Goal: Information Seeking & Learning: Learn about a topic

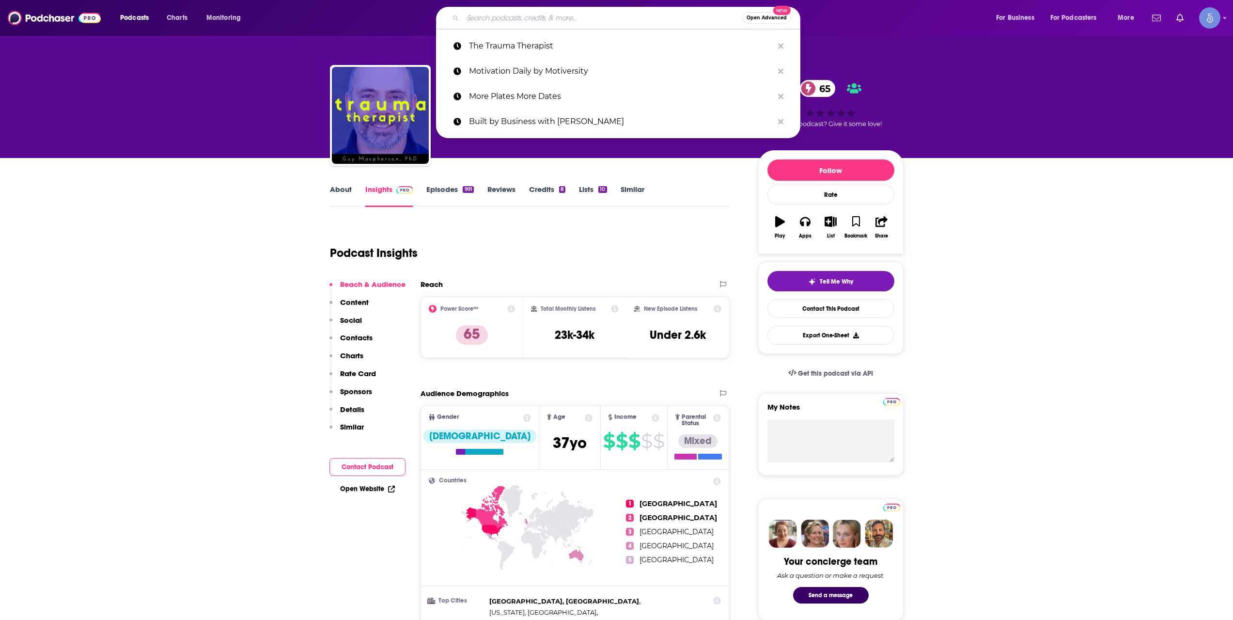
type input "The ZDoggMD Show"
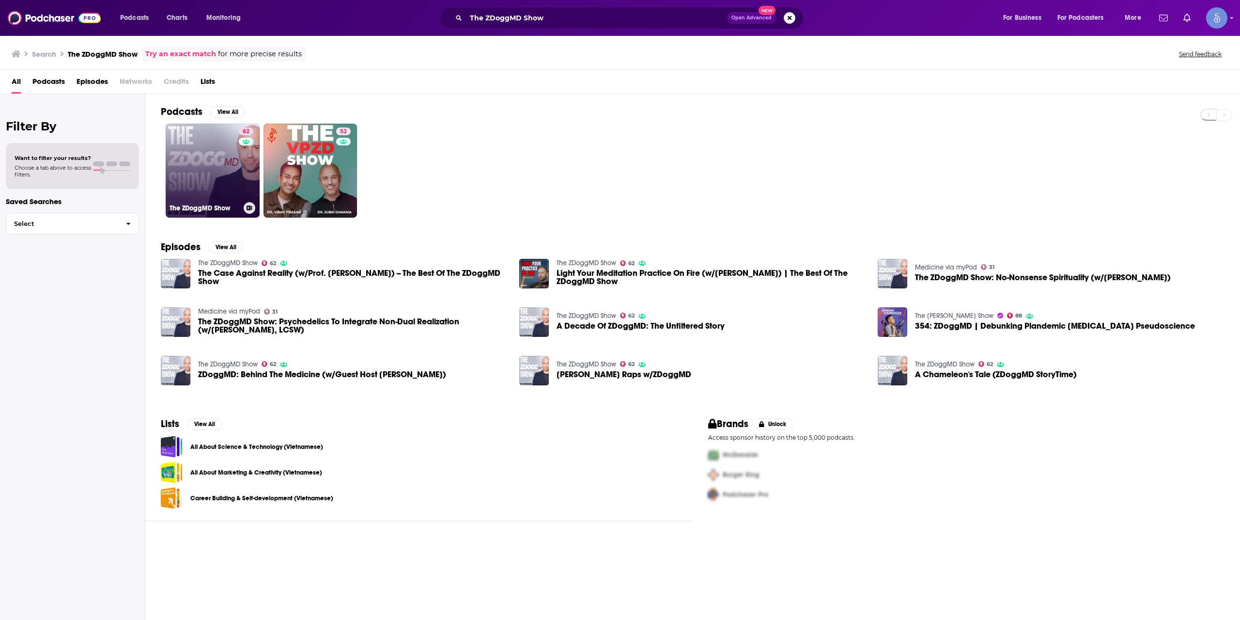
click at [220, 177] on link "62 The ZDoggMD Show" at bounding box center [213, 171] width 94 height 94
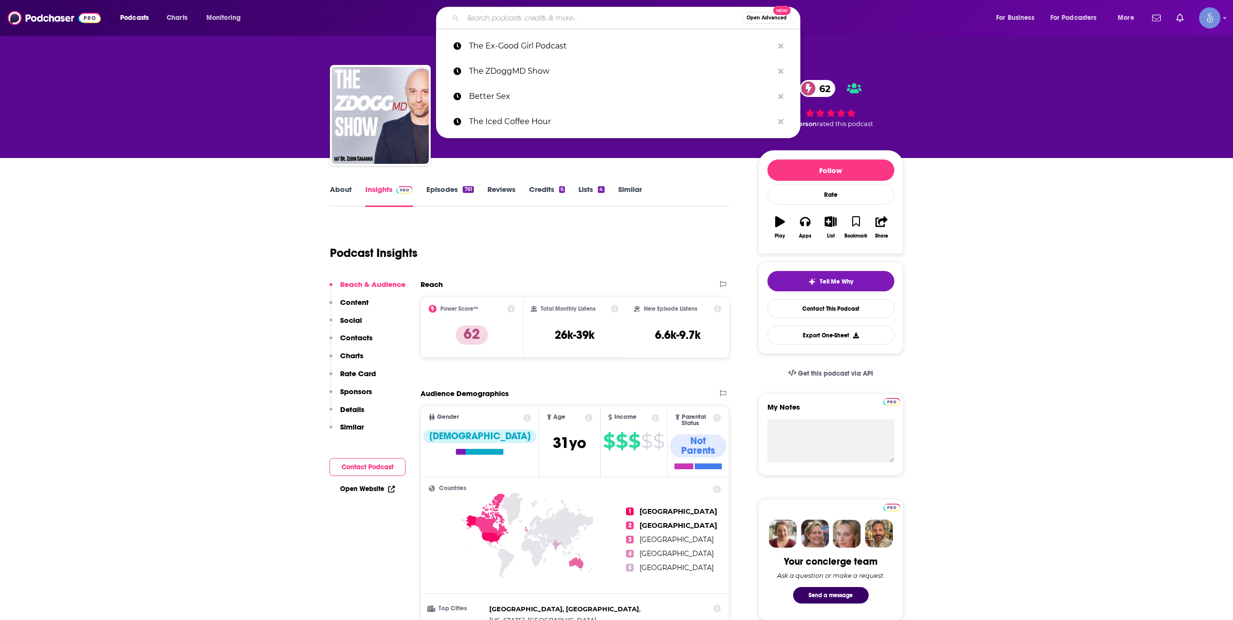
click at [584, 19] on input "Search podcasts, credits, & more..." at bounding box center [603, 18] width 280 height 16
paste input "Velvet's Edge with [PERSON_NAME]"
type input "Velvet's Edge with [PERSON_NAME]"
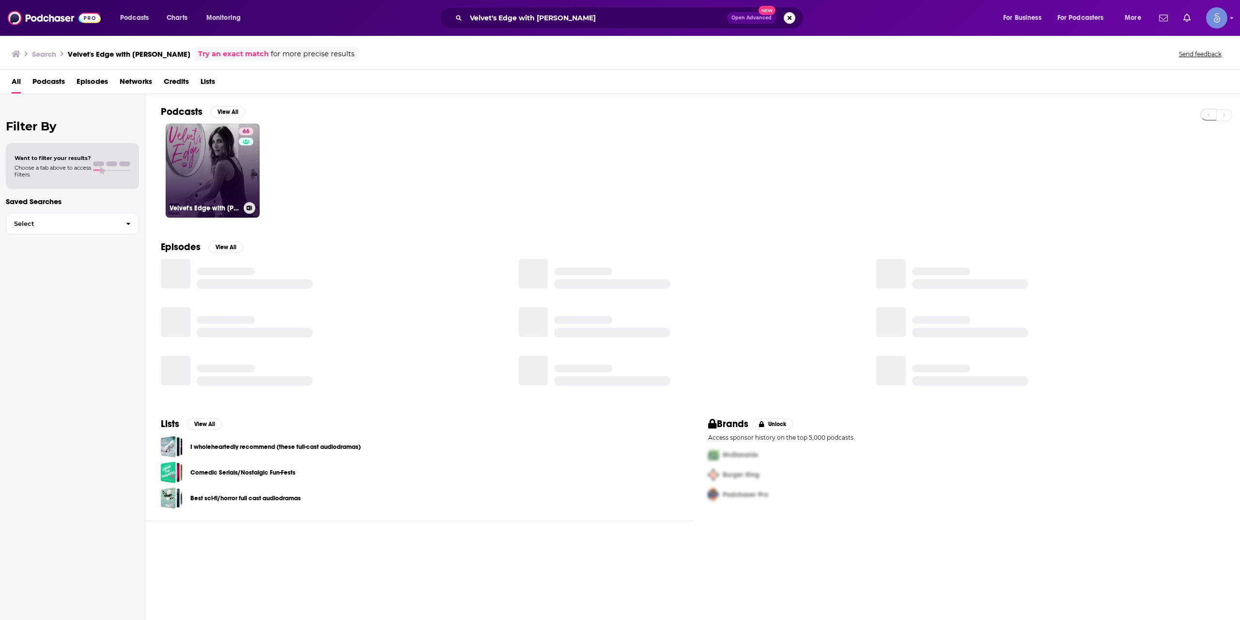
click at [226, 183] on link "66 Velvet's Edge with [PERSON_NAME]" at bounding box center [213, 171] width 94 height 94
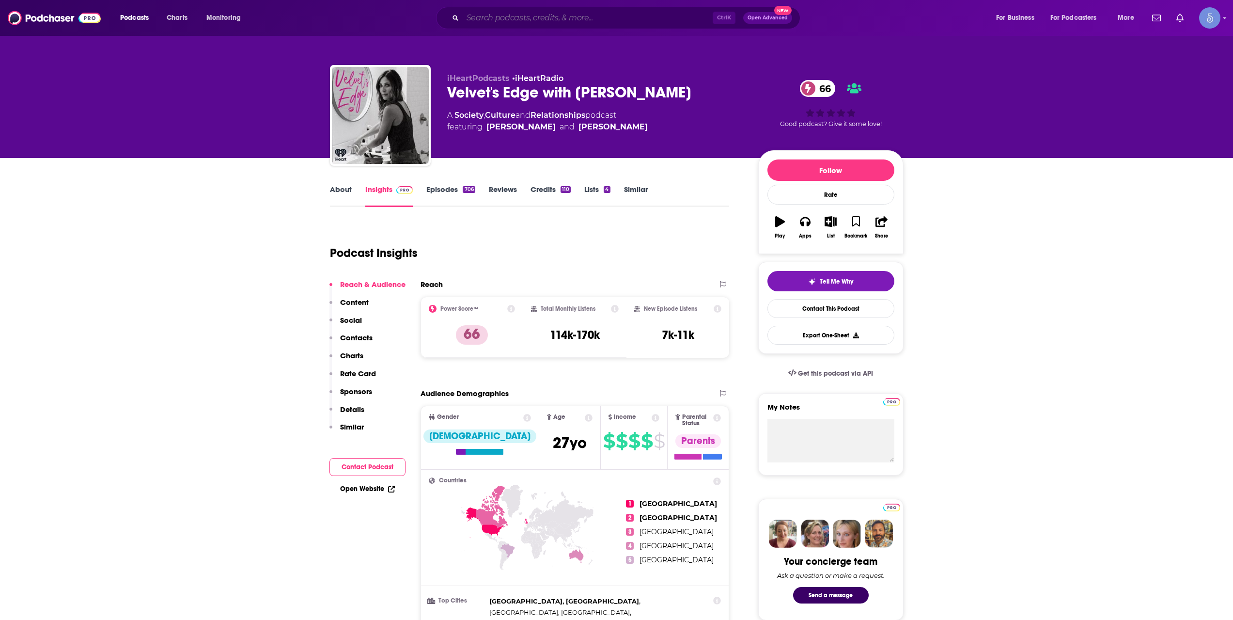
click at [638, 12] on input "Search podcasts, credits, & more..." at bounding box center [588, 18] width 250 height 16
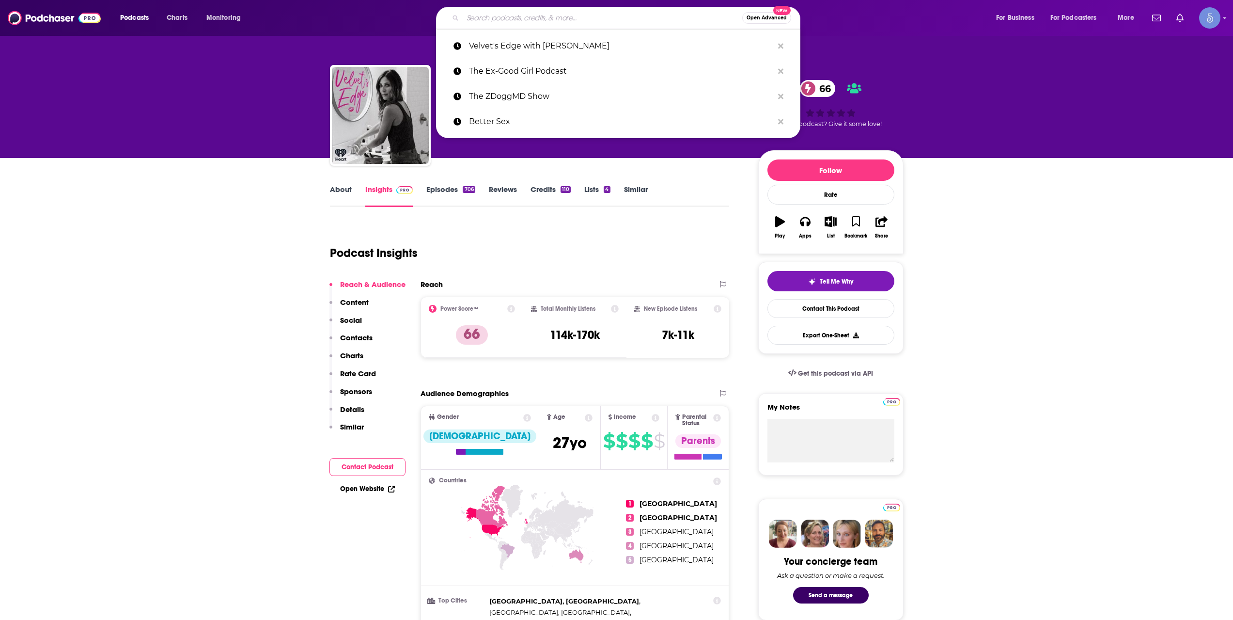
paste input "The White Witch Podcast"
type input "The White Witch Podcast"
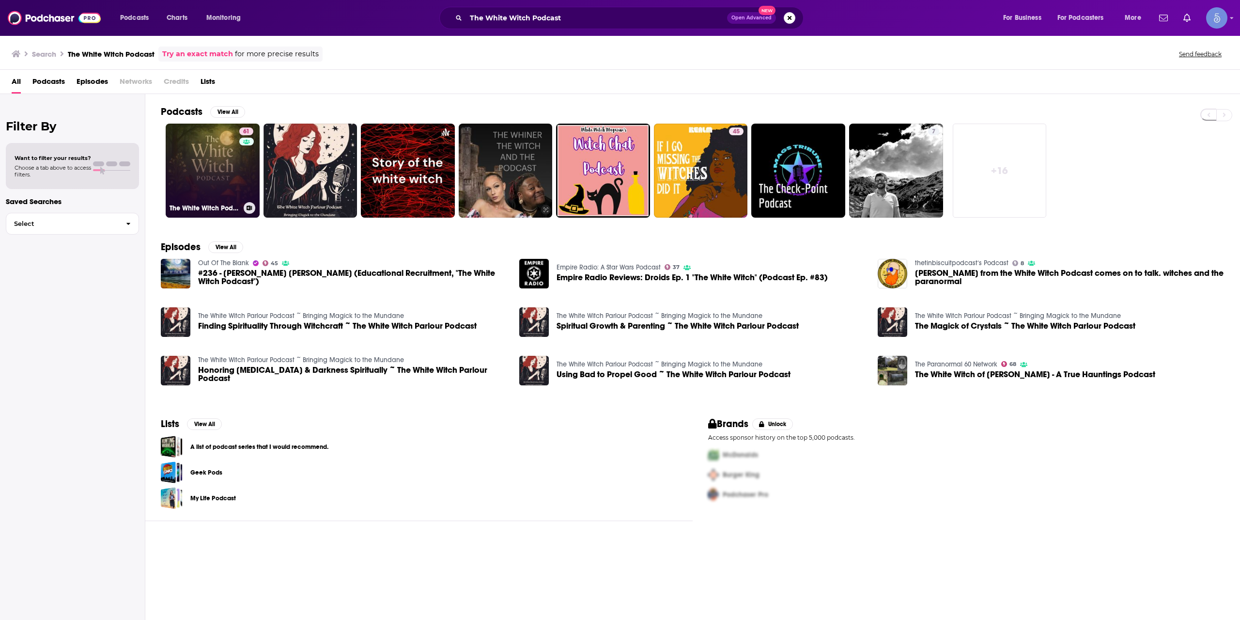
click at [231, 169] on link "61 The White Witch Podcast" at bounding box center [213, 171] width 94 height 94
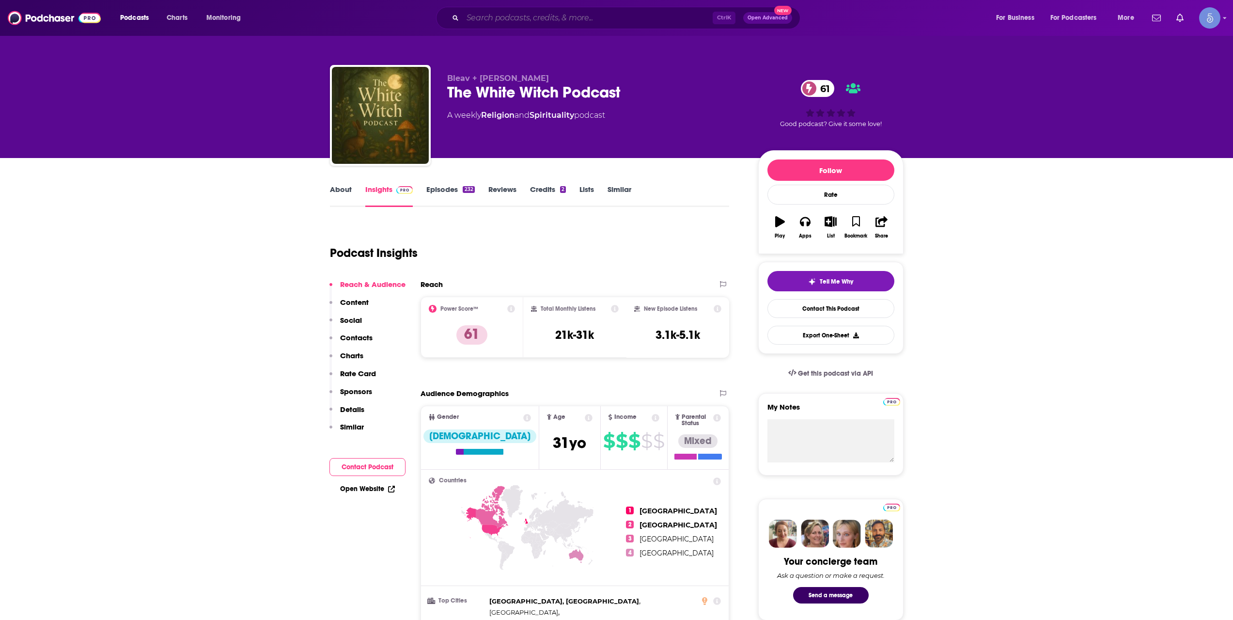
click at [604, 18] on input "Search podcasts, credits, & more..." at bounding box center [588, 18] width 250 height 16
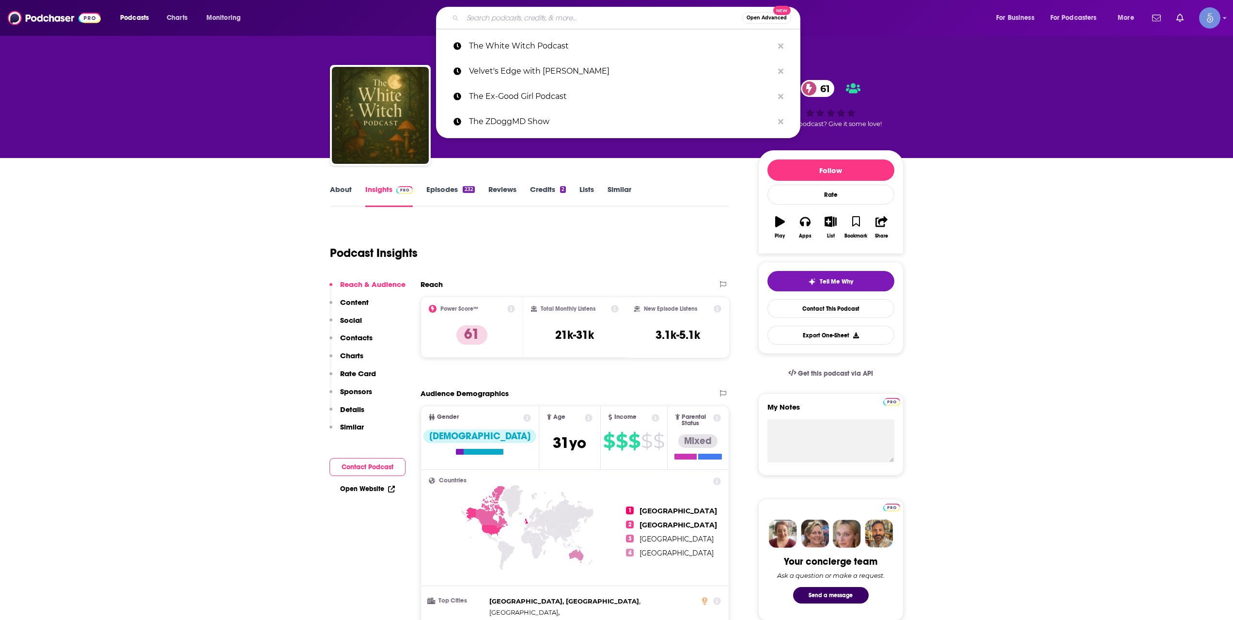
paste input "Language of Love with [PERSON_NAME]"
type input "Language of Love with [PERSON_NAME]"
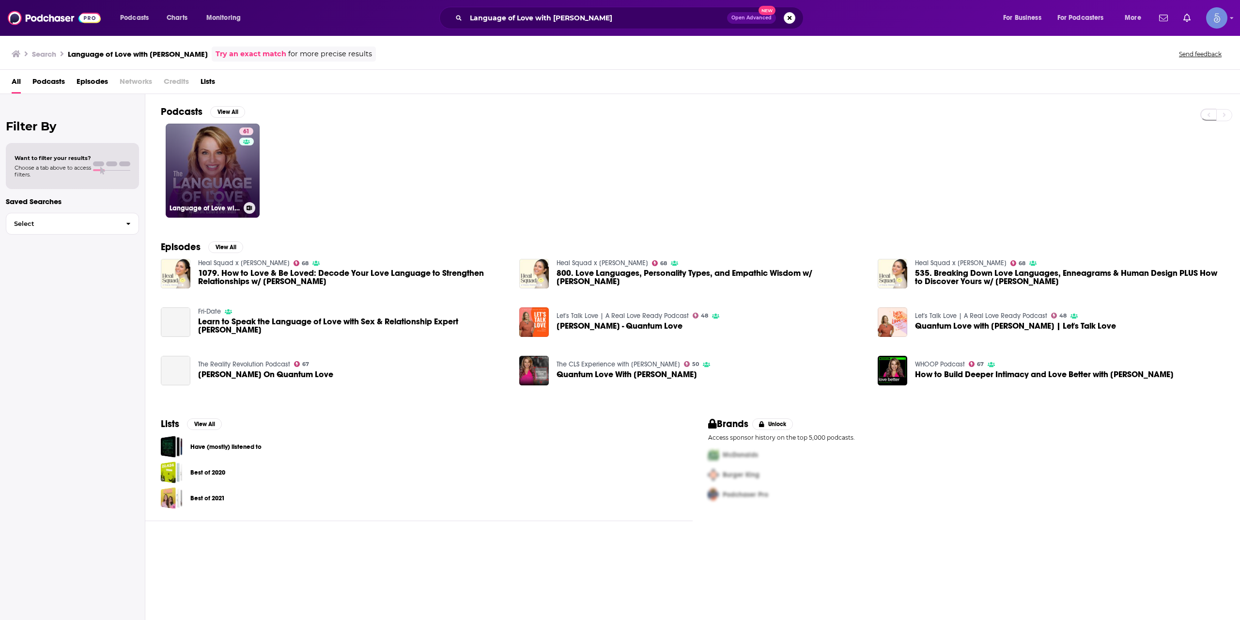
click at [183, 175] on link "61 Language of Love with [PERSON_NAME]" at bounding box center [213, 171] width 94 height 94
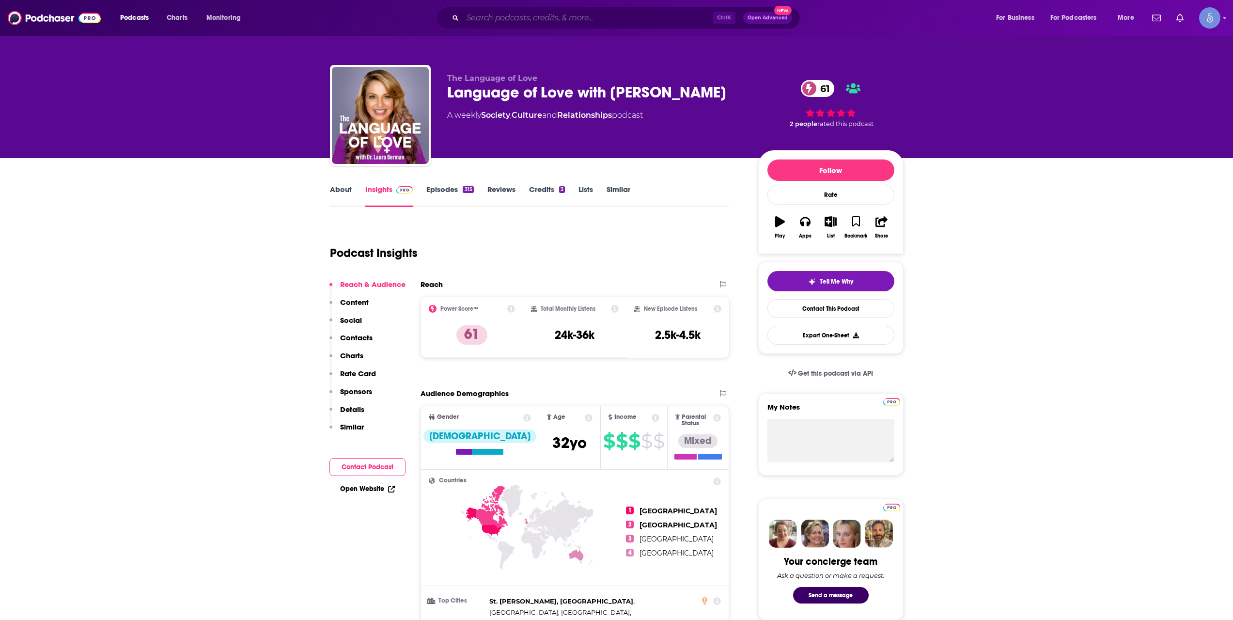
click at [594, 21] on input "Search podcasts, credits, & more..." at bounding box center [588, 18] width 250 height 16
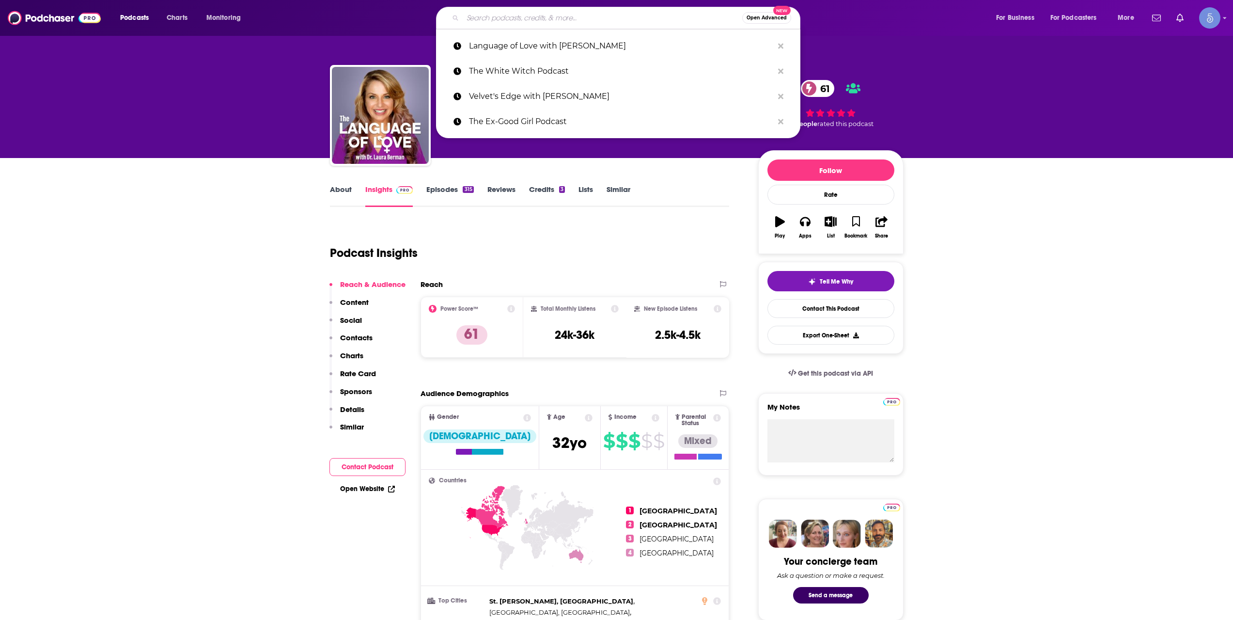
paste input "Feed Your Wild with [PERSON_NAME]"
type input "Feed Your Wild with [PERSON_NAME]"
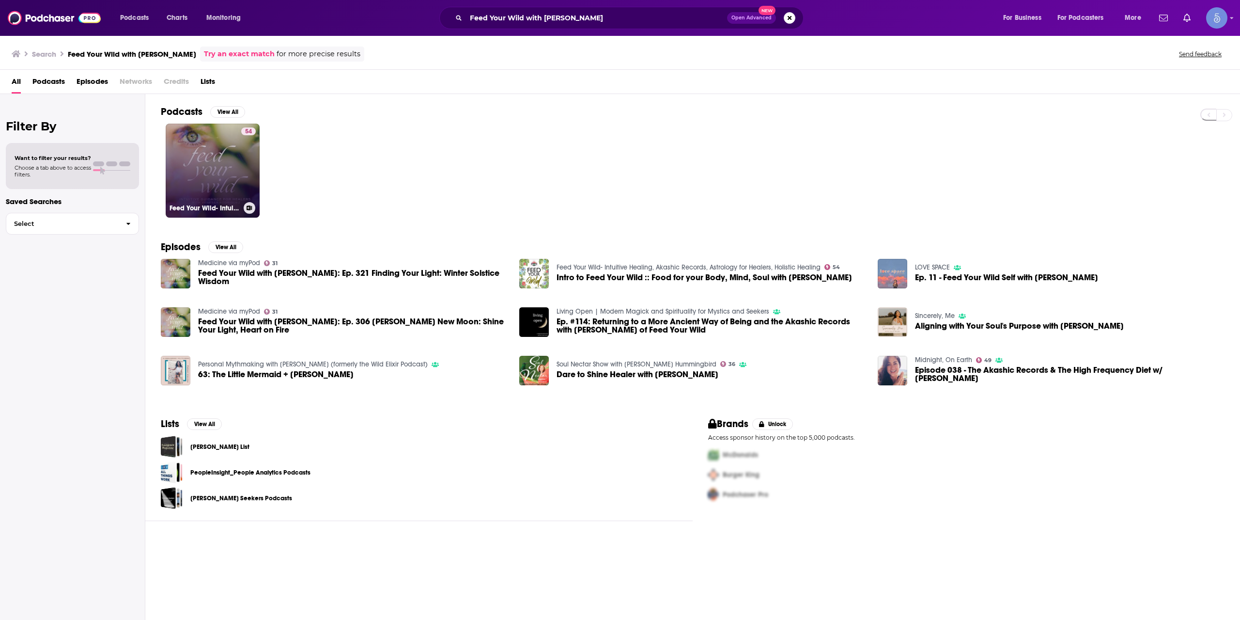
click at [219, 162] on link "54 Feed Your Wild- Intuitive Healing, Akashic Records, Astrology for Healers, H…" at bounding box center [213, 171] width 94 height 94
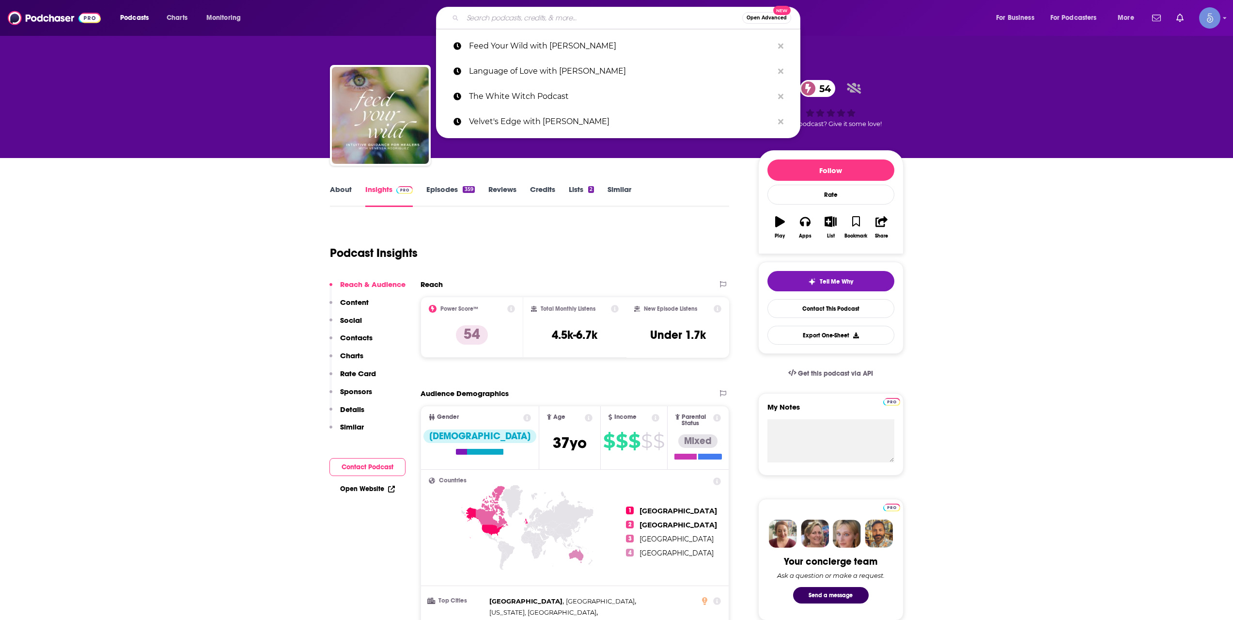
click at [570, 23] on input "Search podcasts, credits, & more..." at bounding box center [603, 18] width 280 height 16
paste input "The Gratitude Podcast"
type input "The Gratitude Podcast"
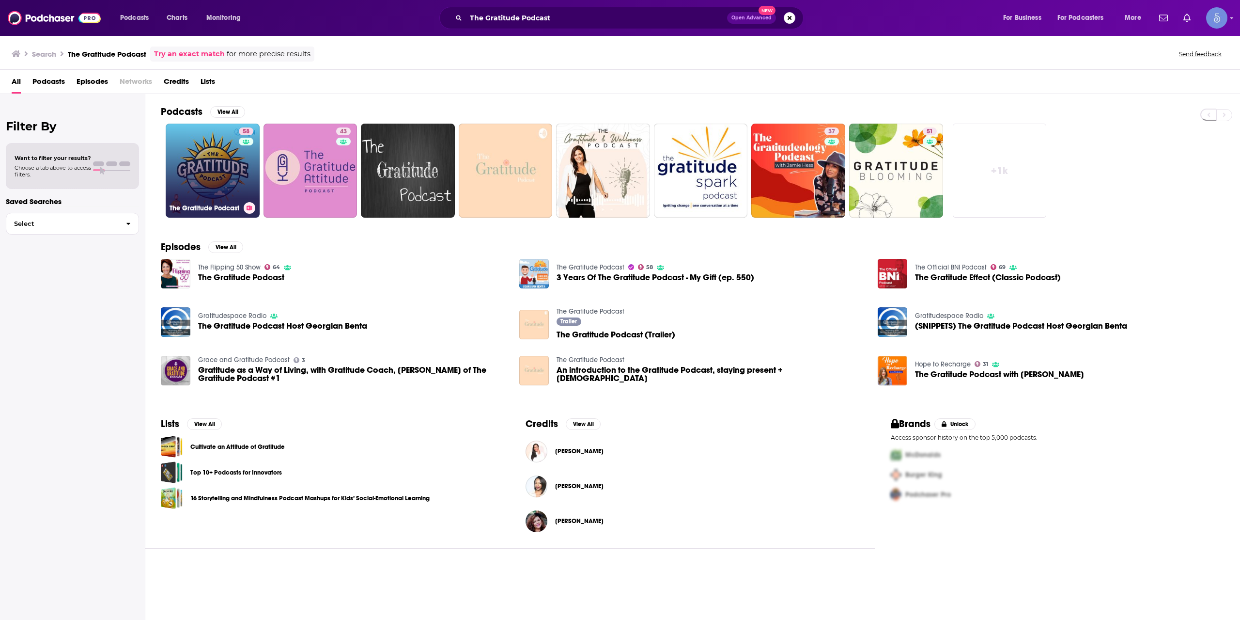
click at [236, 154] on link "58 The Gratitude Podcast" at bounding box center [213, 171] width 94 height 94
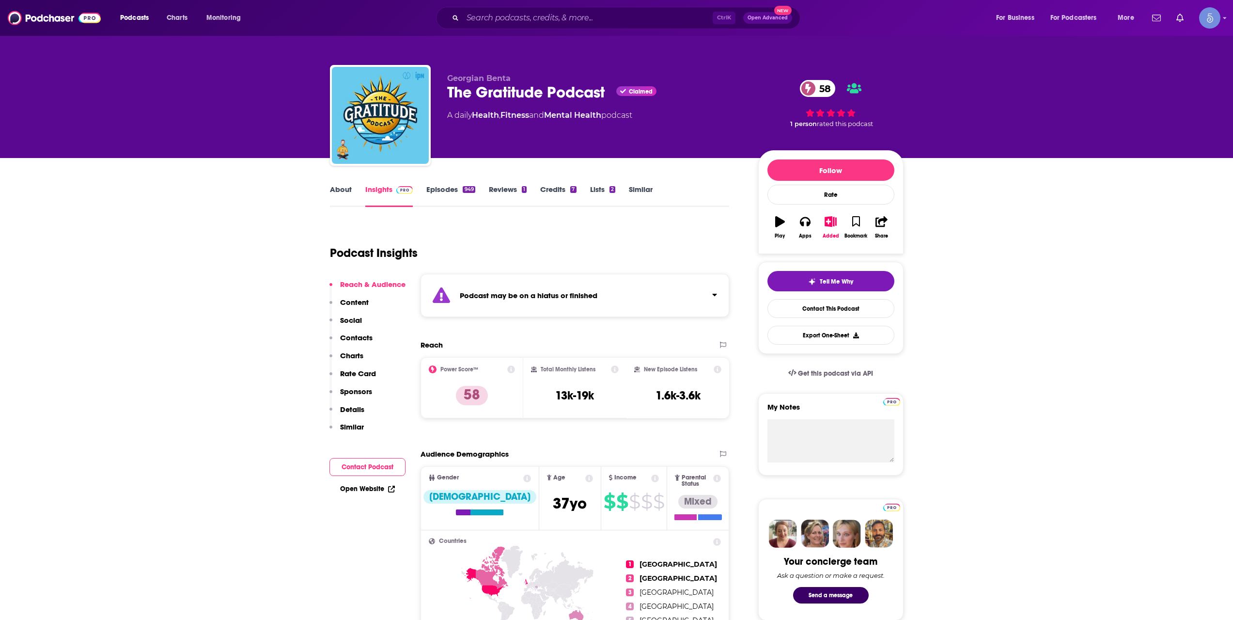
click at [720, 295] on div "Podcast may be on a hiatus or finished" at bounding box center [575, 295] width 309 height 43
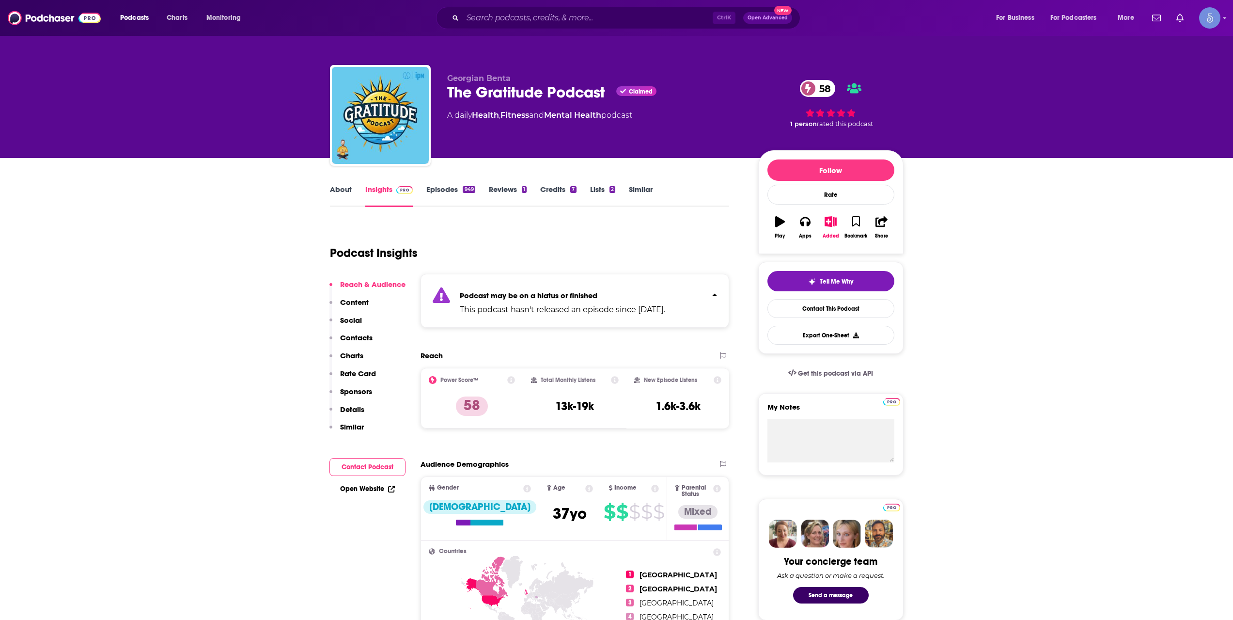
click at [720, 296] on div "Podcast may be on a hiatus or finished This podcast hasn't released an episode …" at bounding box center [575, 301] width 309 height 54
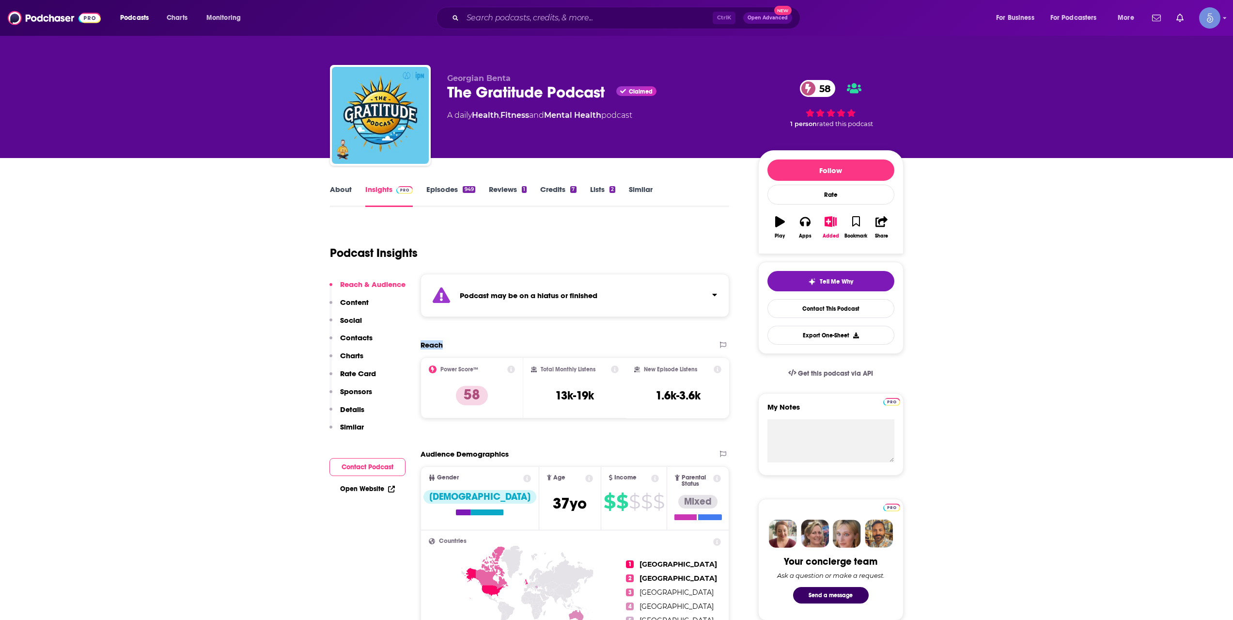
click at [720, 296] on div "Podcast may be on a hiatus or finished" at bounding box center [575, 295] width 309 height 43
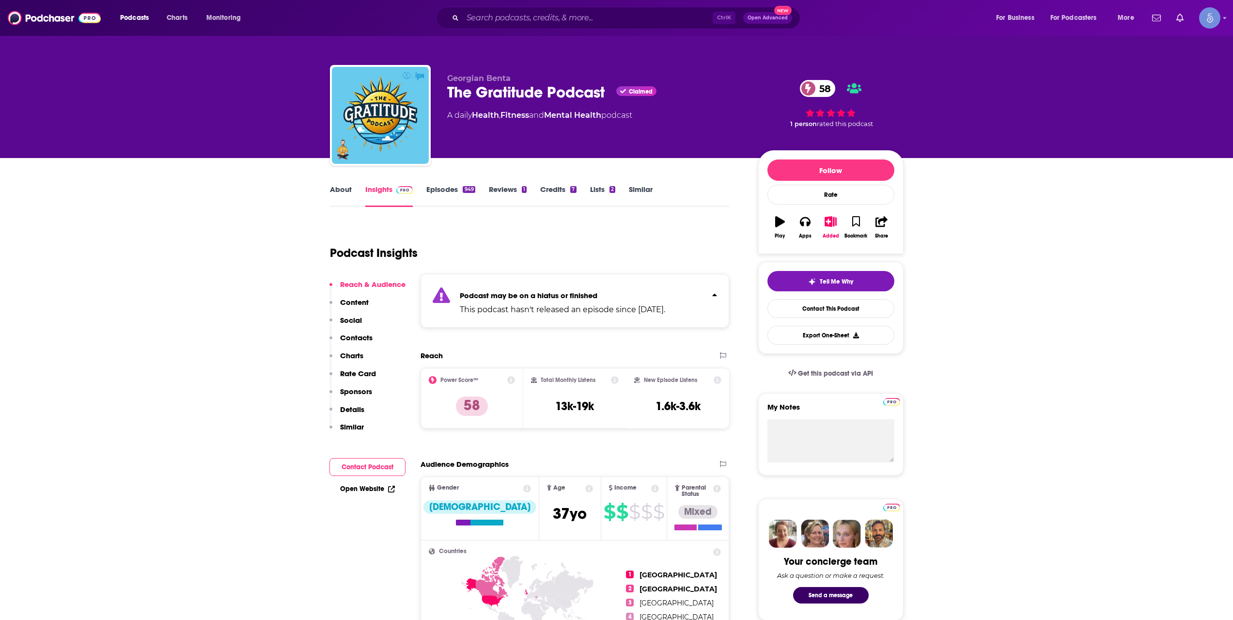
click at [720, 296] on div "Podcast may be on a hiatus or finished This podcast hasn't released an episode …" at bounding box center [575, 301] width 309 height 54
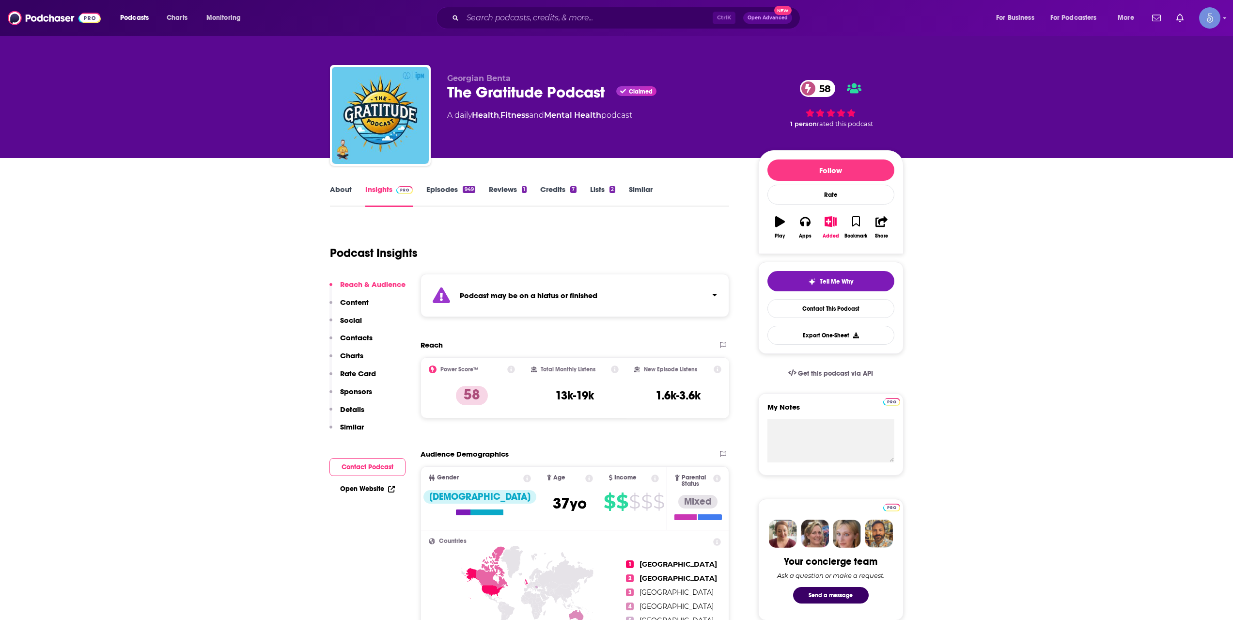
click at [448, 192] on link "Episodes 949" at bounding box center [450, 196] width 48 height 22
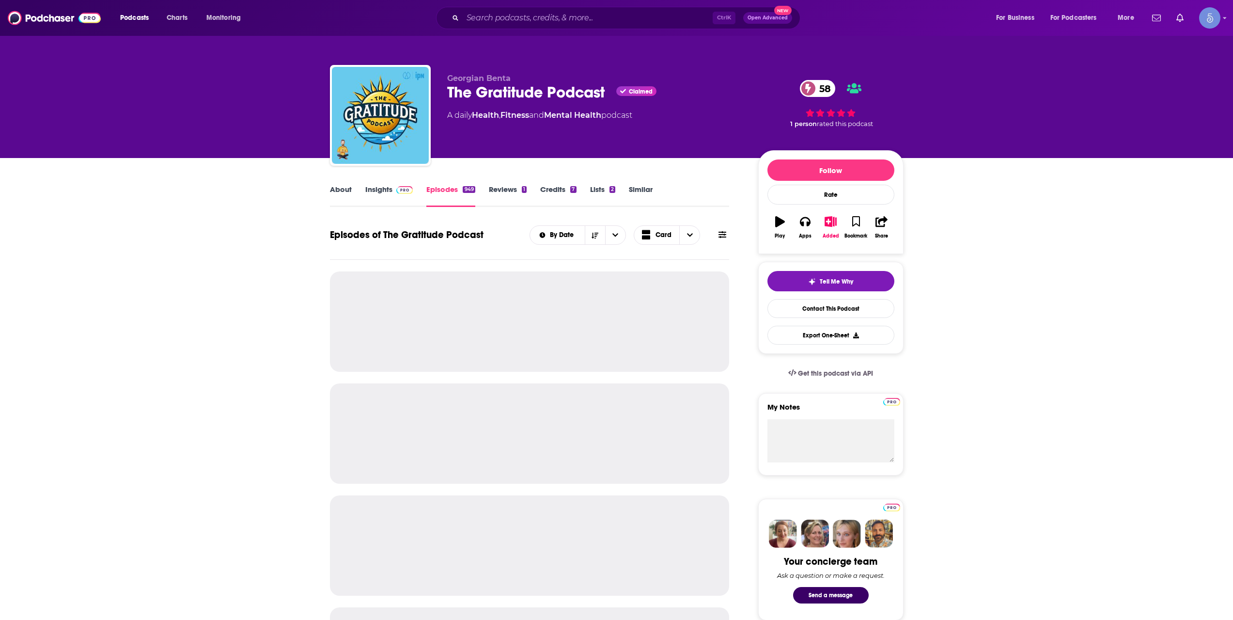
click at [393, 204] on link "Insights" at bounding box center [389, 196] width 48 height 22
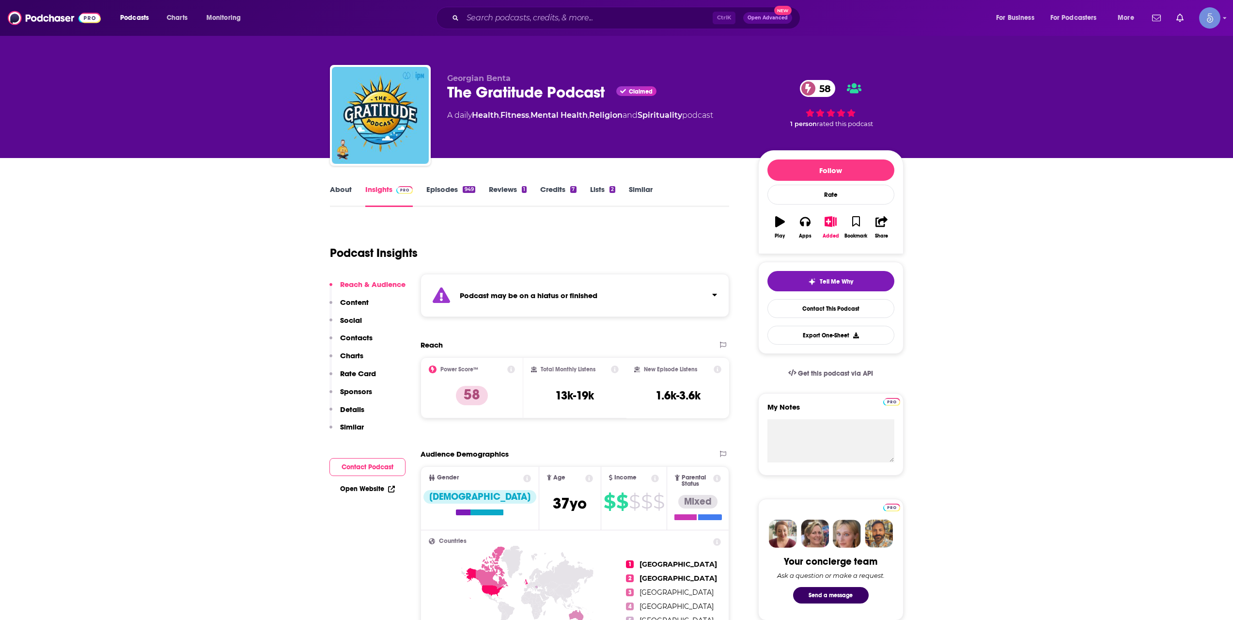
click at [599, 15] on input "Search podcasts, credits, & more..." at bounding box center [588, 18] width 250 height 16
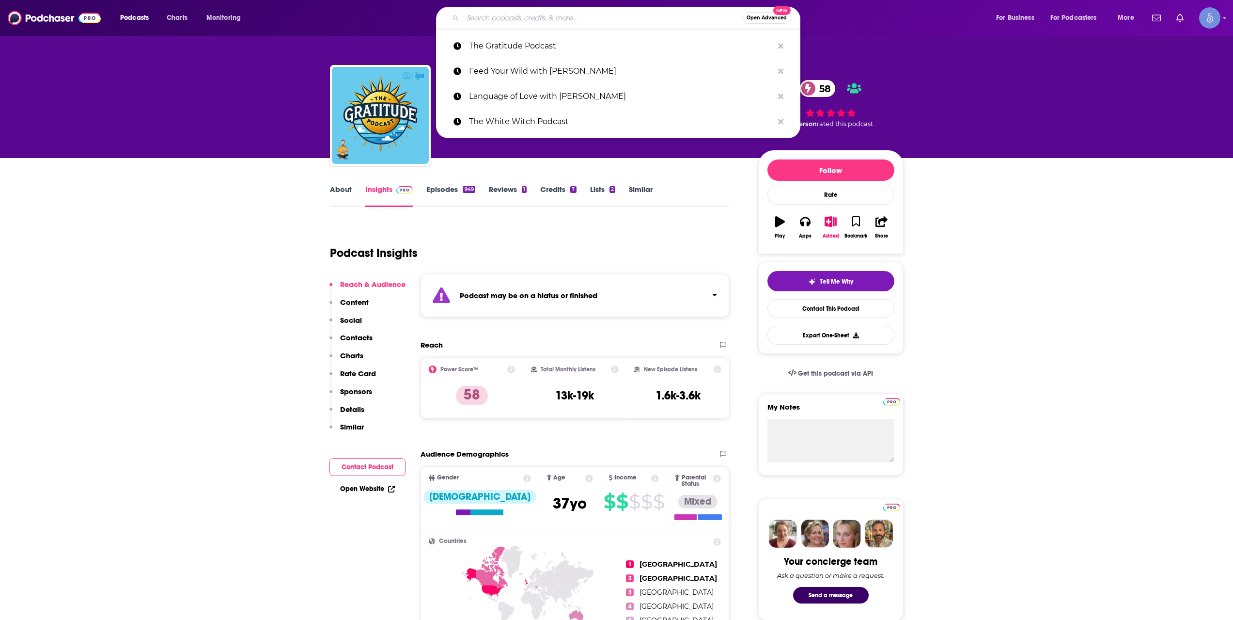
paste input "Awaken with [PERSON_NAME]"
type input "Awaken with [PERSON_NAME]"
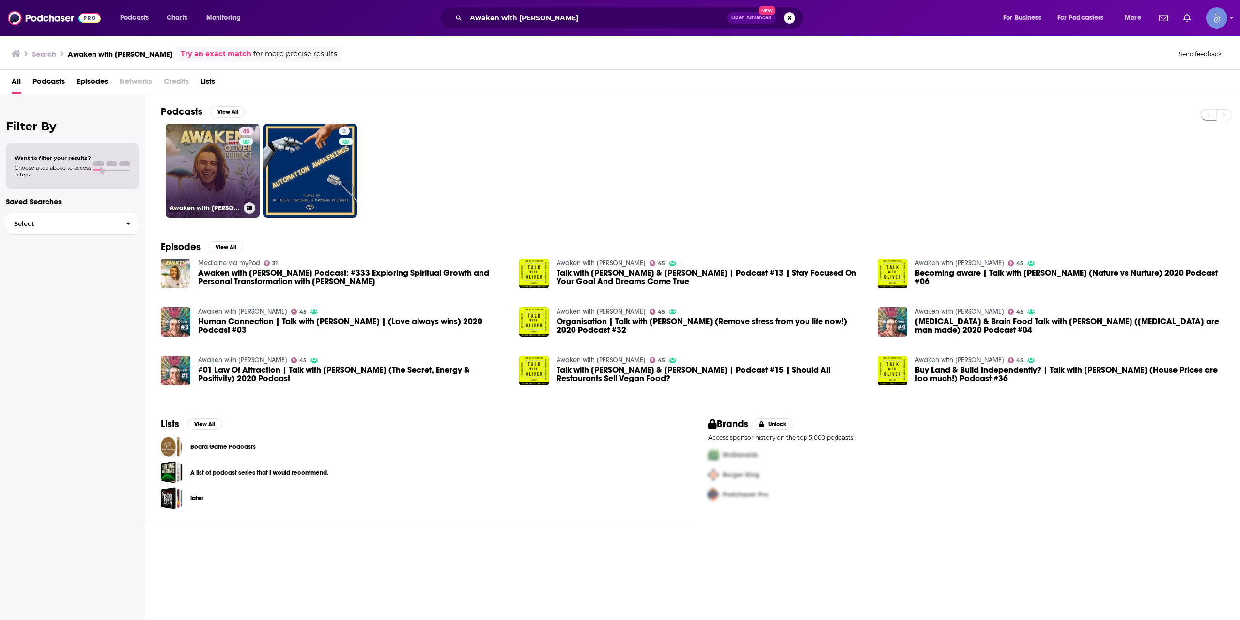
click at [233, 171] on link "45 Awaken with [PERSON_NAME] Podcast" at bounding box center [213, 171] width 94 height 94
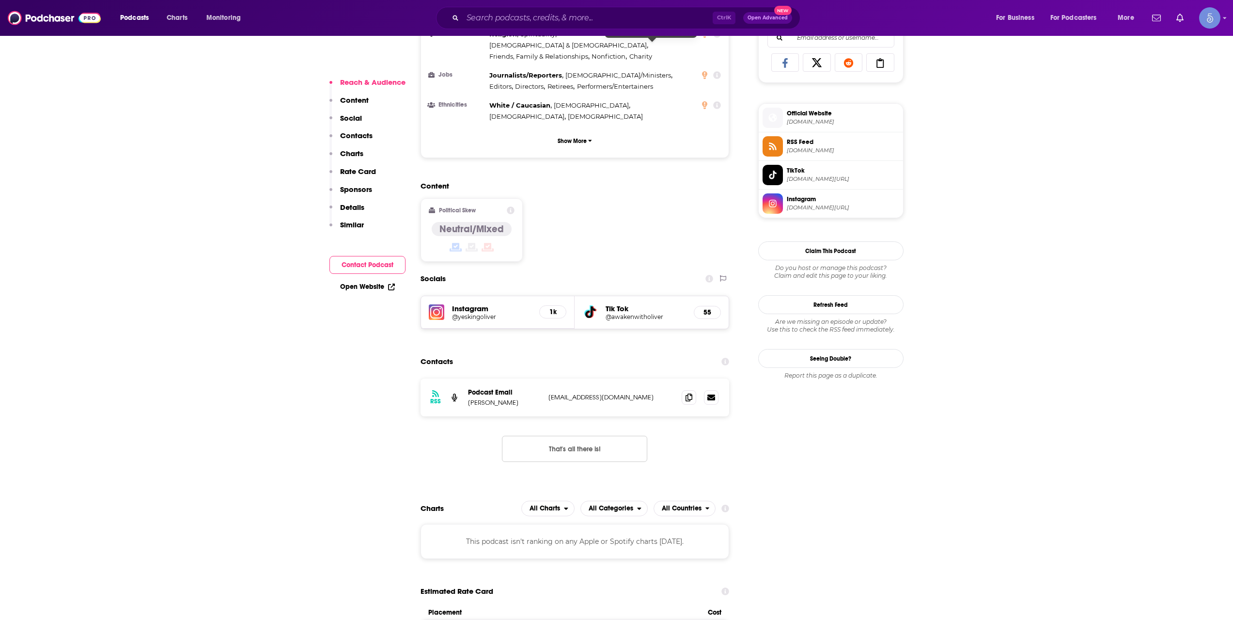
scroll to position [646, 0]
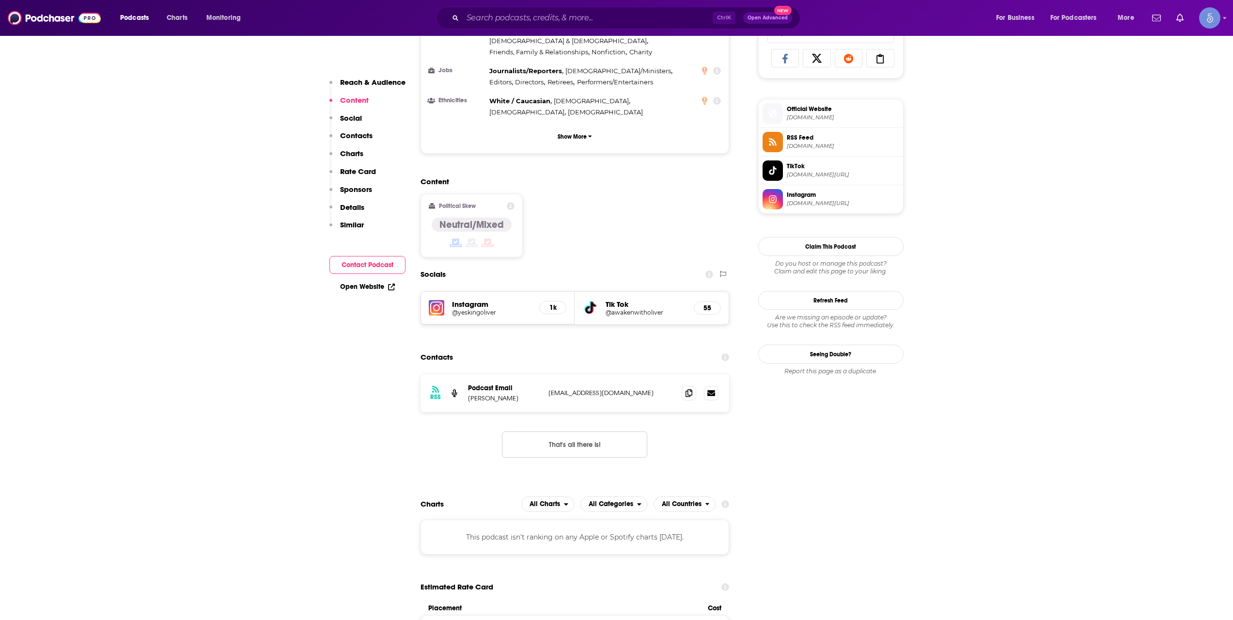
click at [648, 4] on div "Podcasts Charts Monitoring Ctrl K Open Advanced New For Business For Podcasters…" at bounding box center [616, 18] width 1233 height 36
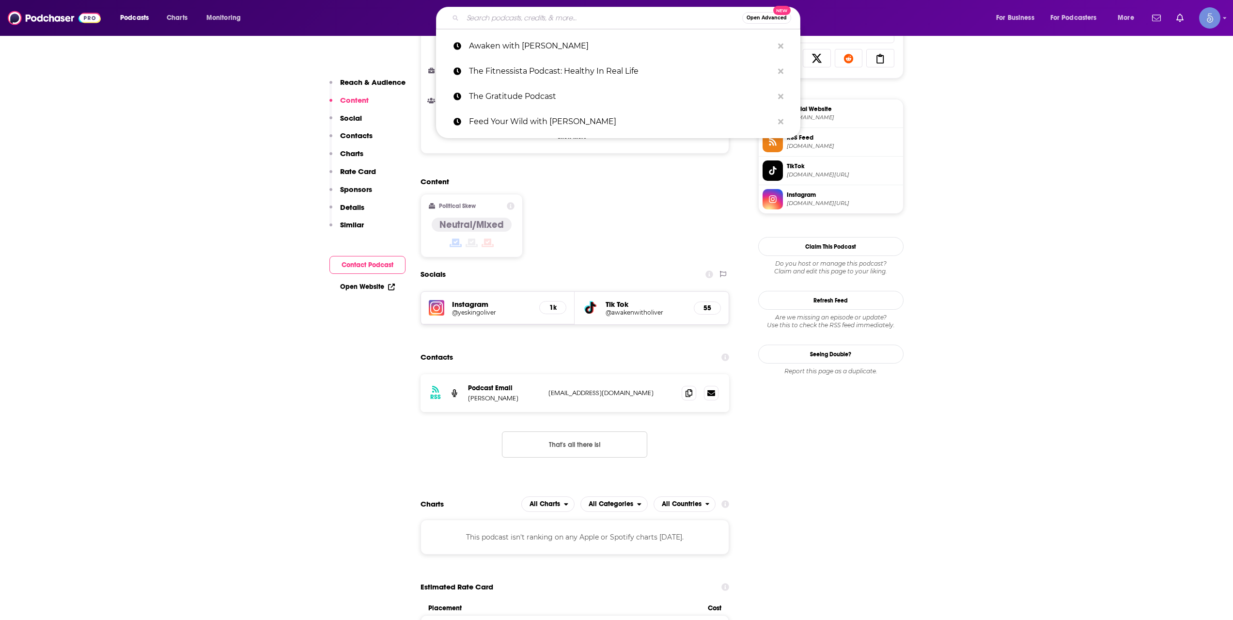
click at [635, 16] on input "Search podcasts, credits, & more..." at bounding box center [603, 18] width 280 height 16
paste input "Canny Crystals: Manifestation, mindset and spirituality"
type input "Canny Crystals: Manifestation, mindset and spirituality"
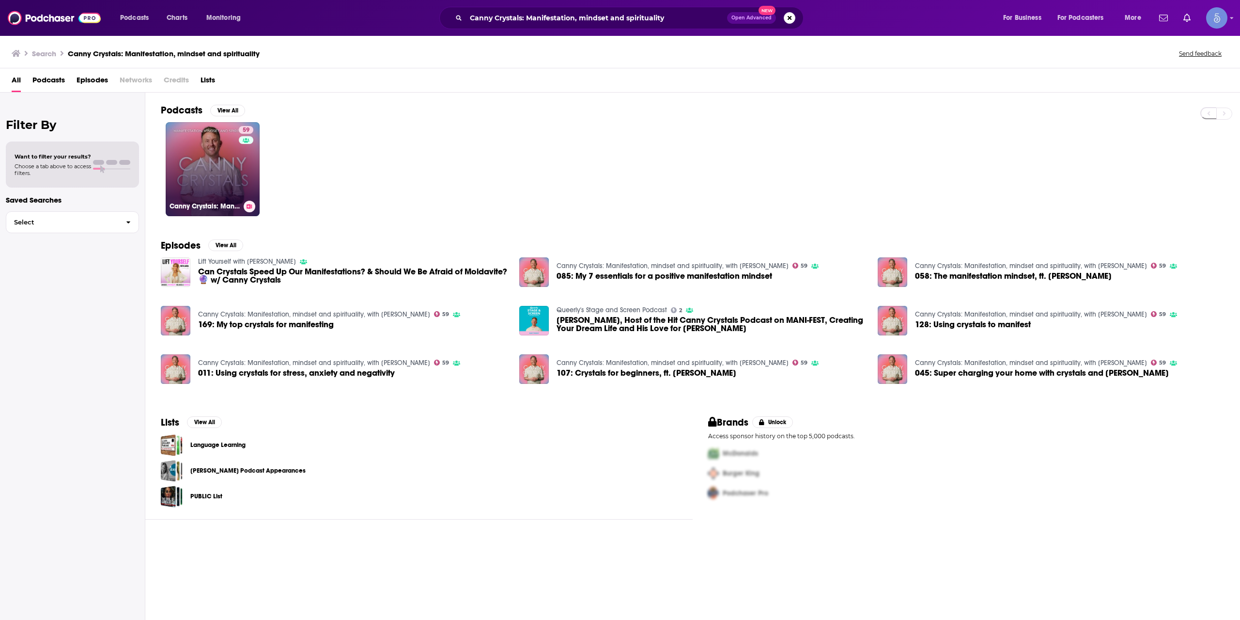
click at [222, 197] on link "59 Canny Crystals: Manifestation, mindset and spirituality, with [PERSON_NAME]" at bounding box center [213, 169] width 94 height 94
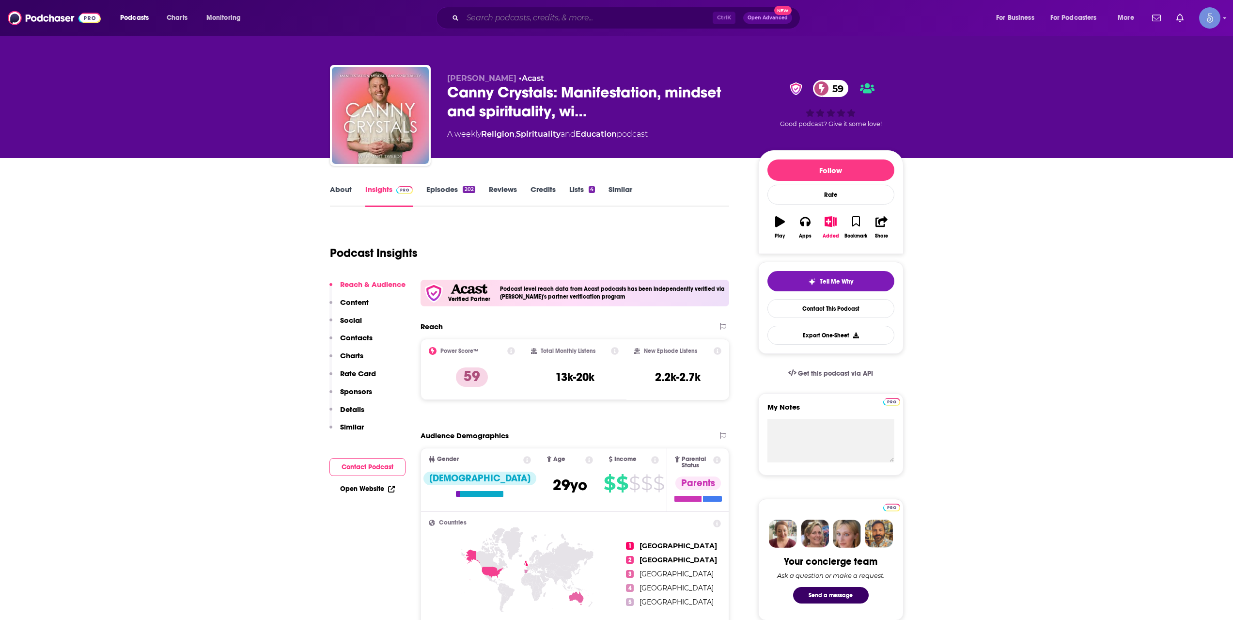
click at [586, 25] on input "Search podcasts, credits, & more..." at bounding box center [588, 18] width 250 height 16
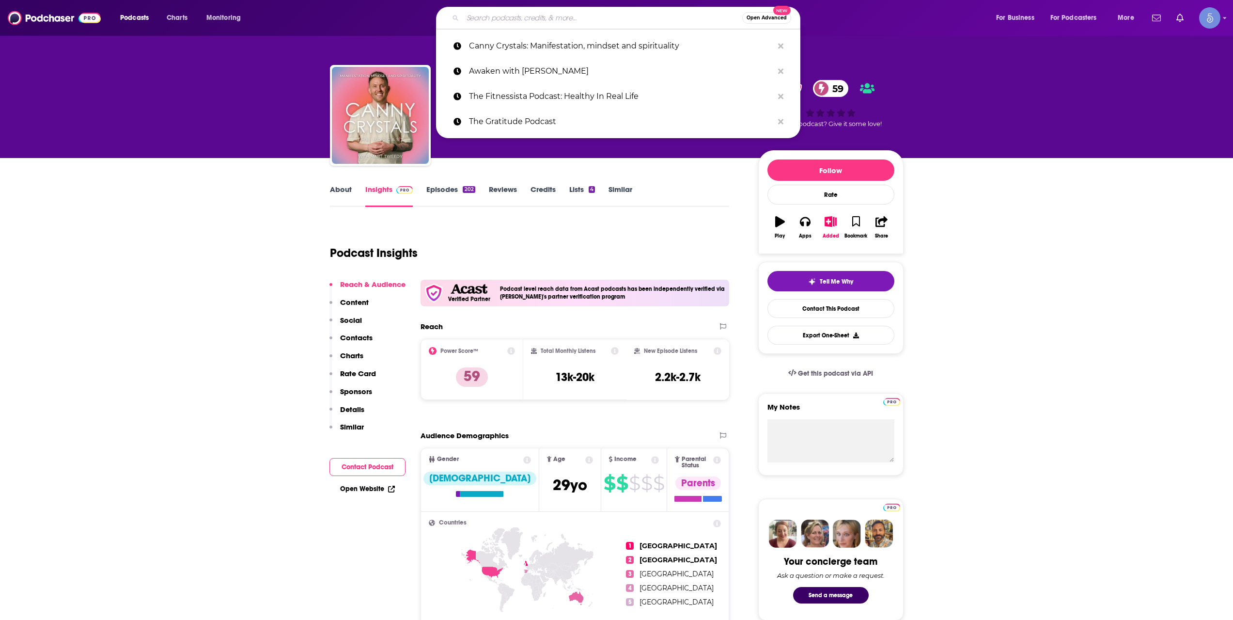
paste input "The Yoga Hour"
type input "The Yoga Hour"
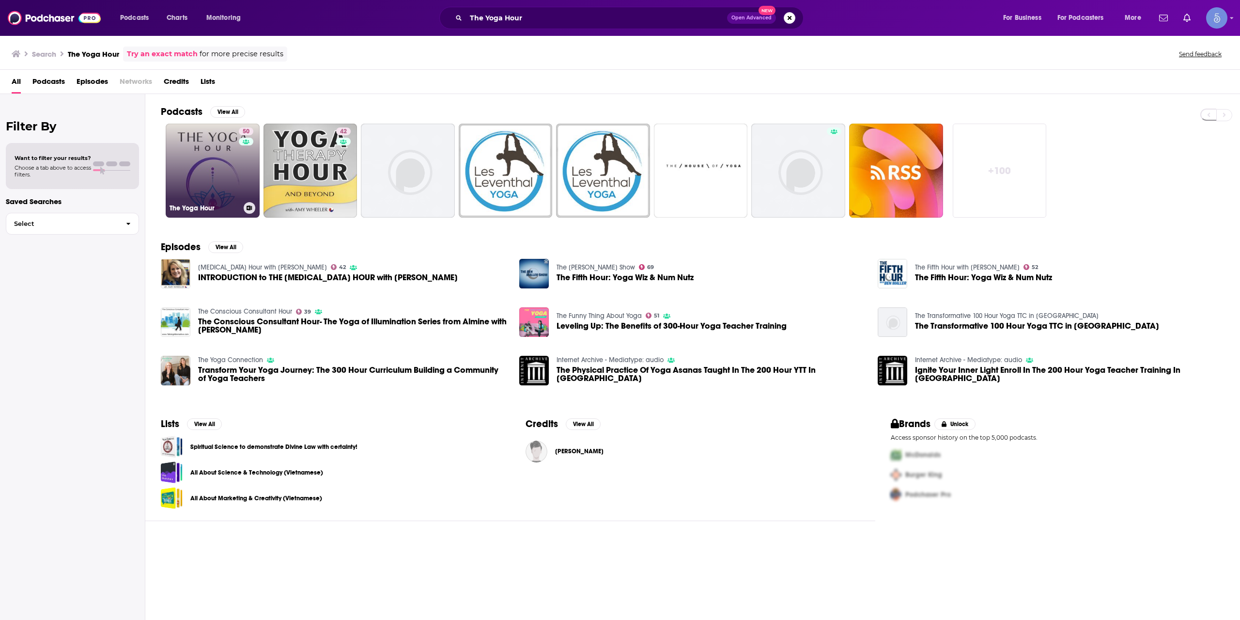
click at [239, 160] on div "50" at bounding box center [247, 164] width 17 height 75
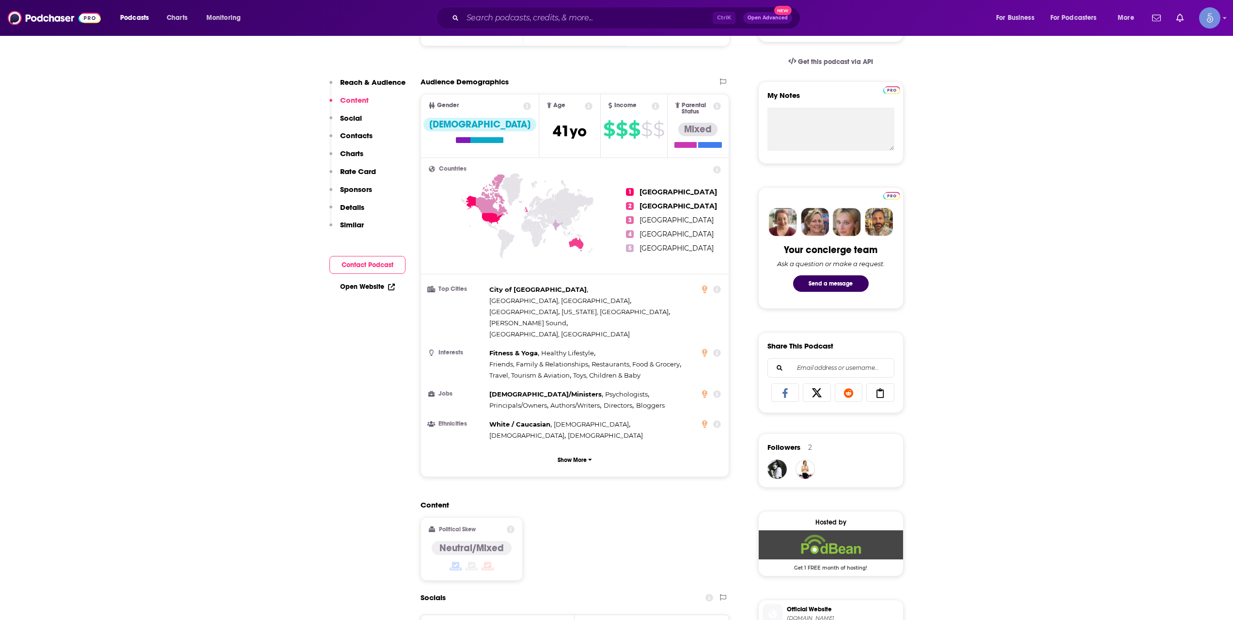
scroll to position [646, 0]
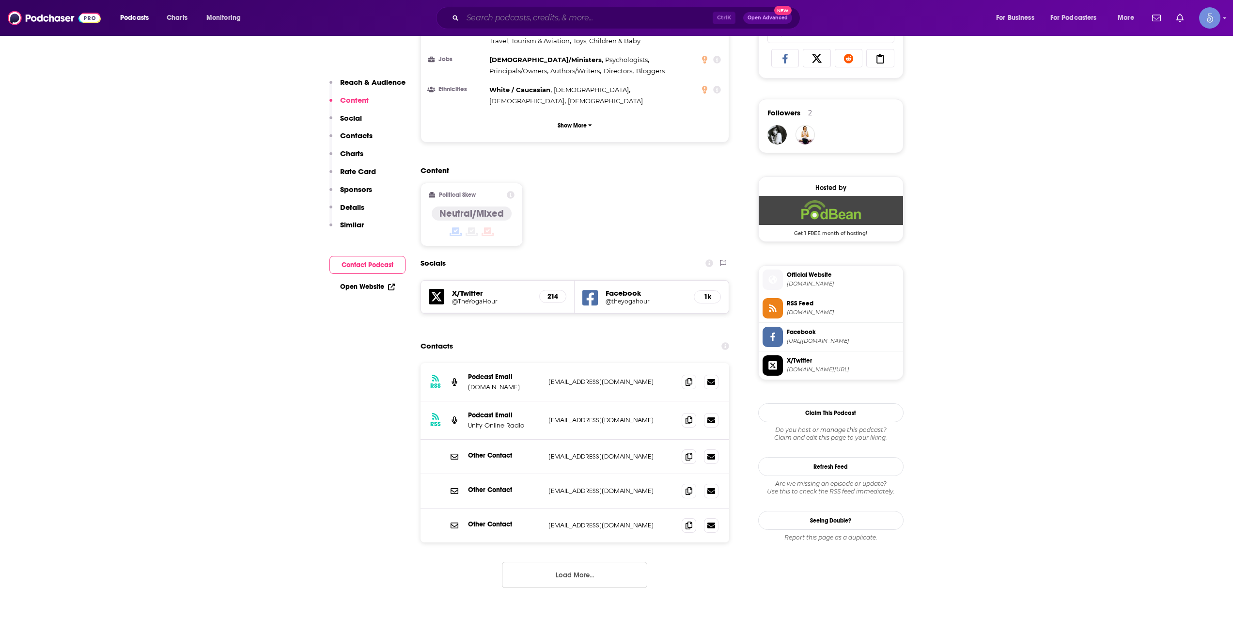
click at [556, 14] on input "Search podcasts, credits, & more..." at bounding box center [588, 18] width 250 height 16
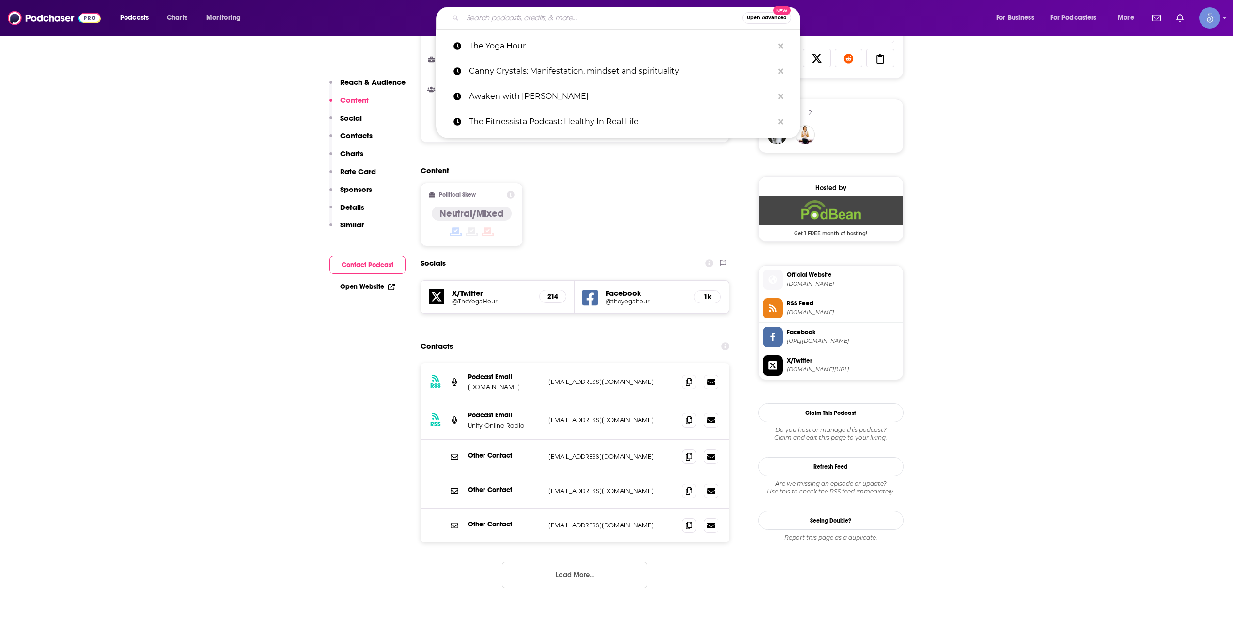
paste input "Flowdreaming: Still Kinda [PERSON_NAME]"
type input "Flowdreaming: Still Kinda [PERSON_NAME]"
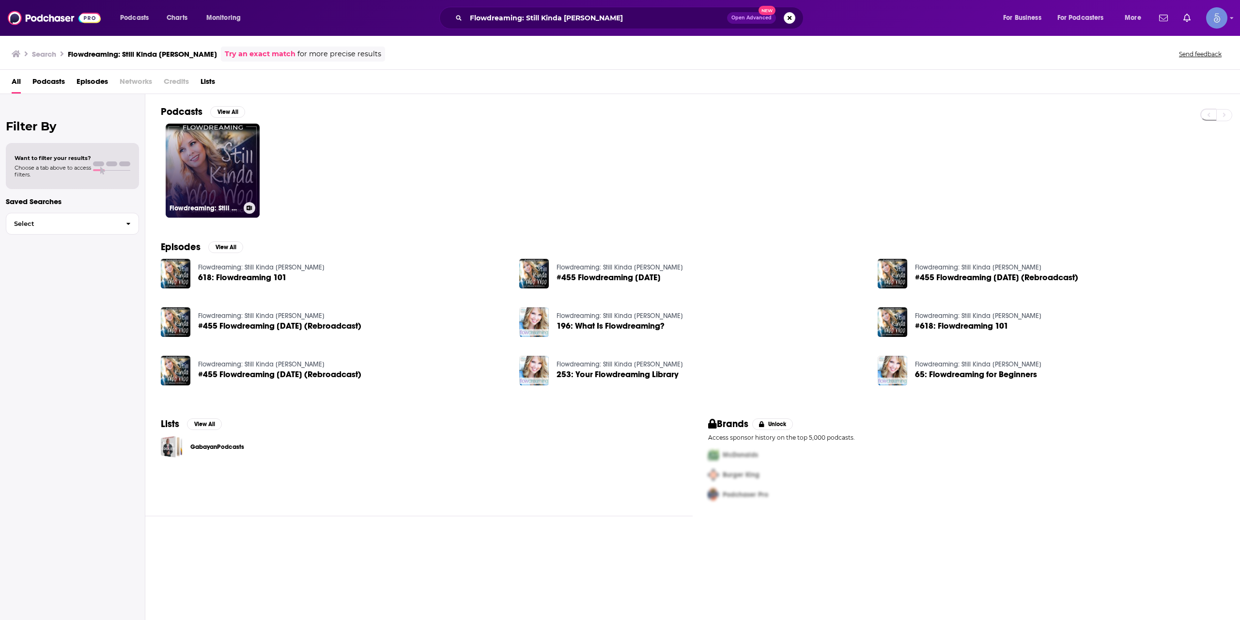
click at [234, 151] on link "Flowdreaming: Still Kinda [PERSON_NAME]" at bounding box center [213, 171] width 94 height 94
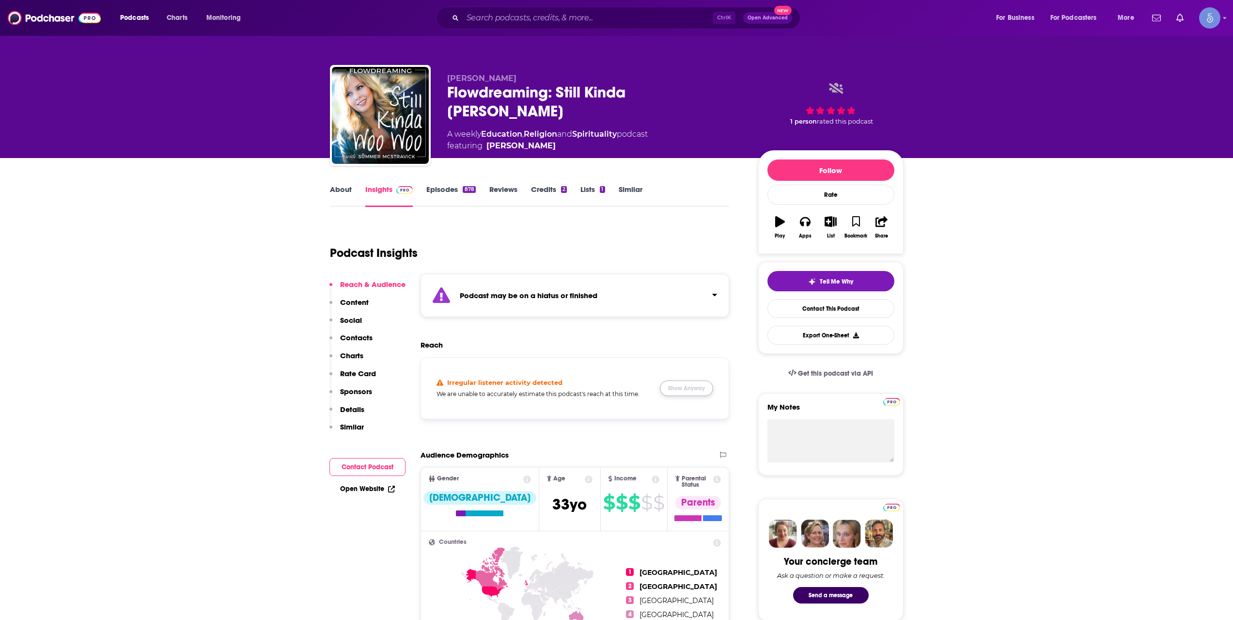
click at [672, 391] on button "Show Anyway" at bounding box center [686, 388] width 53 height 16
click at [337, 187] on link "About" at bounding box center [341, 196] width 22 height 22
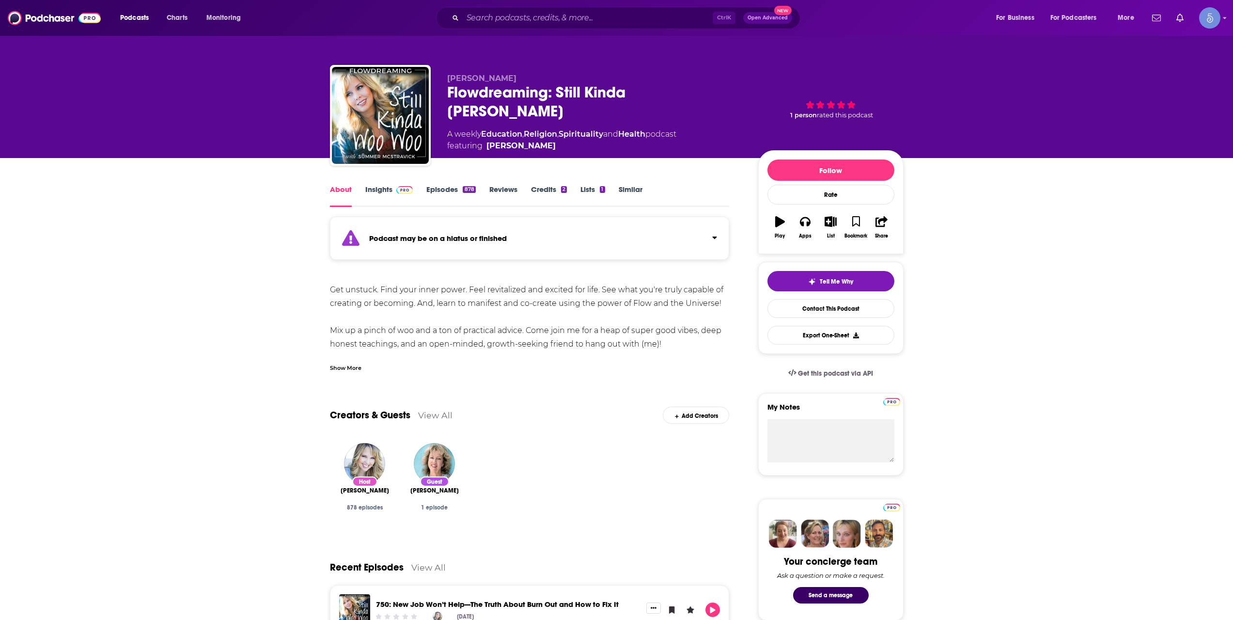
click at [371, 192] on link "Insights" at bounding box center [389, 196] width 48 height 22
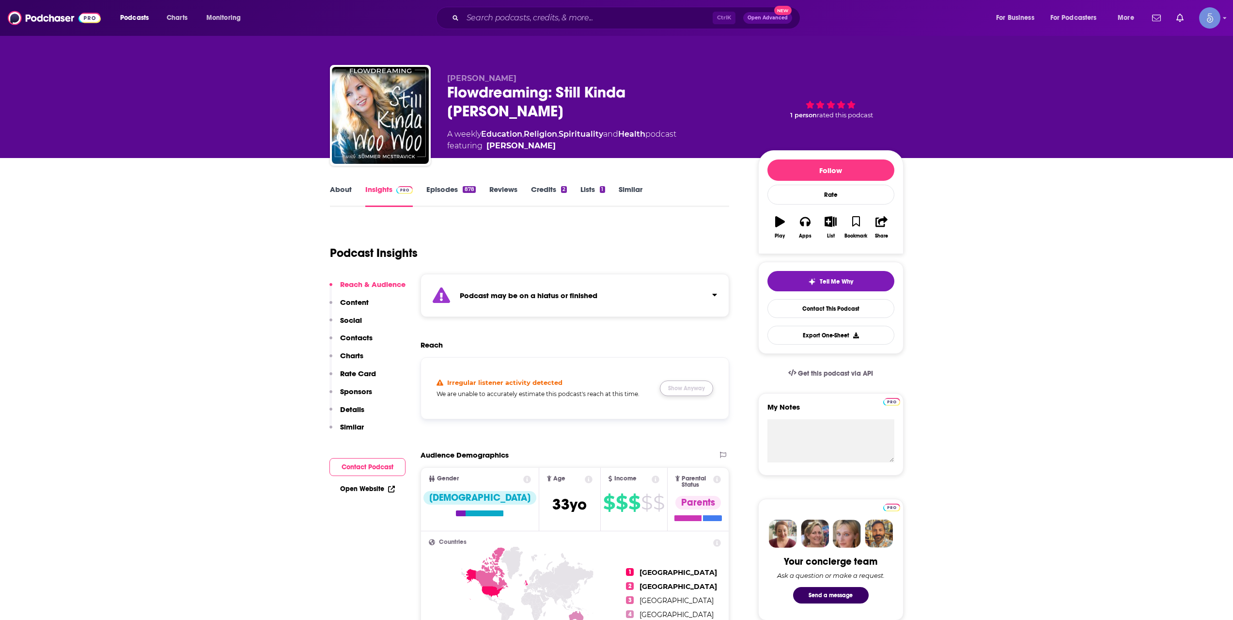
click at [688, 386] on button "Show Anyway" at bounding box center [686, 388] width 53 height 16
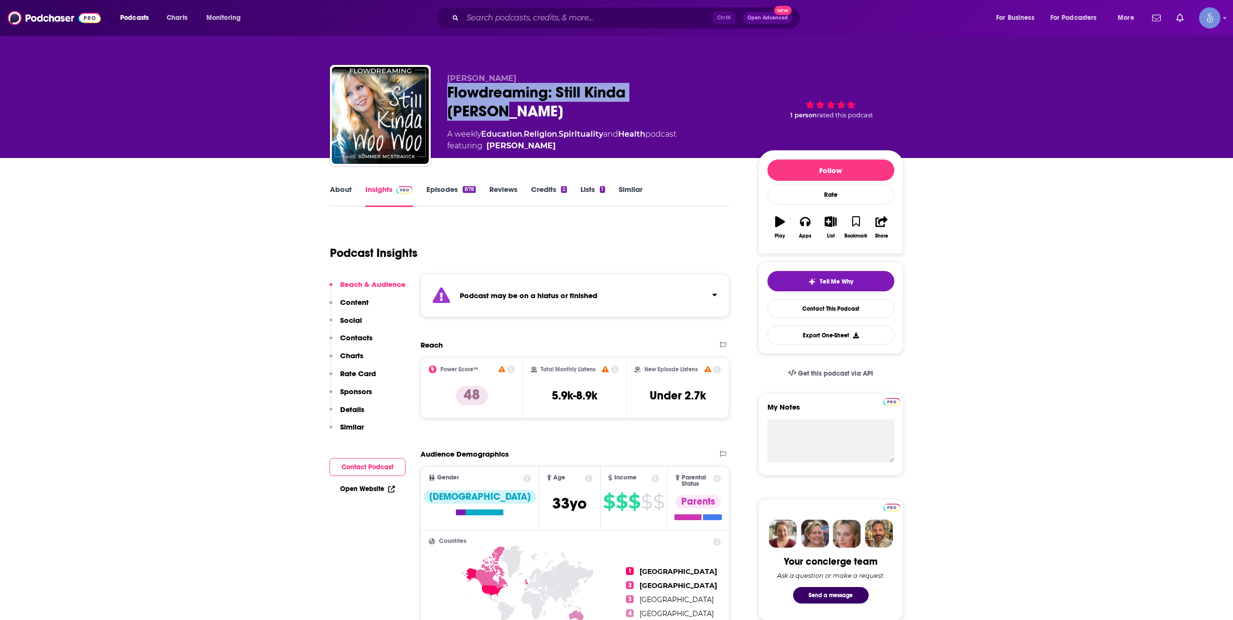
drag, startPoint x: 445, startPoint y: 89, endPoint x: 721, endPoint y: 87, distance: 276.7
click at [721, 87] on div "[PERSON_NAME] Flowdreaming: Still Kinda Woo Woo A weekly Education , Religion ,…" at bounding box center [617, 117] width 574 height 105
copy h2 "Flowdreaming: Still Kinda [PERSON_NAME]"
click at [589, 21] on input "Search podcasts, credits, & more..." at bounding box center [588, 18] width 250 height 16
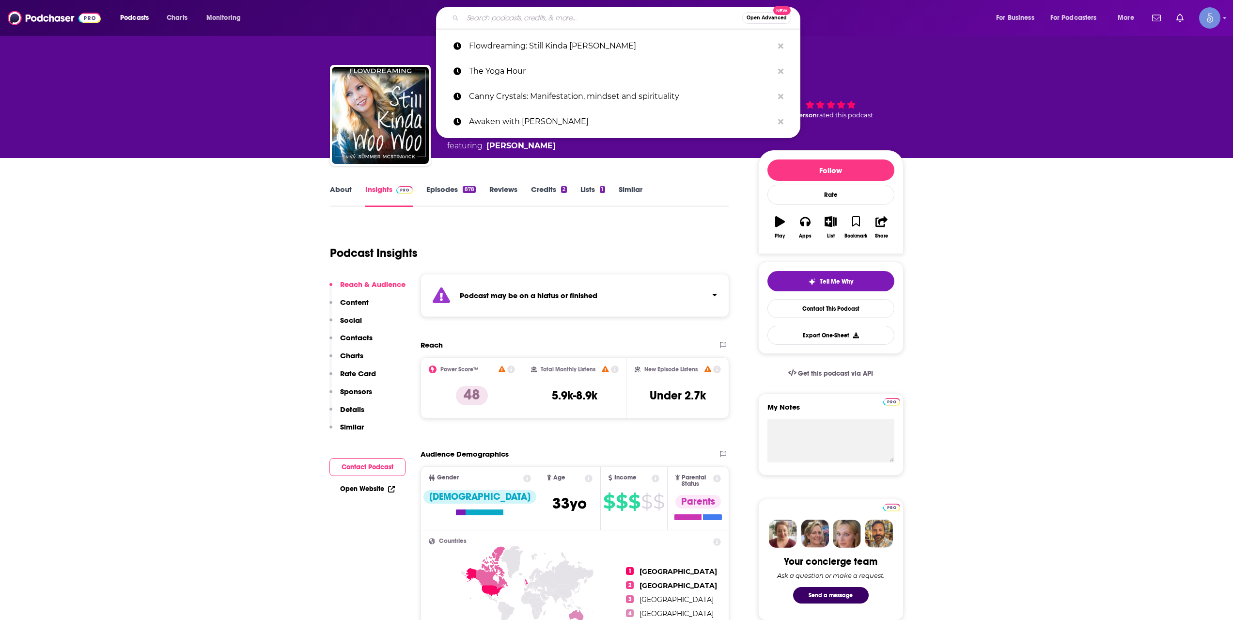
paste input "[DEMOGRAPHIC_DATA] on Mushrooms"
type input "[DEMOGRAPHIC_DATA] on Mushrooms"
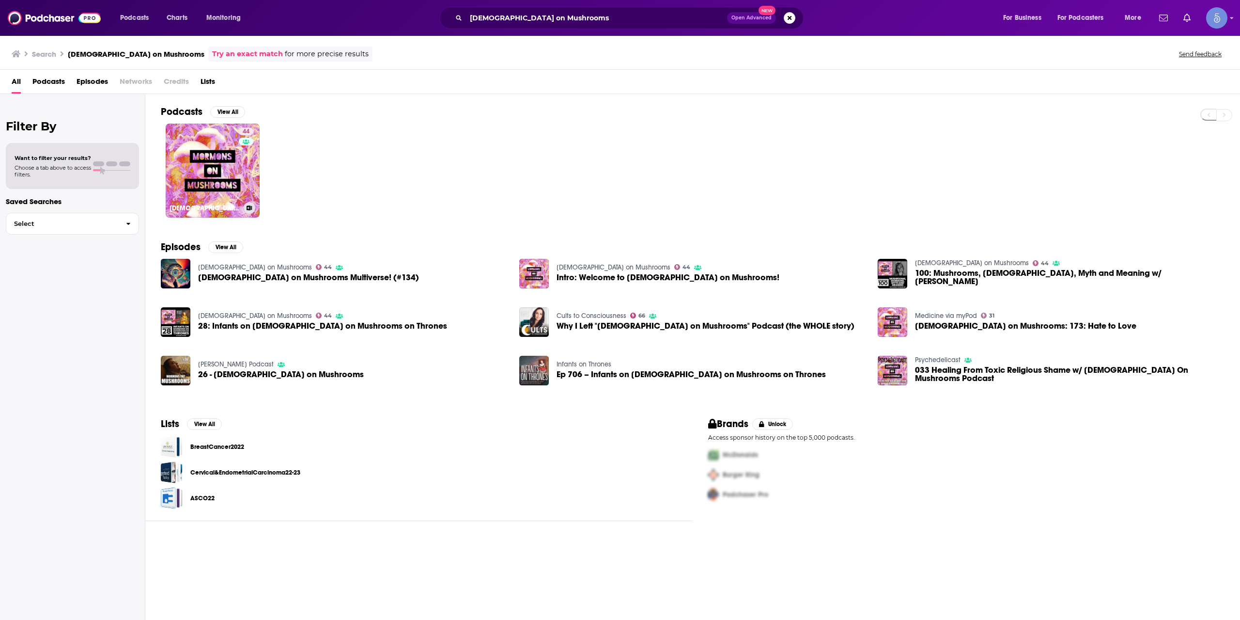
click at [227, 151] on link "44 [DEMOGRAPHIC_DATA] on Mushrooms" at bounding box center [213, 171] width 94 height 94
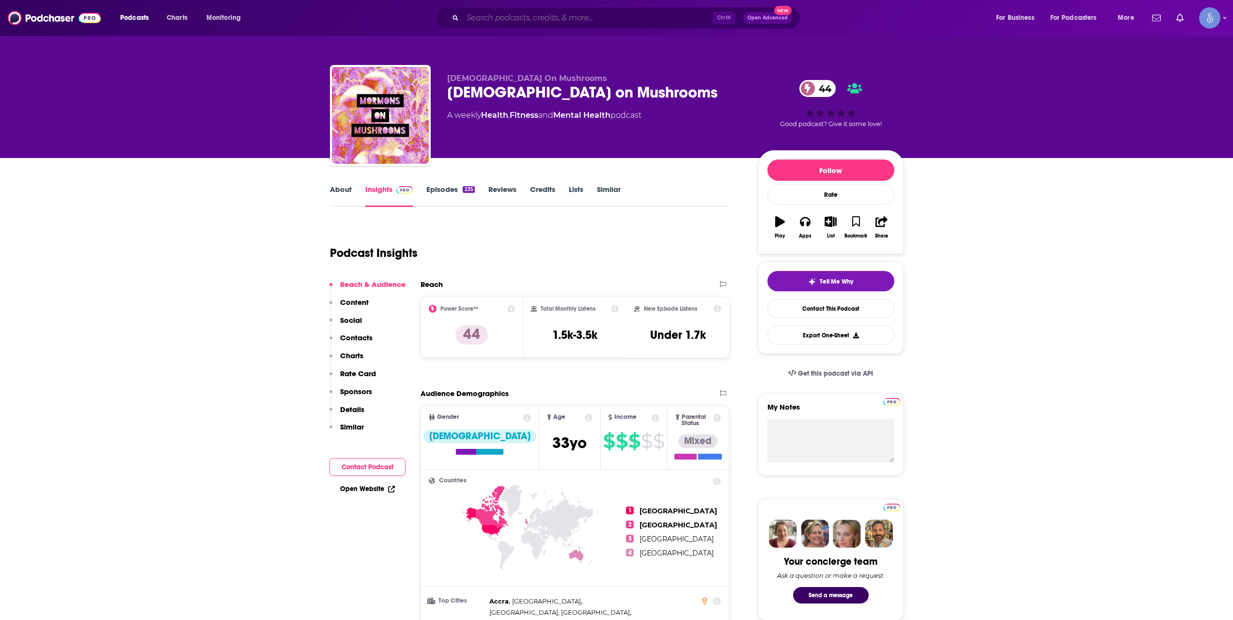
click at [677, 14] on input "Search podcasts, credits, & more..." at bounding box center [588, 18] width 250 height 16
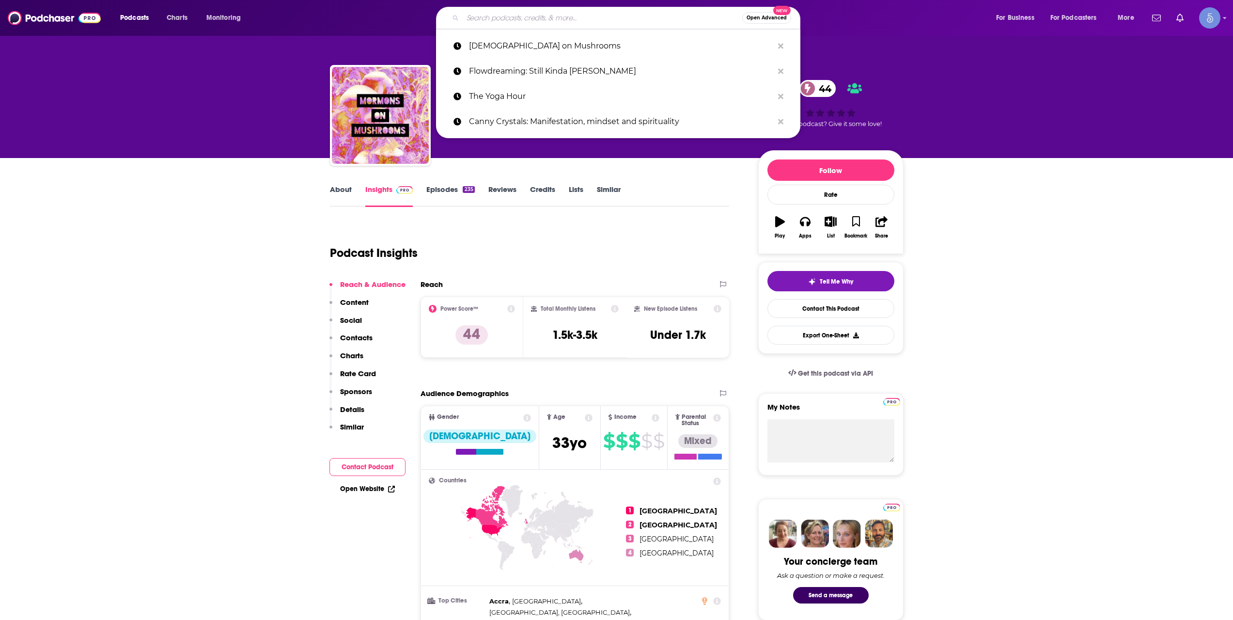
paste input "Be You Podcast"
type input "Be You Podcast"
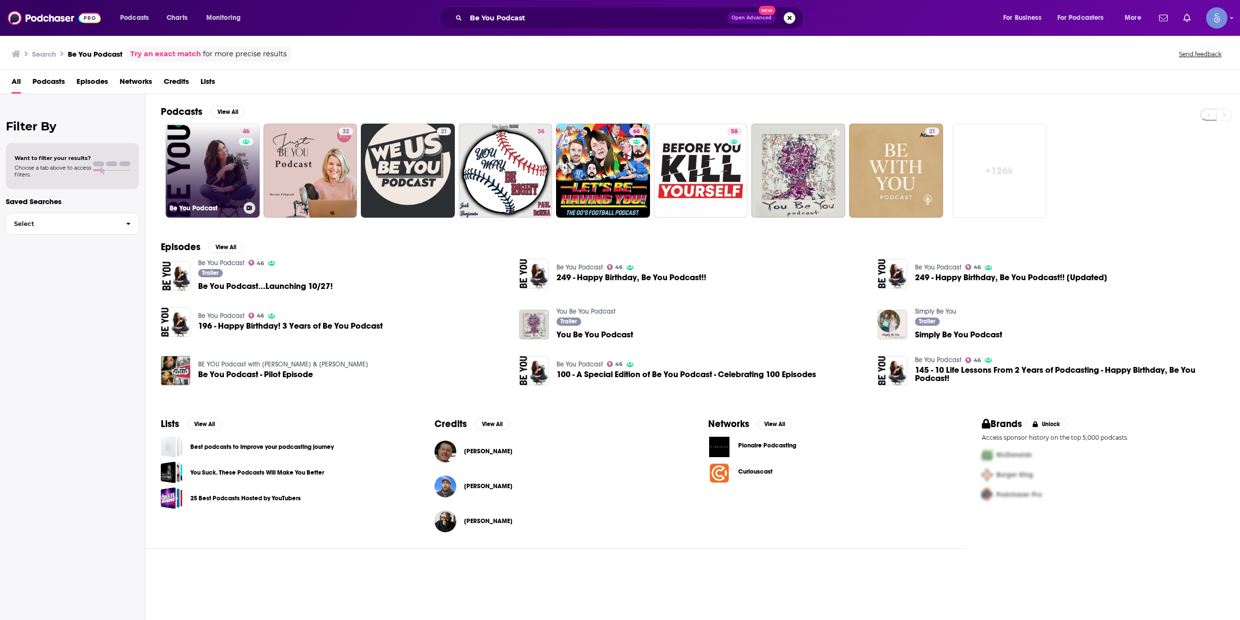
click at [239, 170] on div "46" at bounding box center [247, 164] width 17 height 75
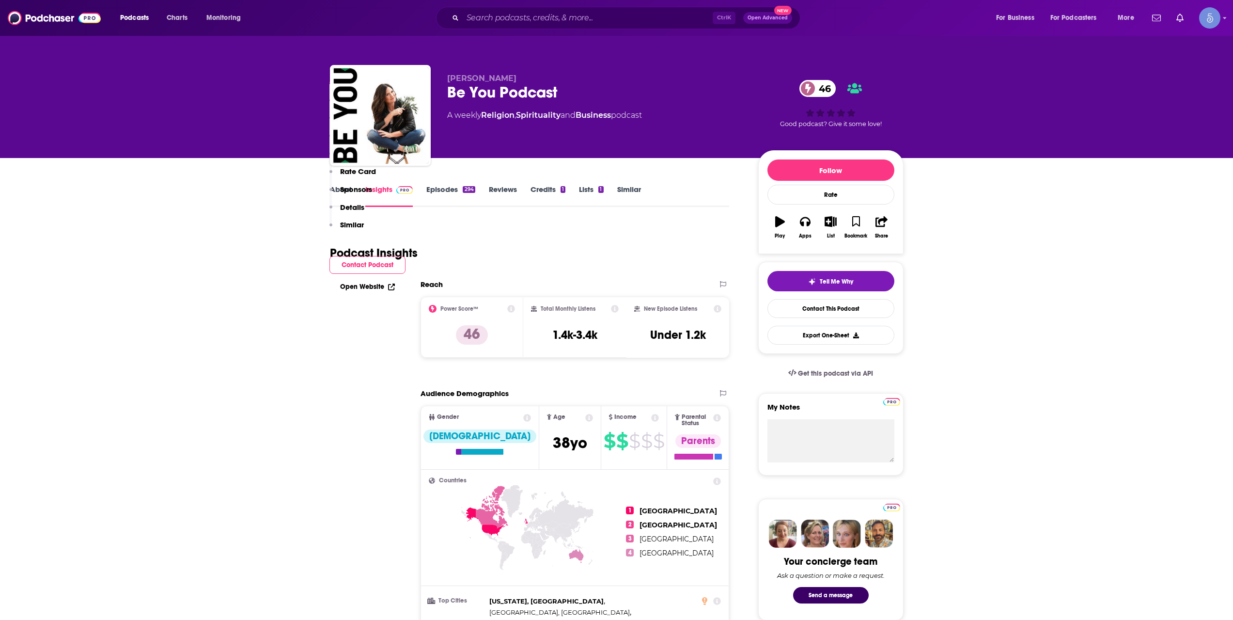
scroll to position [485, 0]
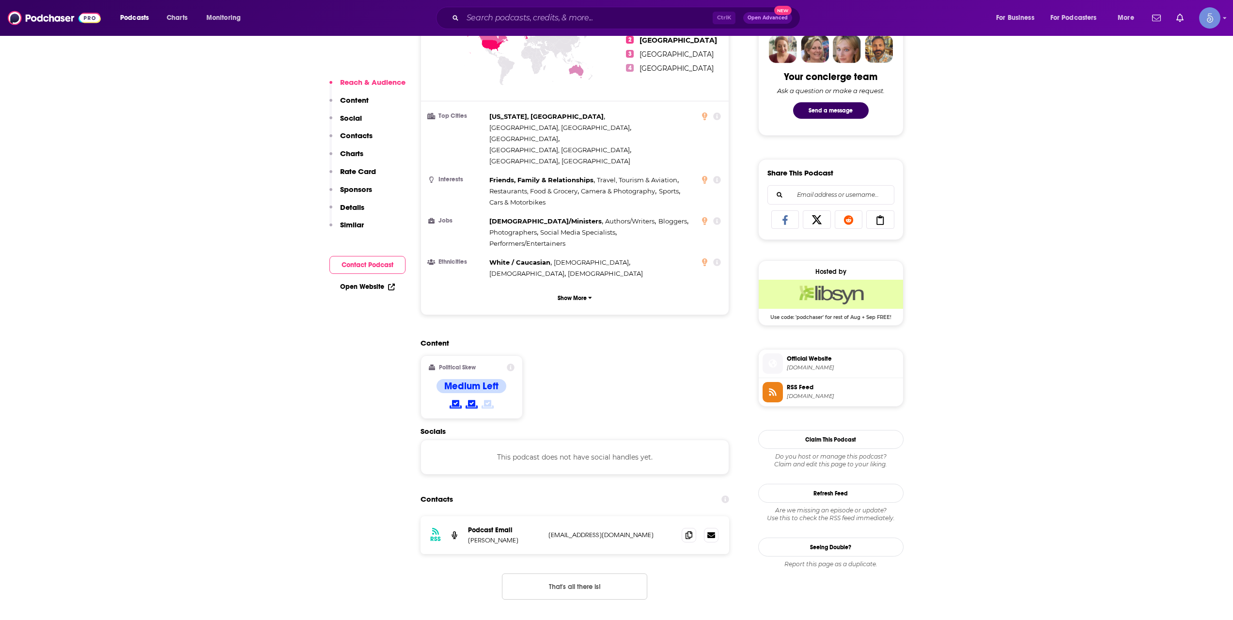
click at [824, 367] on span "[DOMAIN_NAME]" at bounding box center [843, 367] width 112 height 7
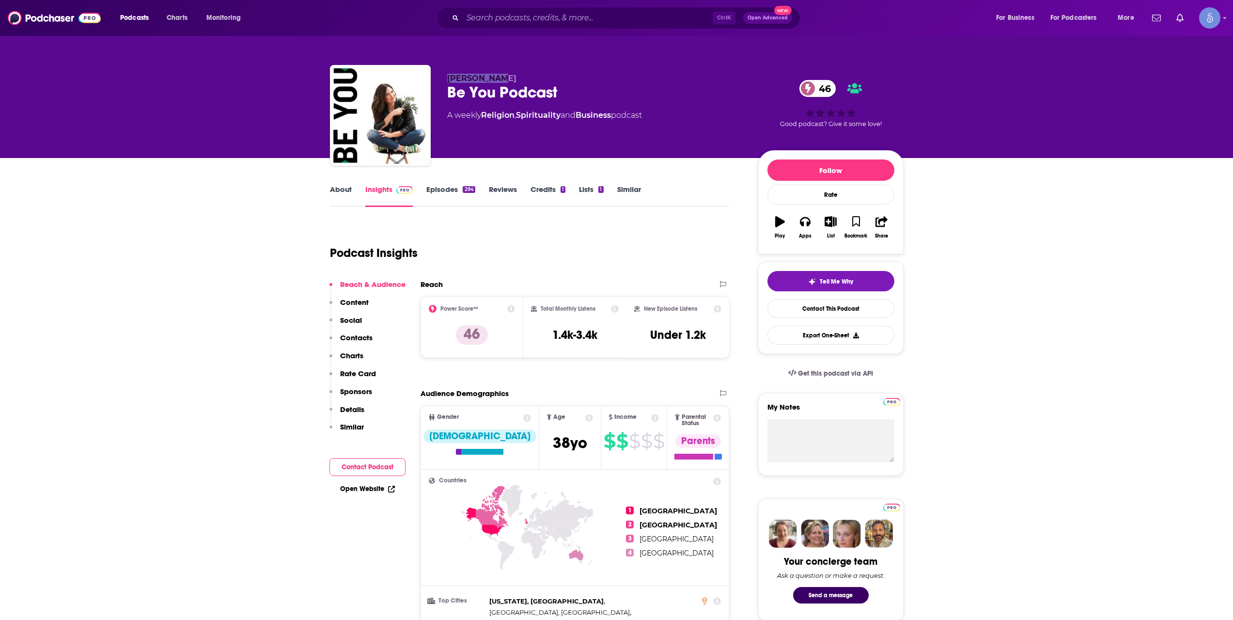
drag, startPoint x: 485, startPoint y: 79, endPoint x: 445, endPoint y: 79, distance: 40.7
click at [445, 79] on div "[PERSON_NAME] Be You Podcast 46 A weekly Religion , Spirituality and Business p…" at bounding box center [617, 117] width 574 height 105
copy span "[PERSON_NAME]"
drag, startPoint x: 546, startPoint y: 96, endPoint x: 442, endPoint y: 98, distance: 103.7
click at [442, 98] on div "[PERSON_NAME] Be You Podcast 46 A weekly Religion , Spirituality and Business p…" at bounding box center [617, 117] width 574 height 105
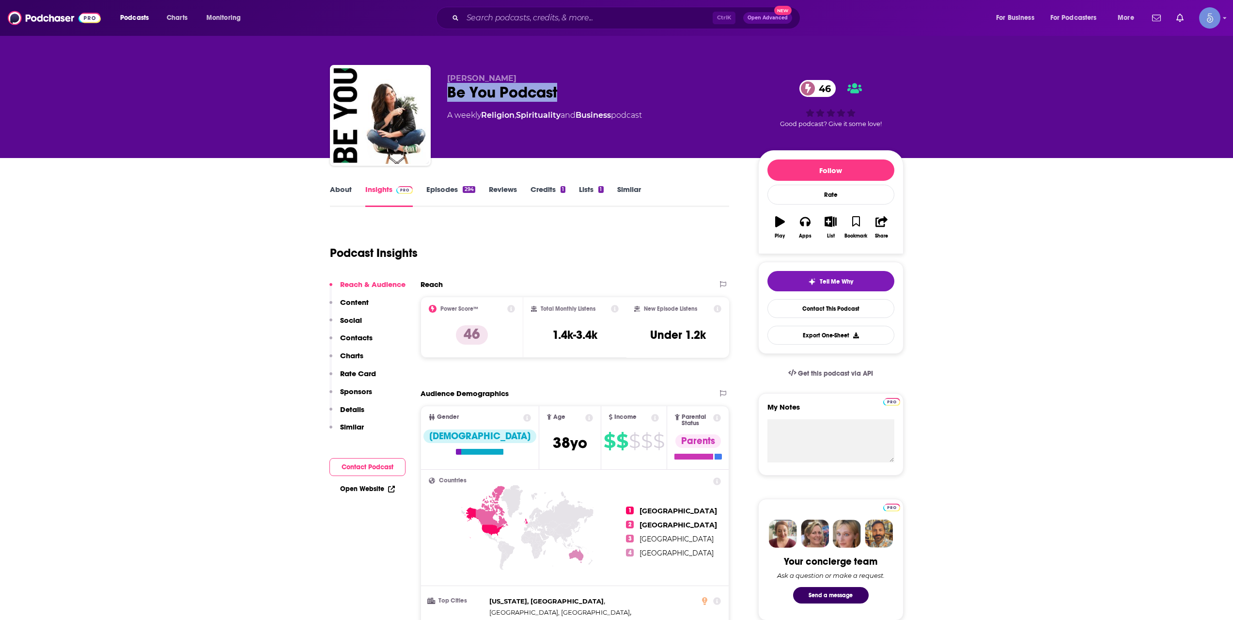
copy h2 "Be You Podcast"
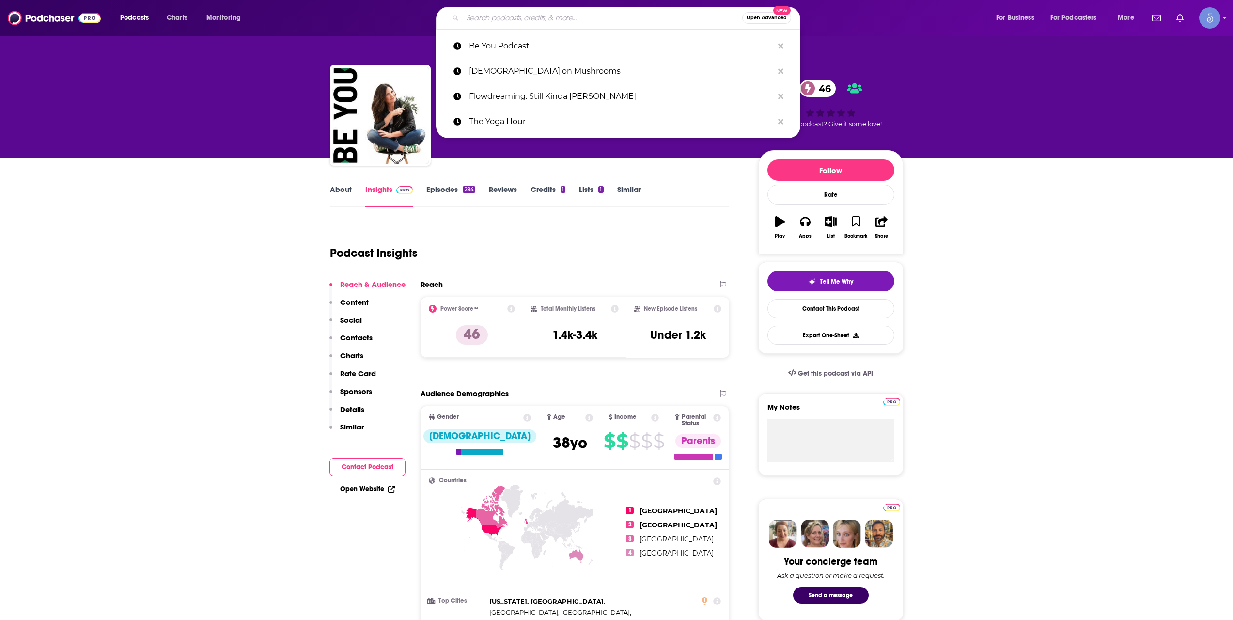
click at [502, 12] on input "Search podcasts, credits, & more..." at bounding box center [603, 18] width 280 height 16
paste input "Awakening Code Radio"
type input "Awakening Code Radio"
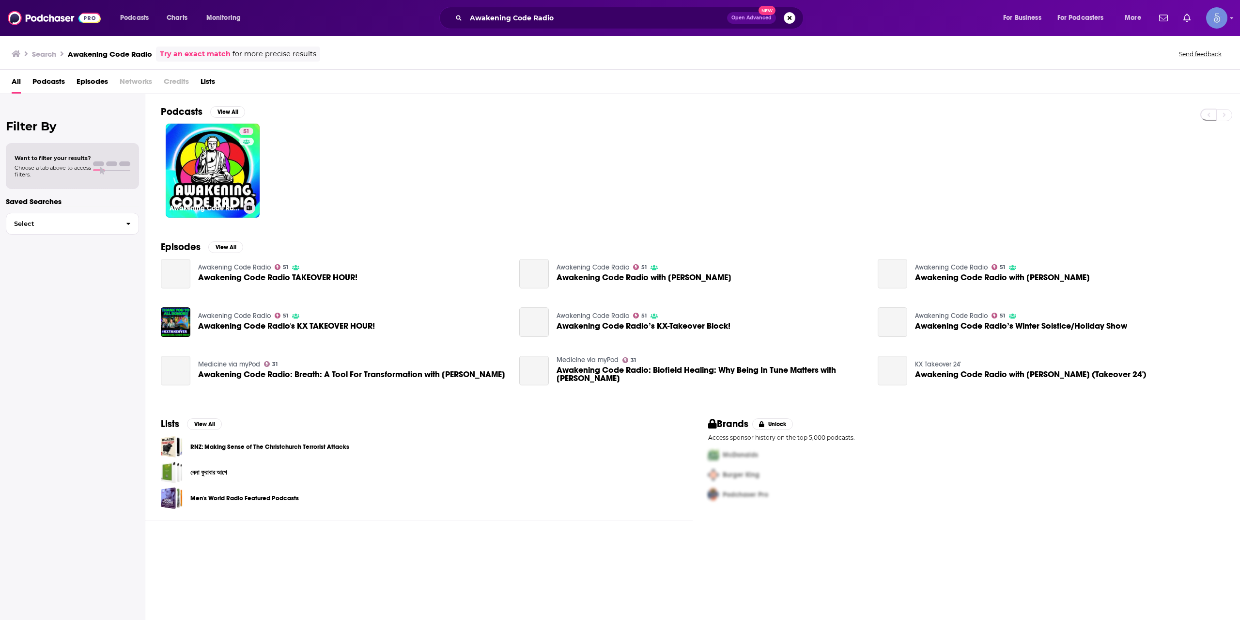
click at [223, 164] on link "51 Awakening Code Radio" at bounding box center [213, 171] width 94 height 94
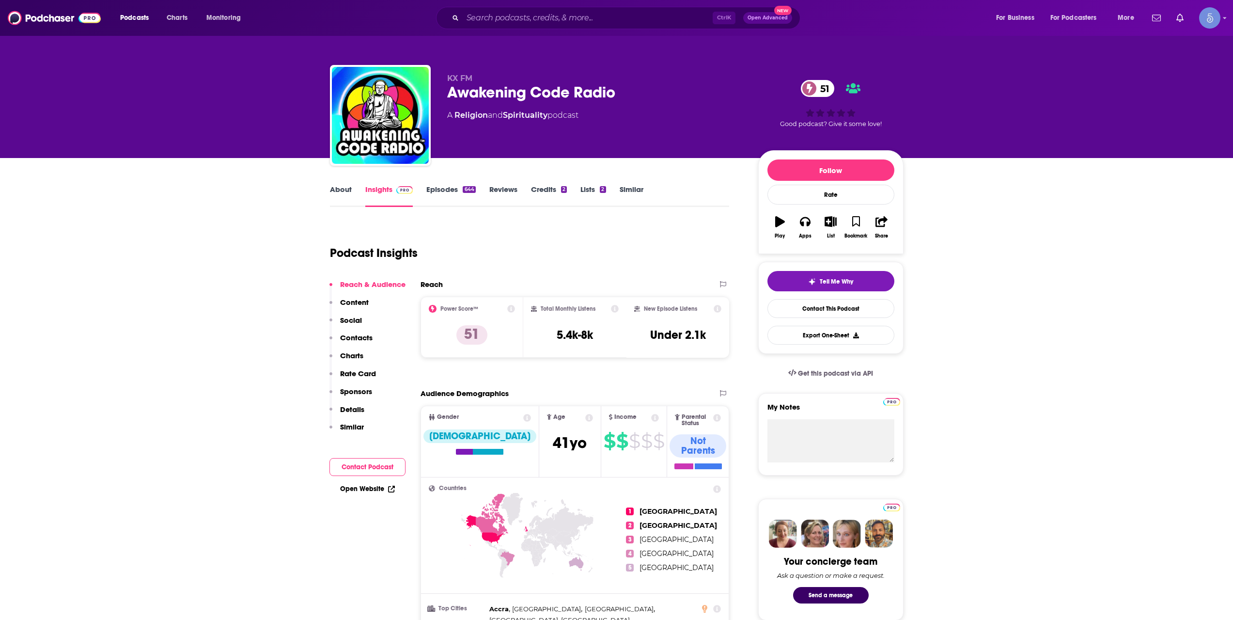
click at [344, 194] on link "About" at bounding box center [341, 196] width 22 height 22
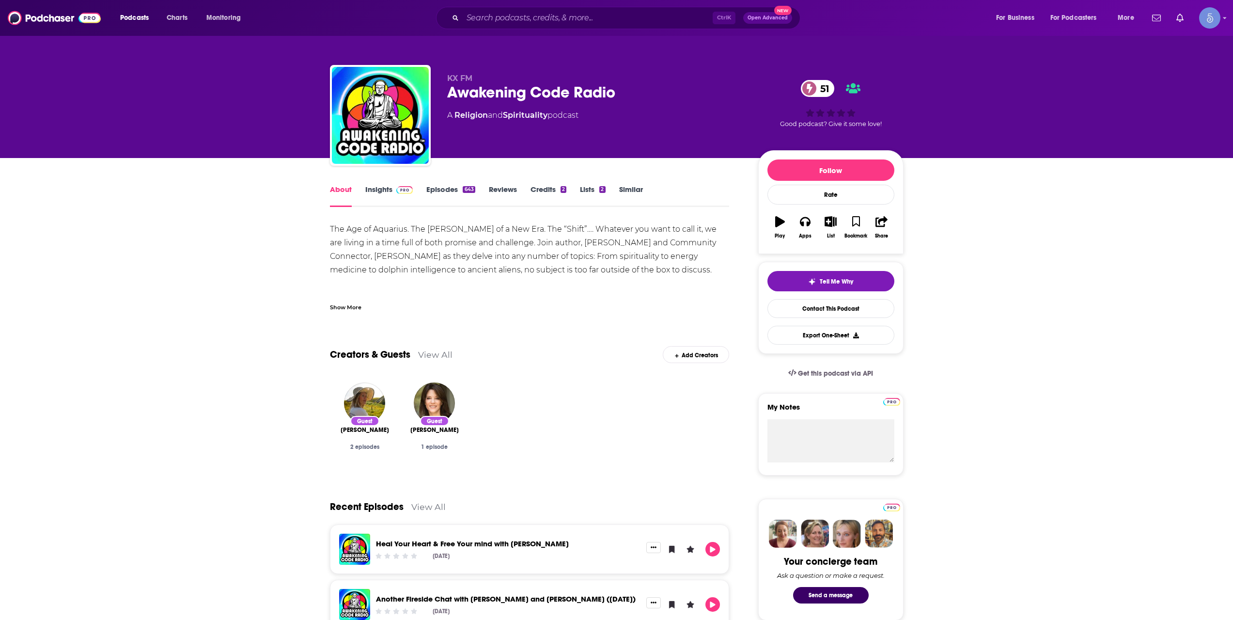
click at [341, 308] on div "Show More" at bounding box center [345, 306] width 31 height 9
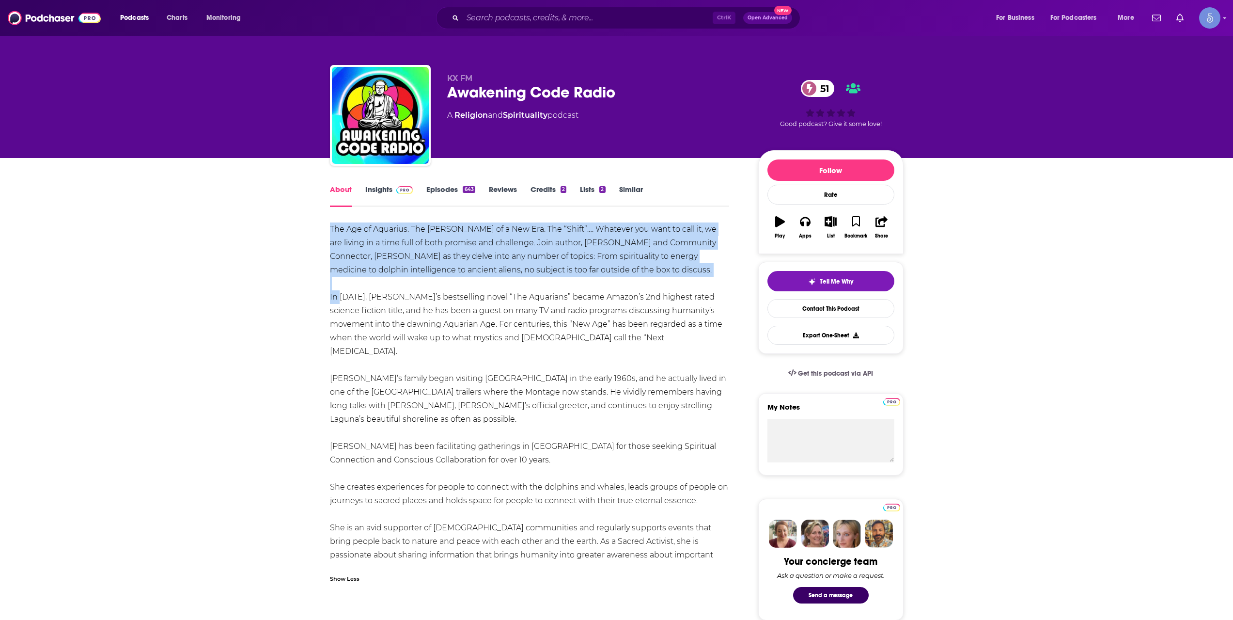
drag, startPoint x: 338, startPoint y: 298, endPoint x: 644, endPoint y: 266, distance: 308.5
click at [646, 266] on div "The Age of Aquarius. The [PERSON_NAME] of a New Era. The “Shift”…. Whatever you…" at bounding box center [530, 398] width 400 height 353
click at [377, 197] on link "Insights" at bounding box center [389, 196] width 48 height 22
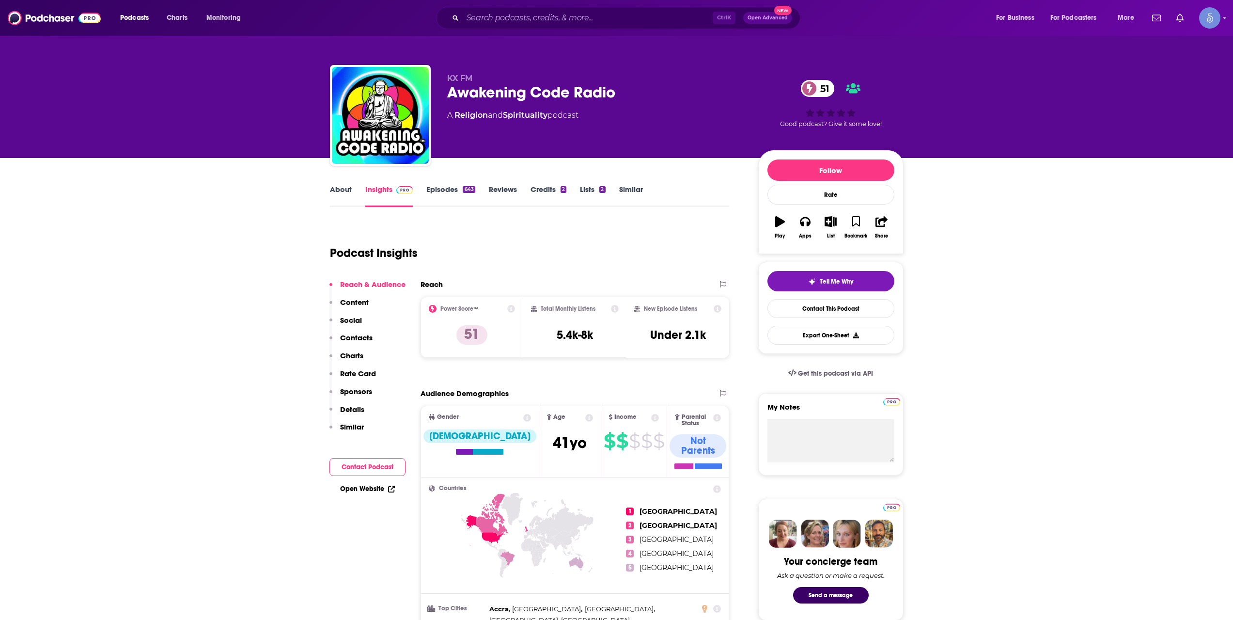
click at [341, 198] on link "About" at bounding box center [341, 196] width 22 height 22
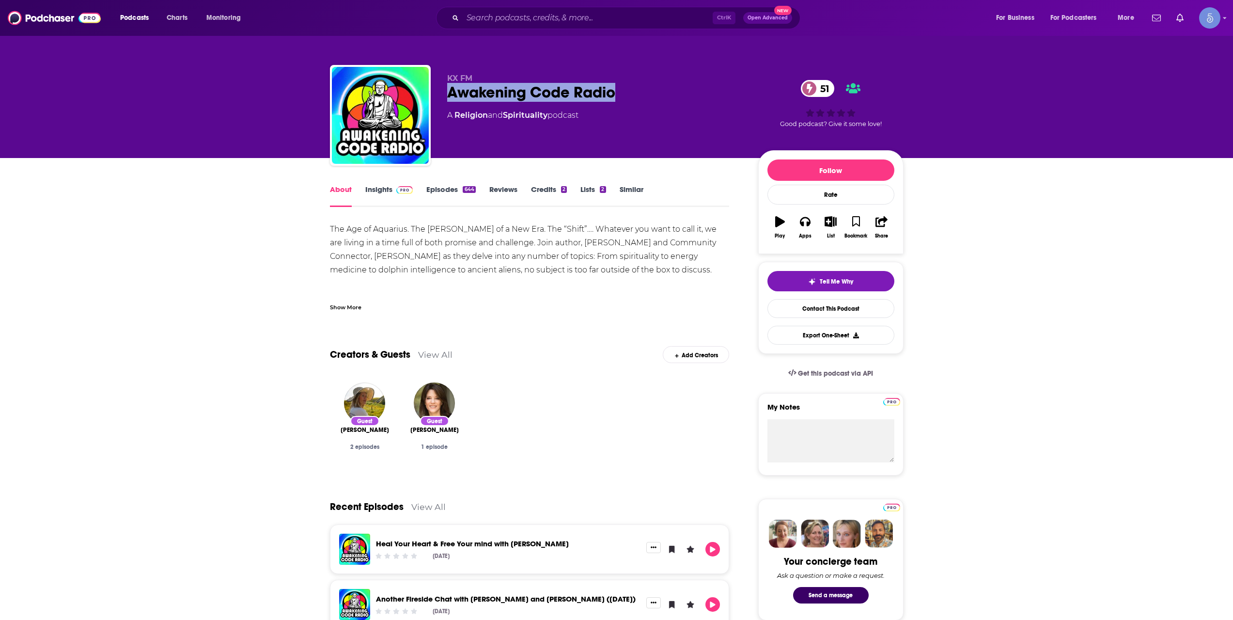
drag, startPoint x: 450, startPoint y: 94, endPoint x: 632, endPoint y: 94, distance: 182.7
click at [632, 94] on div "Awakening Code Radio 51" at bounding box center [595, 92] width 296 height 19
copy h1 "Awakening Code Radio"
click at [394, 197] on link "Insights" at bounding box center [389, 196] width 48 height 22
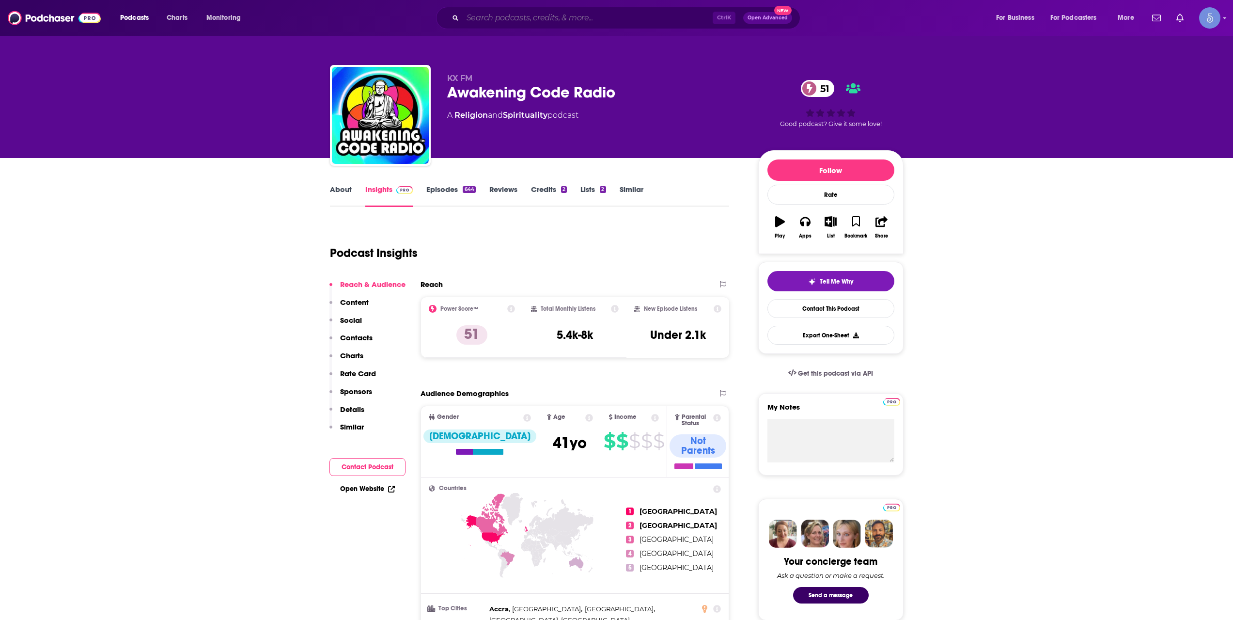
click at [624, 13] on input "Search podcasts, credits, & more..." at bounding box center [588, 18] width 250 height 16
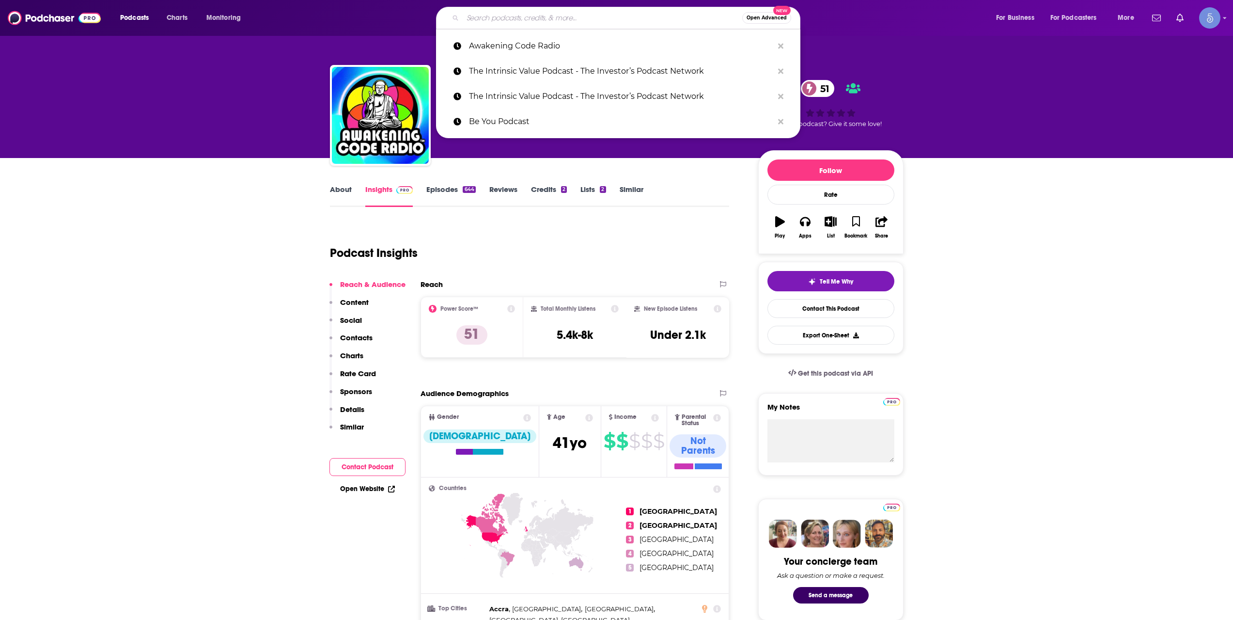
paste input "Self-Care For The Soul"
type input "Self-Care For The Soul"
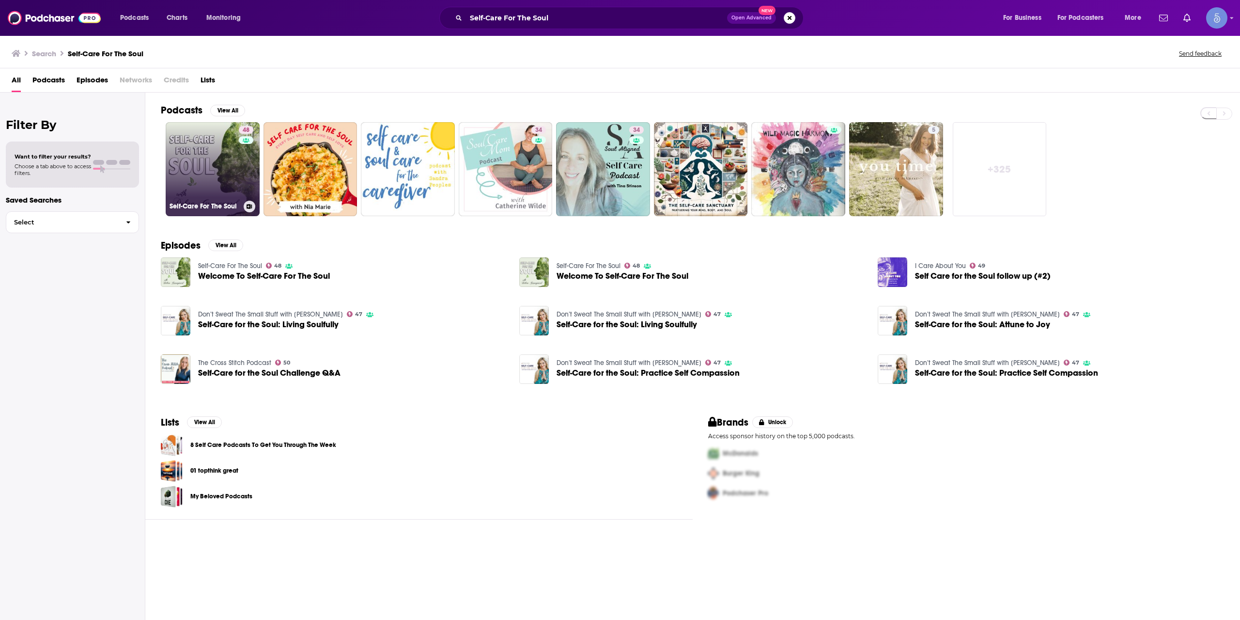
click at [216, 164] on link "48 Self-Care For The Soul" at bounding box center [213, 169] width 94 height 94
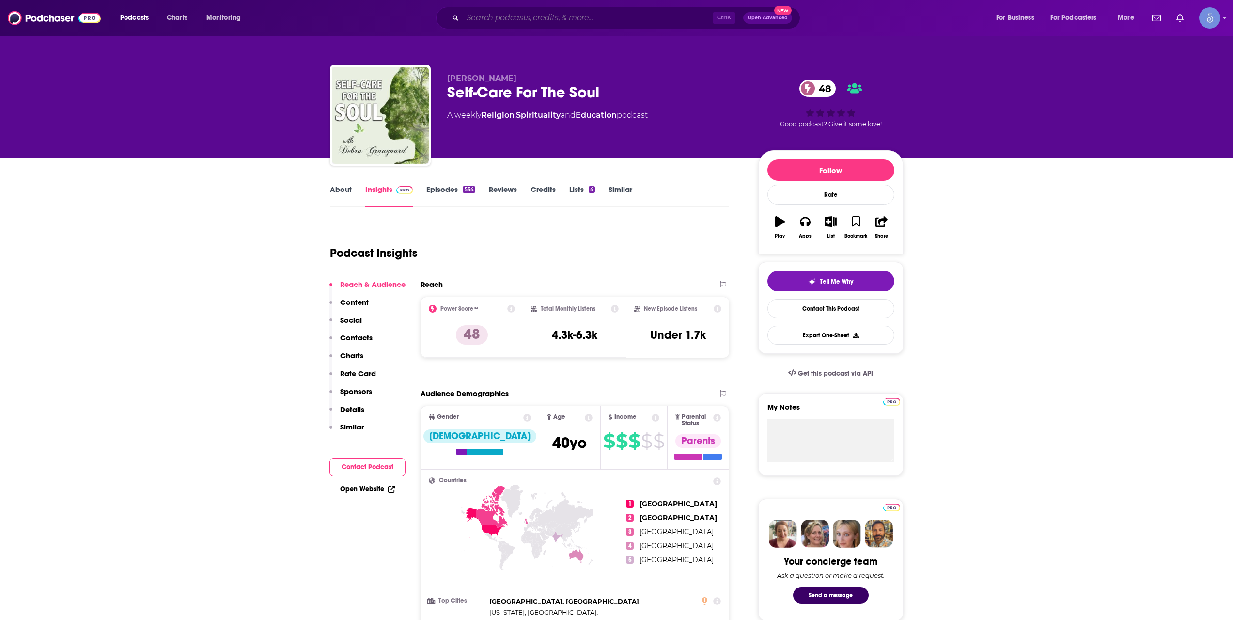
click at [631, 19] on input "Search podcasts, credits, & more..." at bounding box center [588, 18] width 250 height 16
paste input "The Magic Spark"
type input "The Magic Spark"
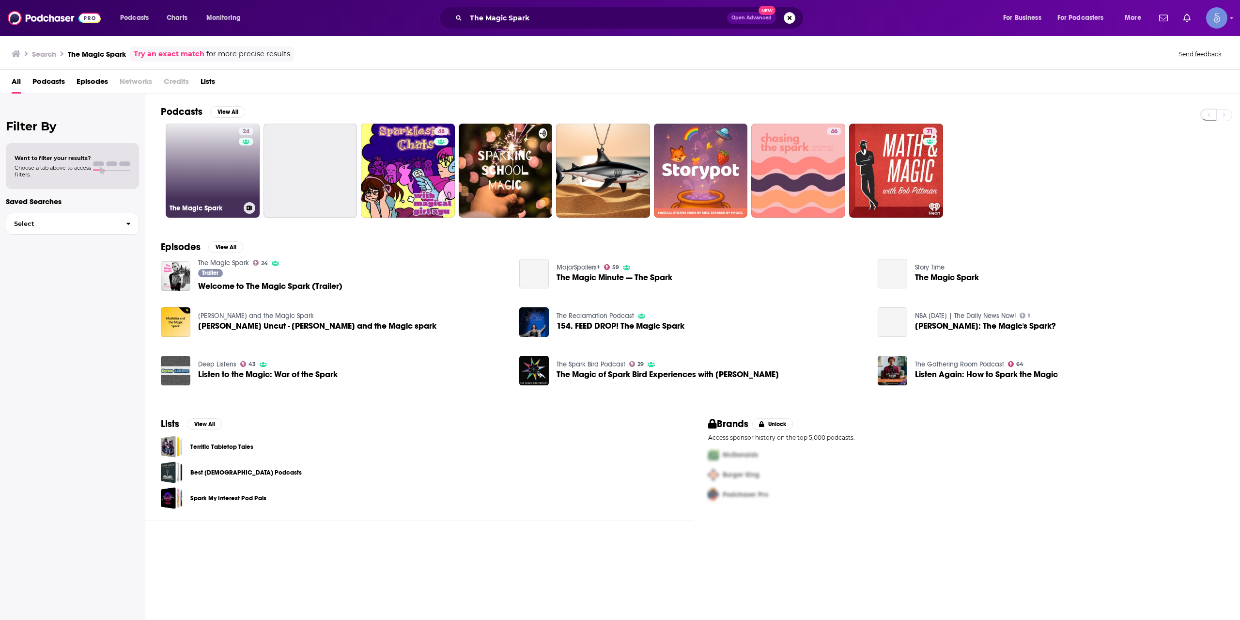
click at [223, 158] on link "24 The Magic Spark" at bounding box center [213, 171] width 94 height 94
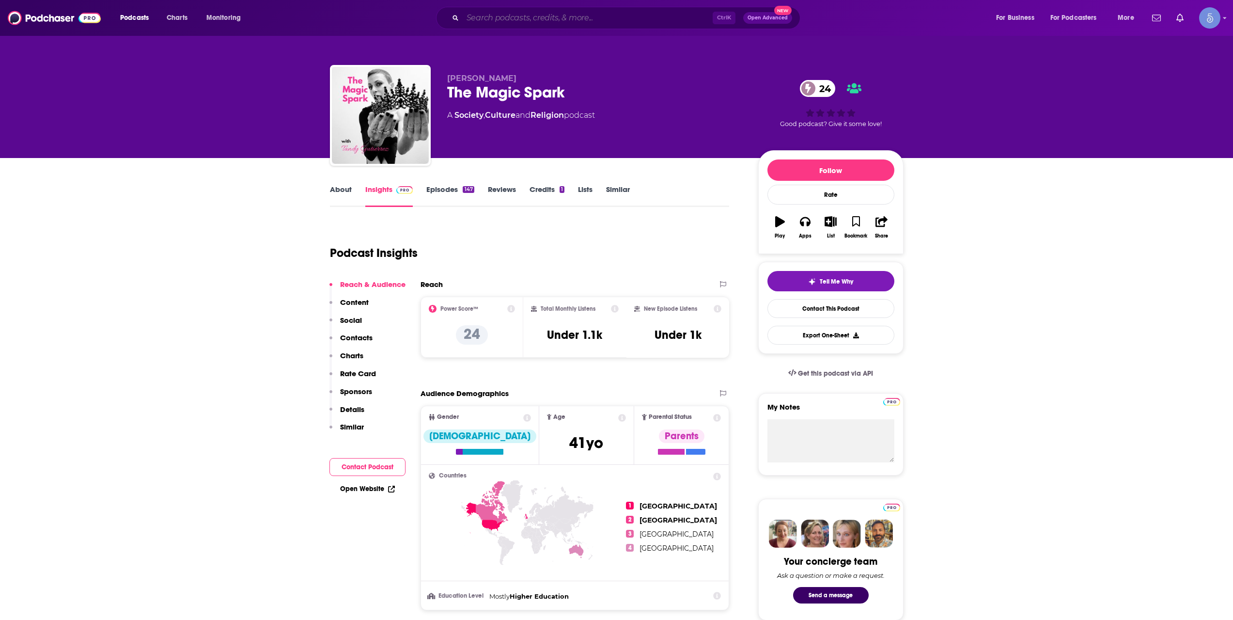
click at [534, 22] on input "Search podcasts, credits, & more..." at bounding box center [588, 18] width 250 height 16
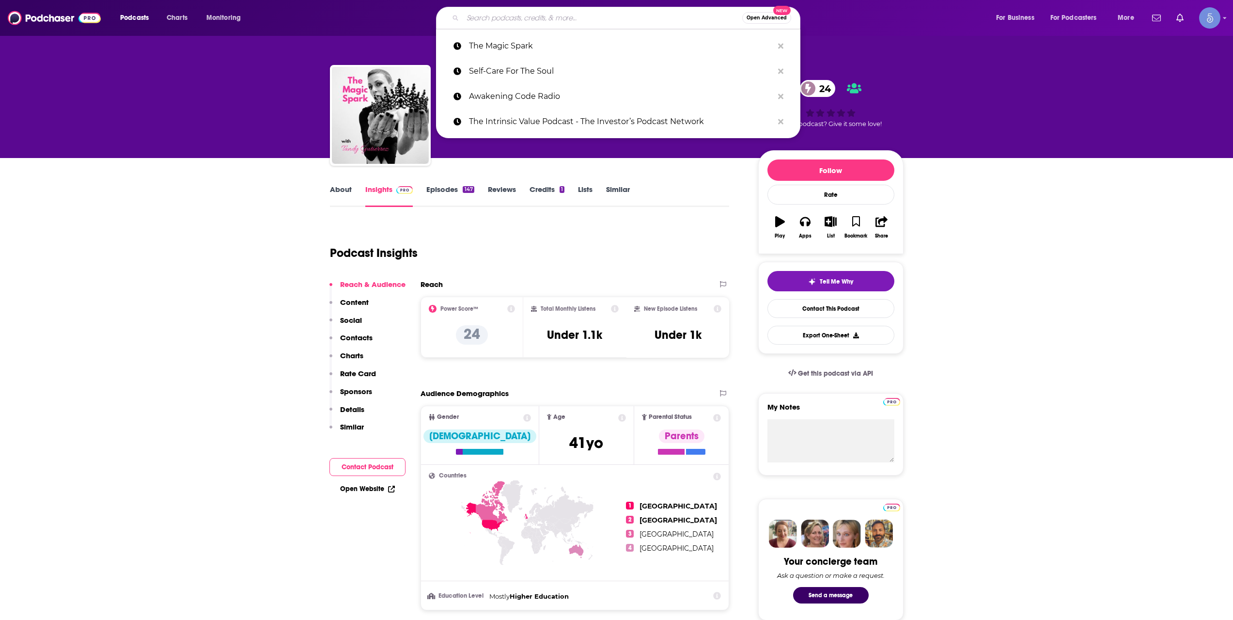
click at [610, 16] on input "Search podcasts, credits, & more..." at bounding box center [603, 18] width 280 height 16
paste input "Magnetically You"
type input "Magnetically You"
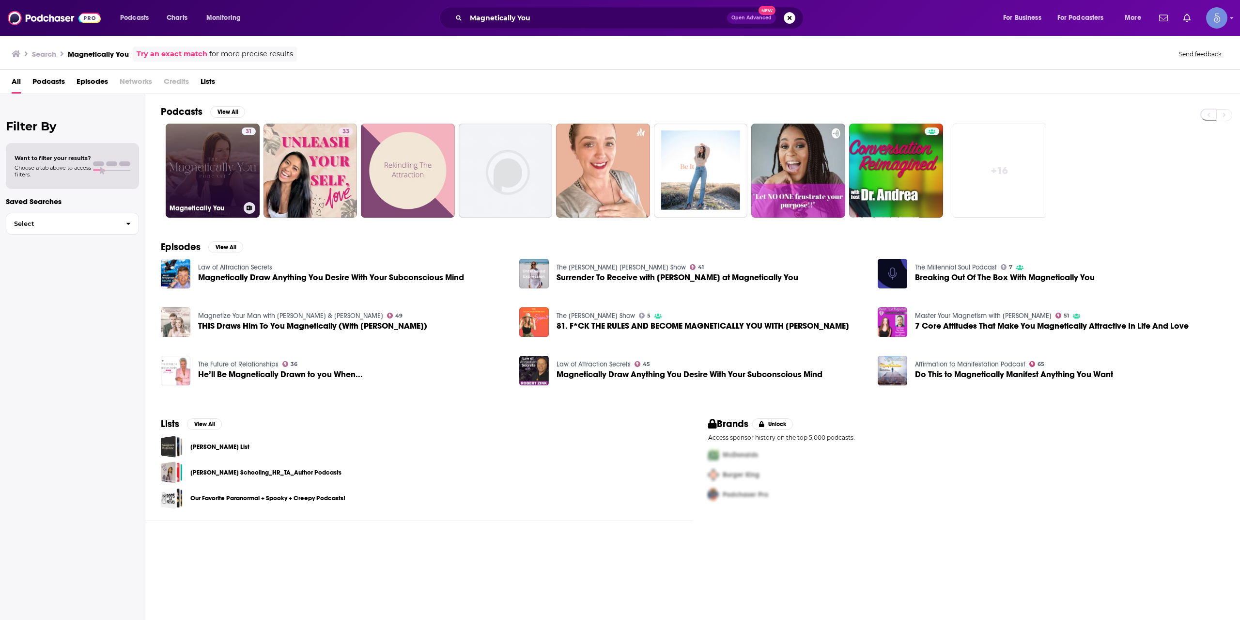
click at [225, 146] on link "31 Magnetically You" at bounding box center [213, 171] width 94 height 94
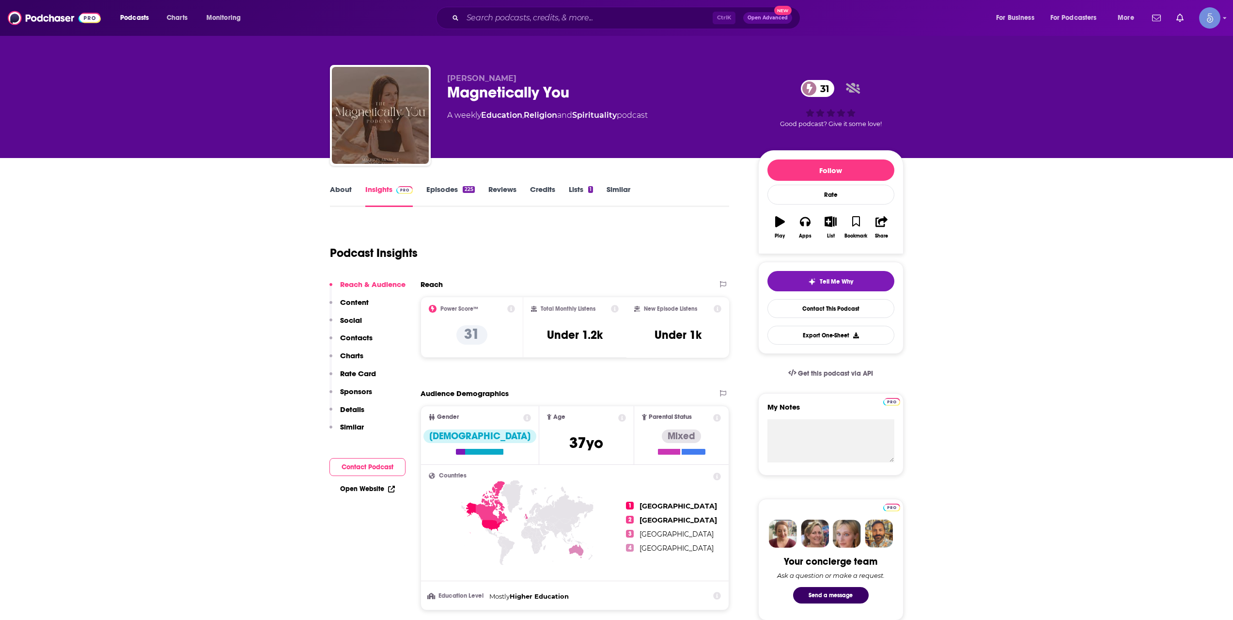
scroll to position [161, 0]
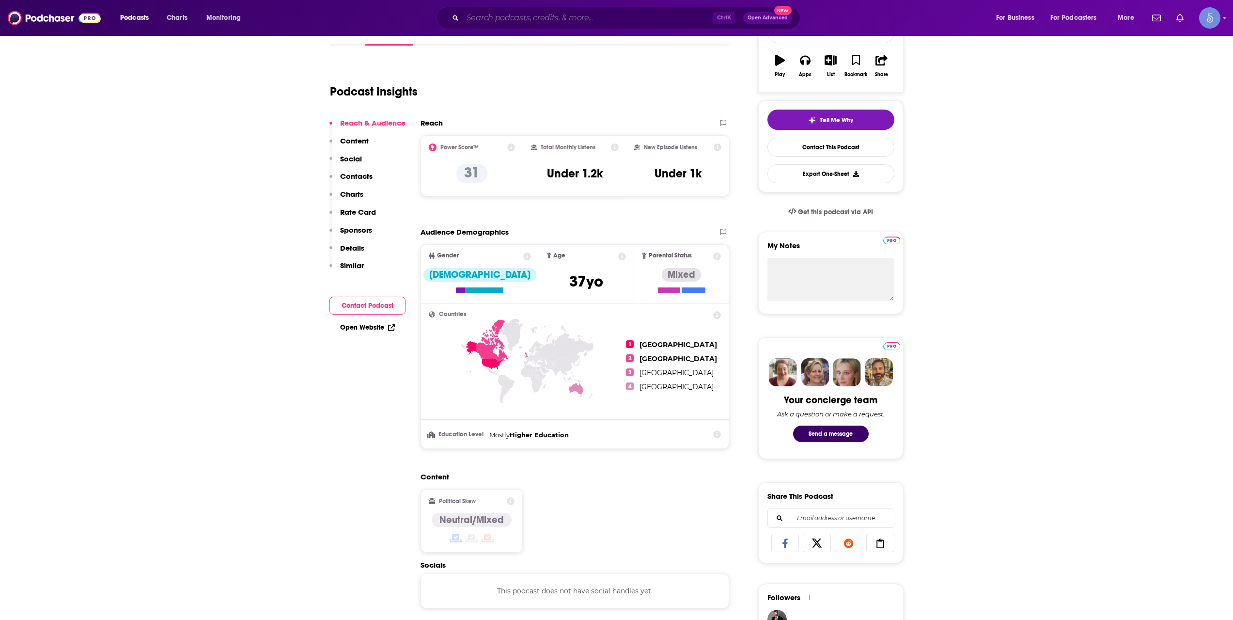
click at [585, 13] on input "Search podcasts, credits, & more..." at bounding box center [588, 18] width 250 height 16
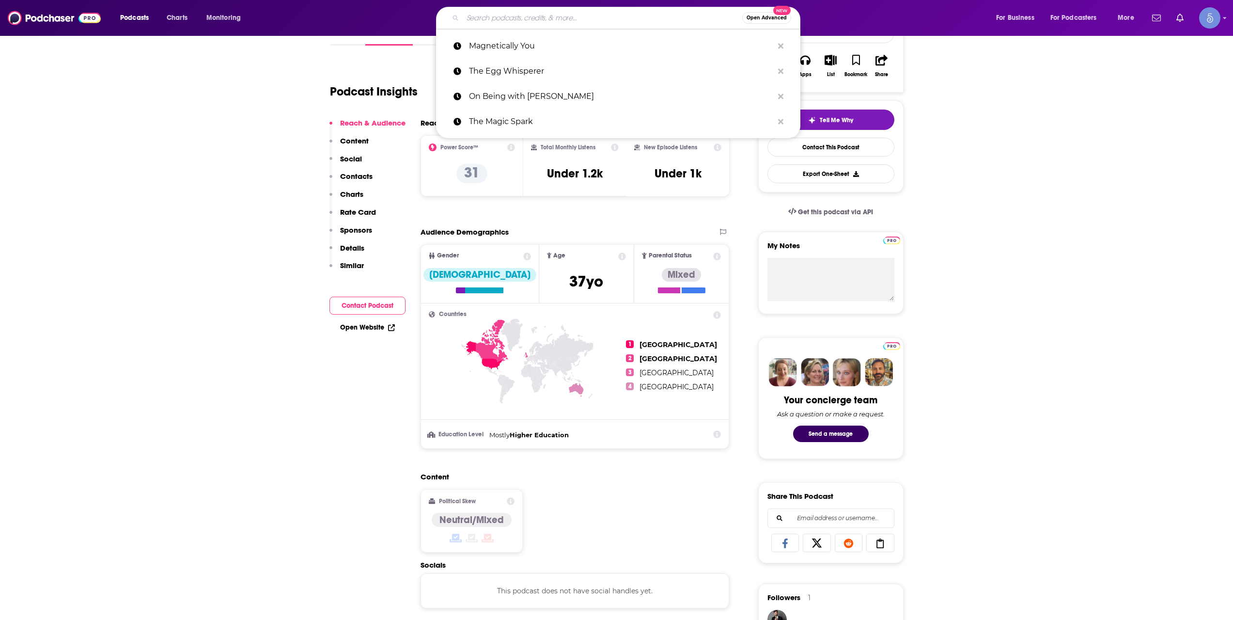
paste input "The Angel Room"
type input "The Angel Room"
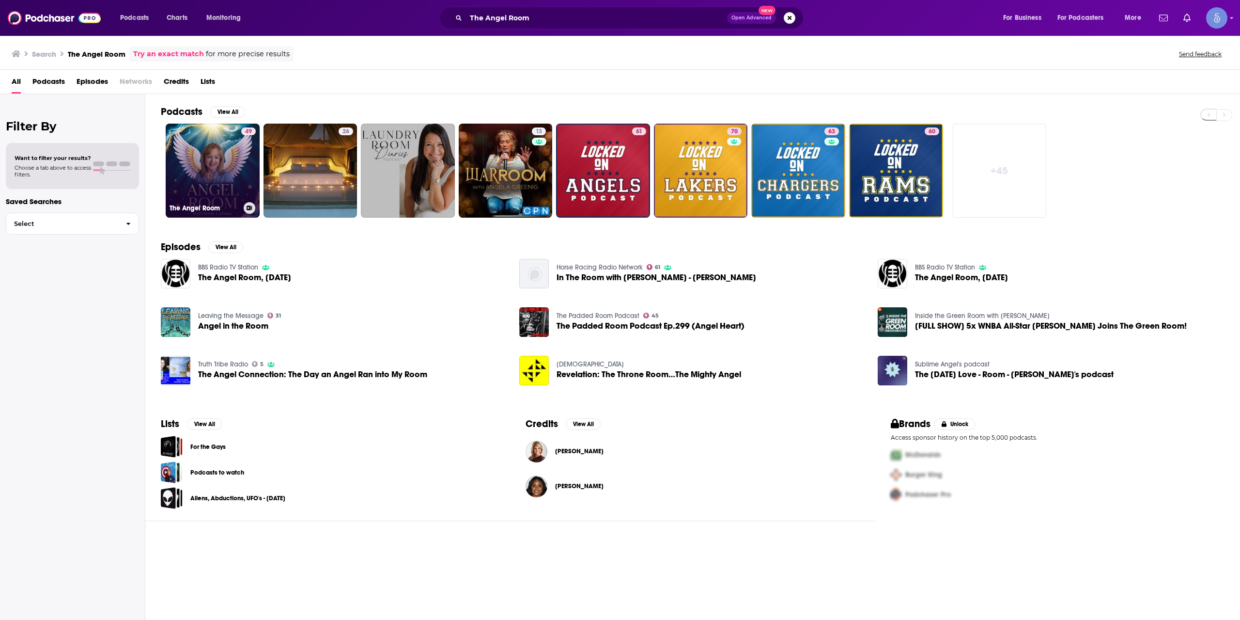
click at [225, 177] on link "49 The Angel Room" at bounding box center [213, 171] width 94 height 94
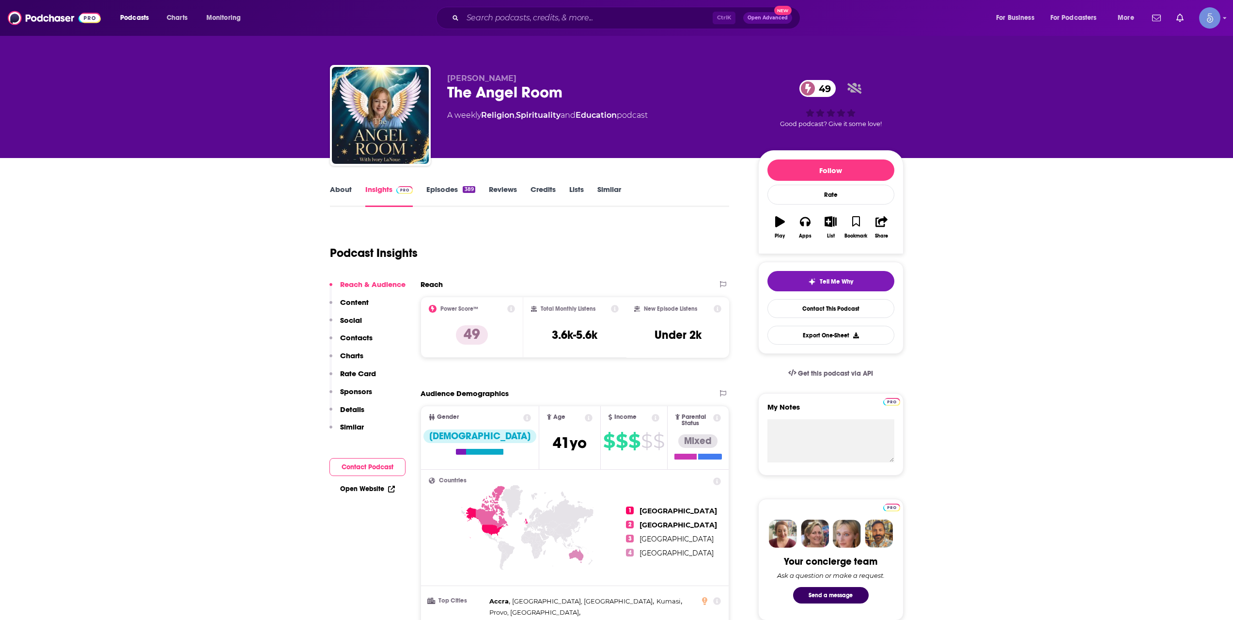
click at [461, 185] on link "Episodes 389" at bounding box center [450, 196] width 48 height 22
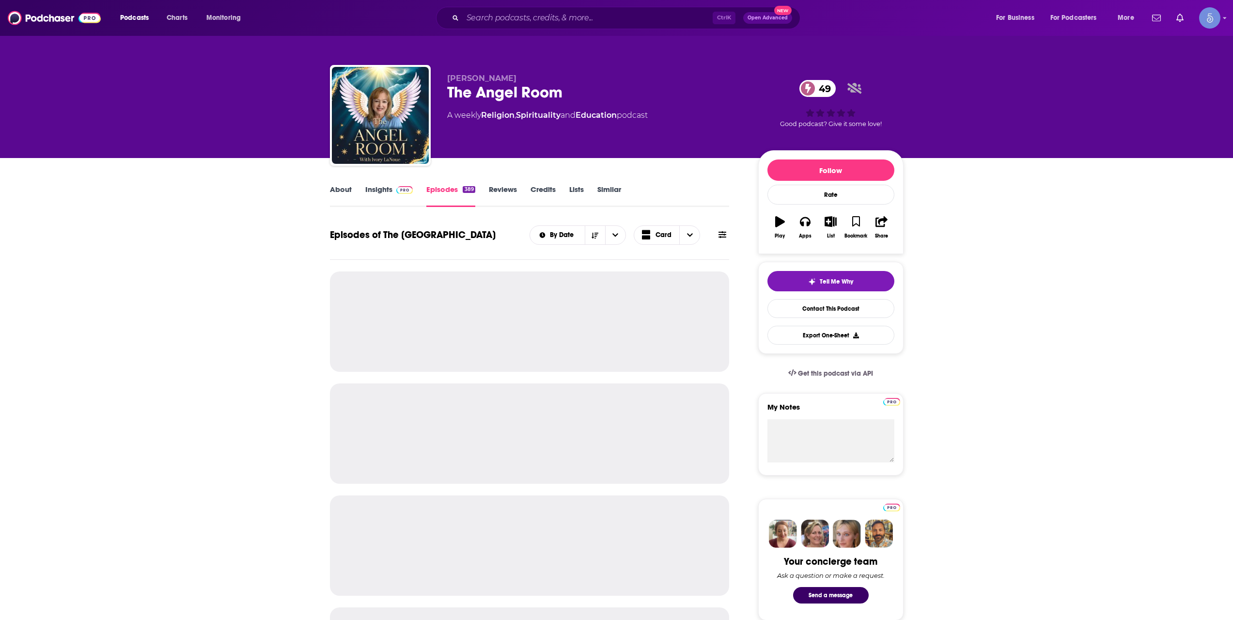
click at [338, 197] on link "About" at bounding box center [341, 196] width 22 height 22
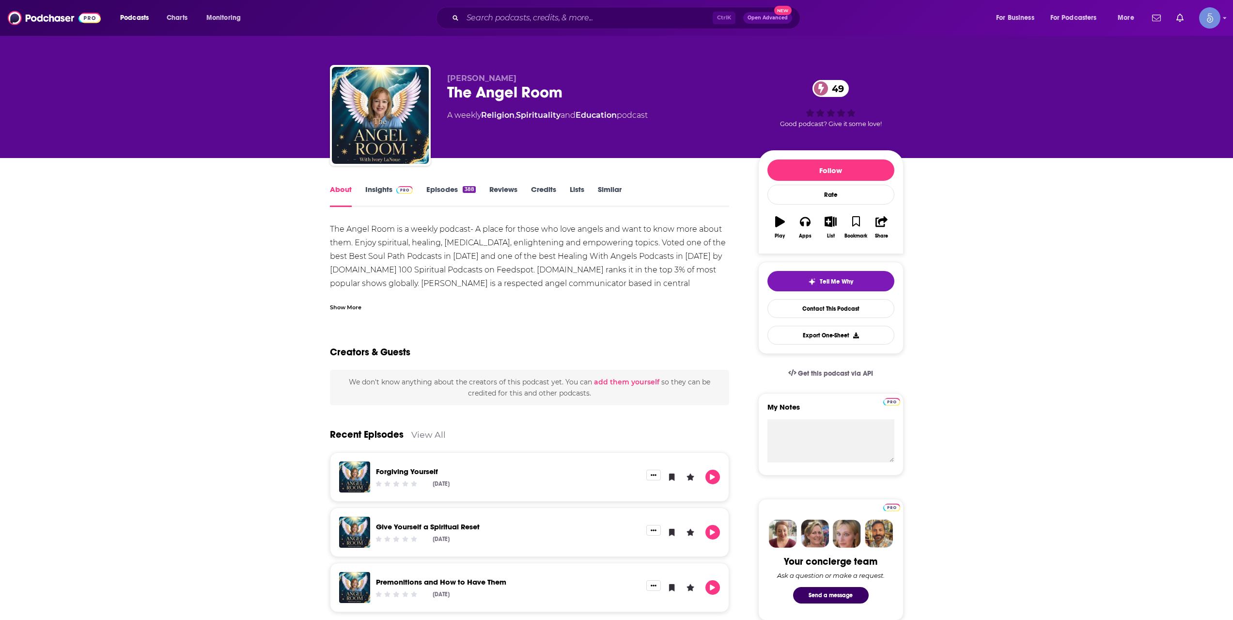
click at [356, 308] on div "Show More" at bounding box center [345, 306] width 31 height 9
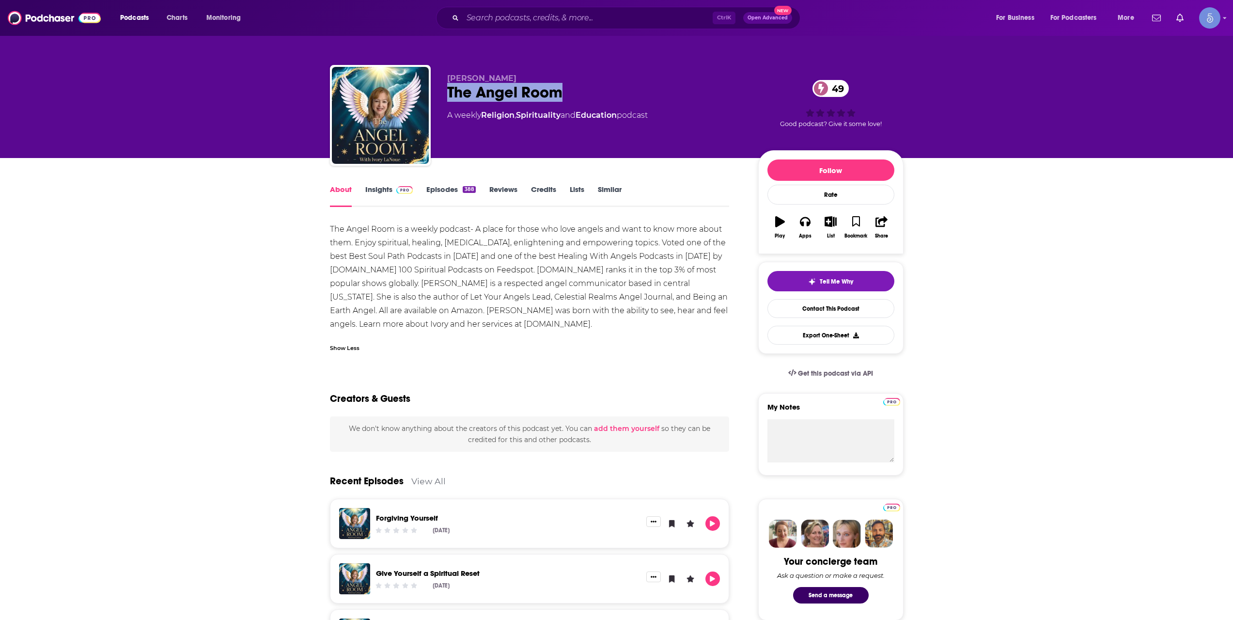
drag, startPoint x: 550, startPoint y: 87, endPoint x: 447, endPoint y: 86, distance: 103.7
click at [447, 86] on div "The Angel Room 49" at bounding box center [595, 92] width 296 height 19
click at [360, 193] on div "About" at bounding box center [347, 196] width 35 height 22
click at [372, 191] on link "Insights" at bounding box center [389, 196] width 48 height 22
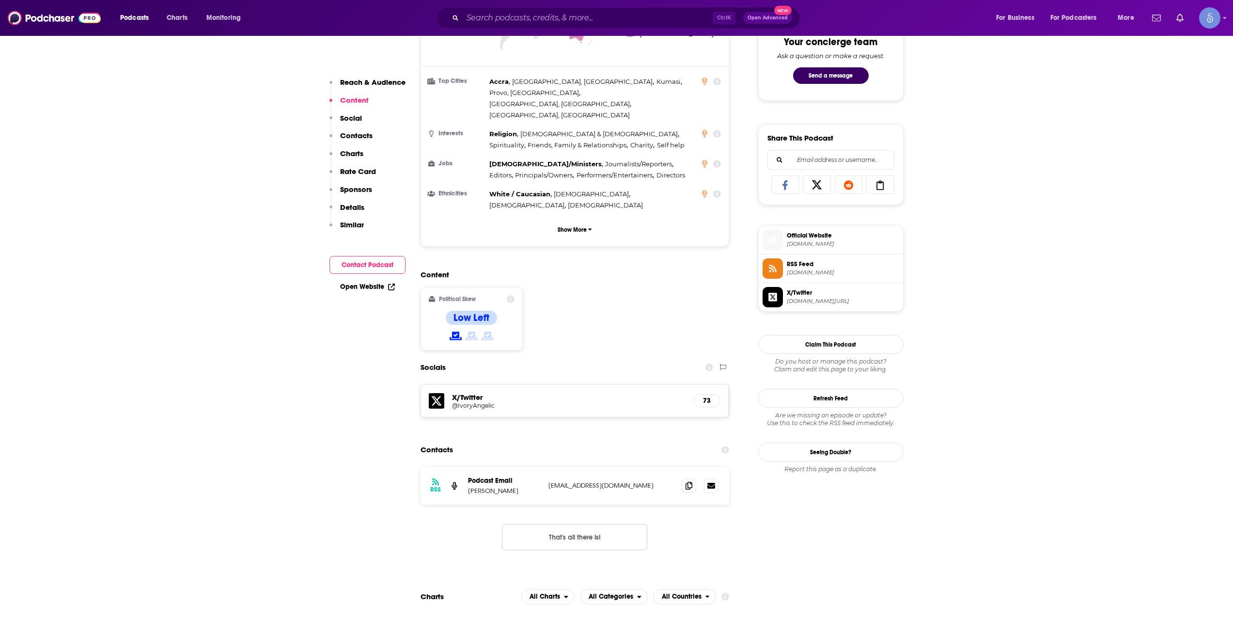
scroll to position [485, 0]
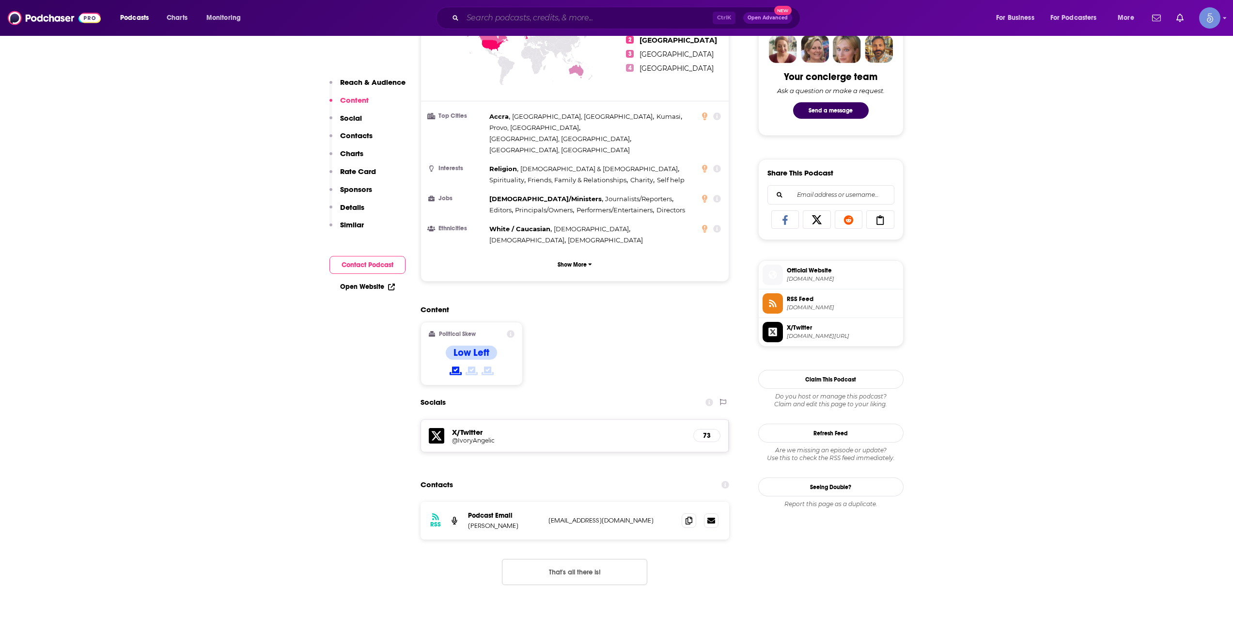
click at [548, 23] on input "Search podcasts, credits, & more..." at bounding box center [588, 18] width 250 height 16
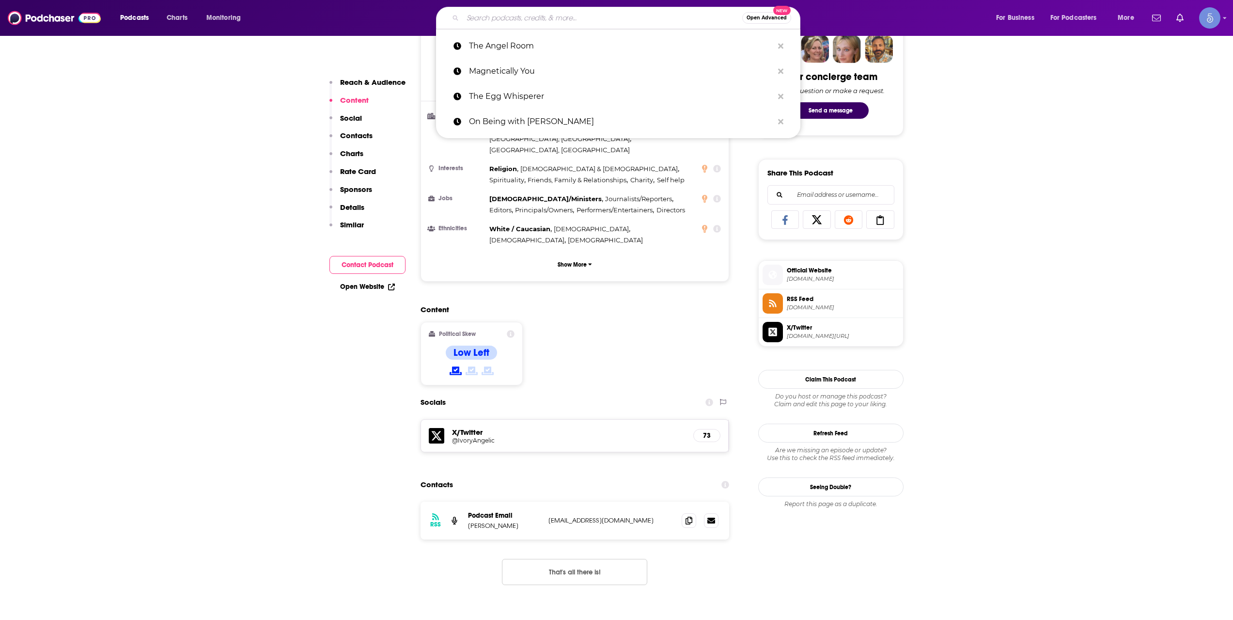
paste input "Law of Positivism"
type input "Law of Positivism"
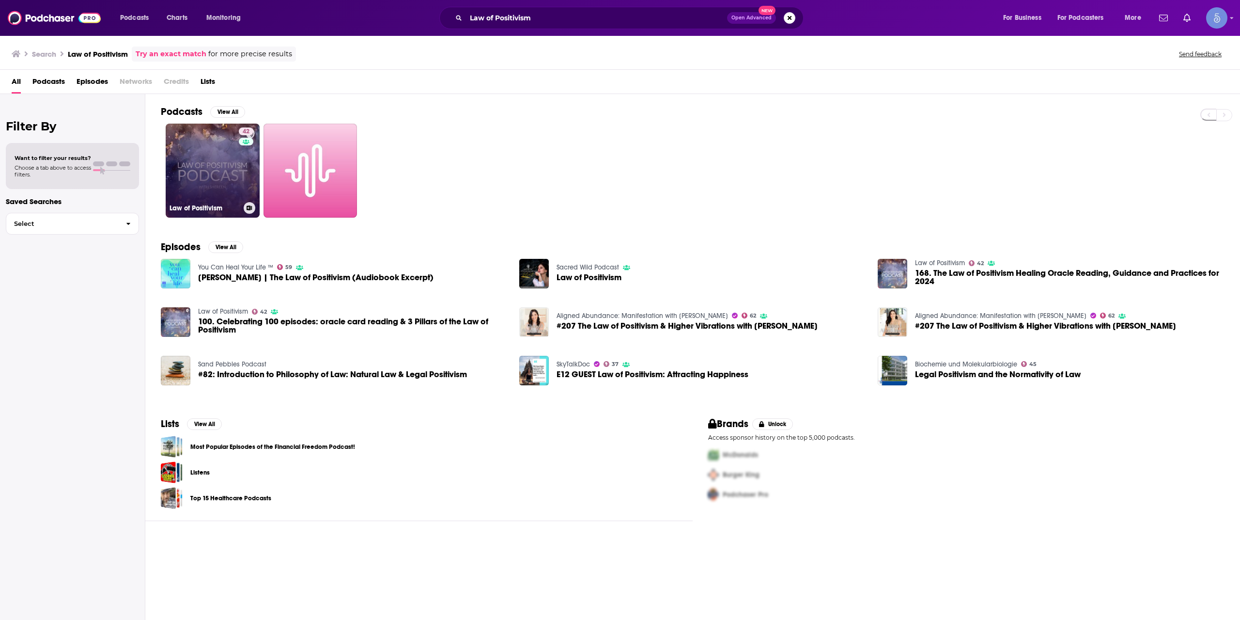
click at [222, 154] on link "42 Law of Positivism" at bounding box center [213, 171] width 94 height 94
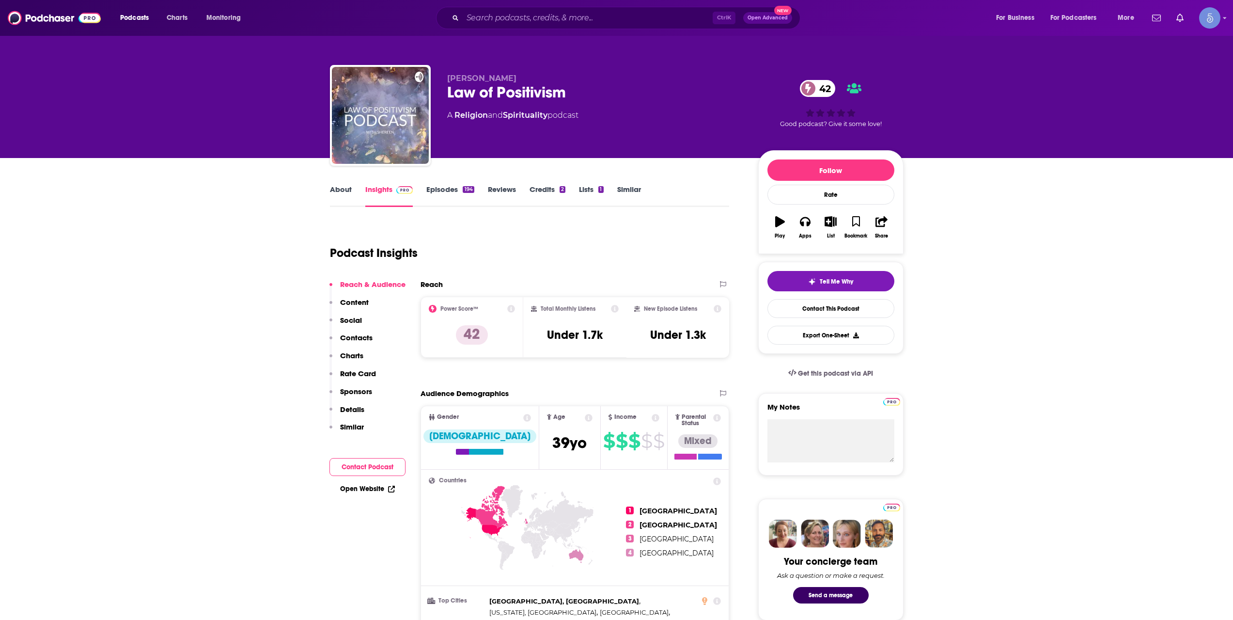
scroll to position [323, 0]
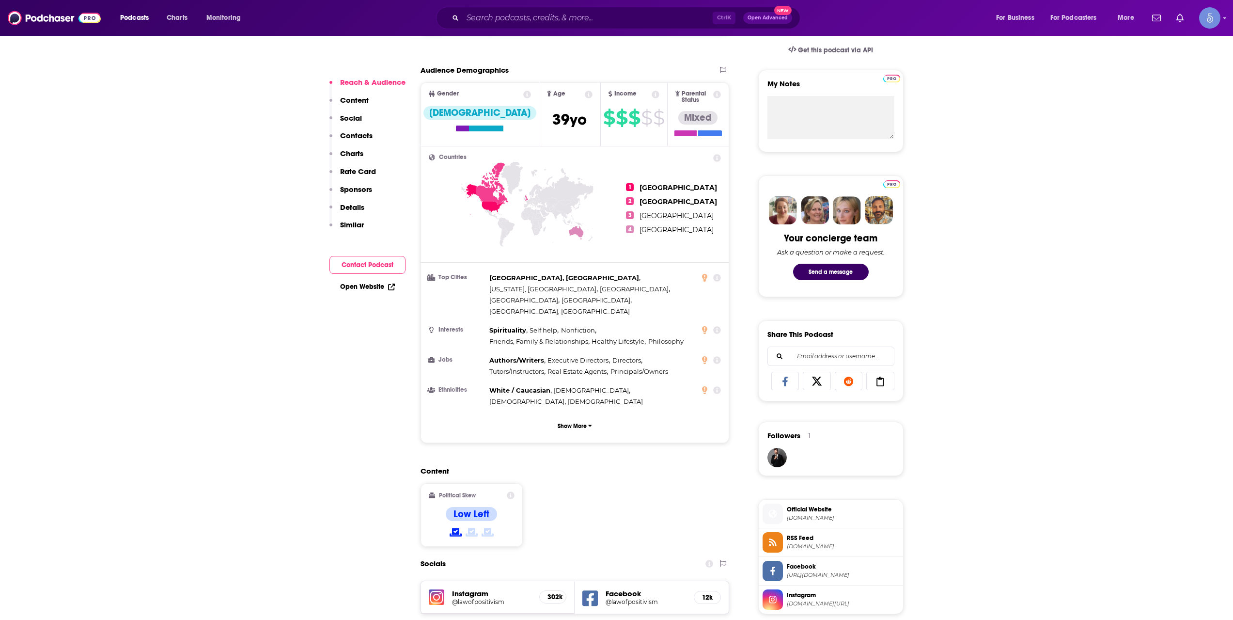
click at [468, 598] on h5 "@lawofpositivism" at bounding box center [492, 601] width 80 height 7
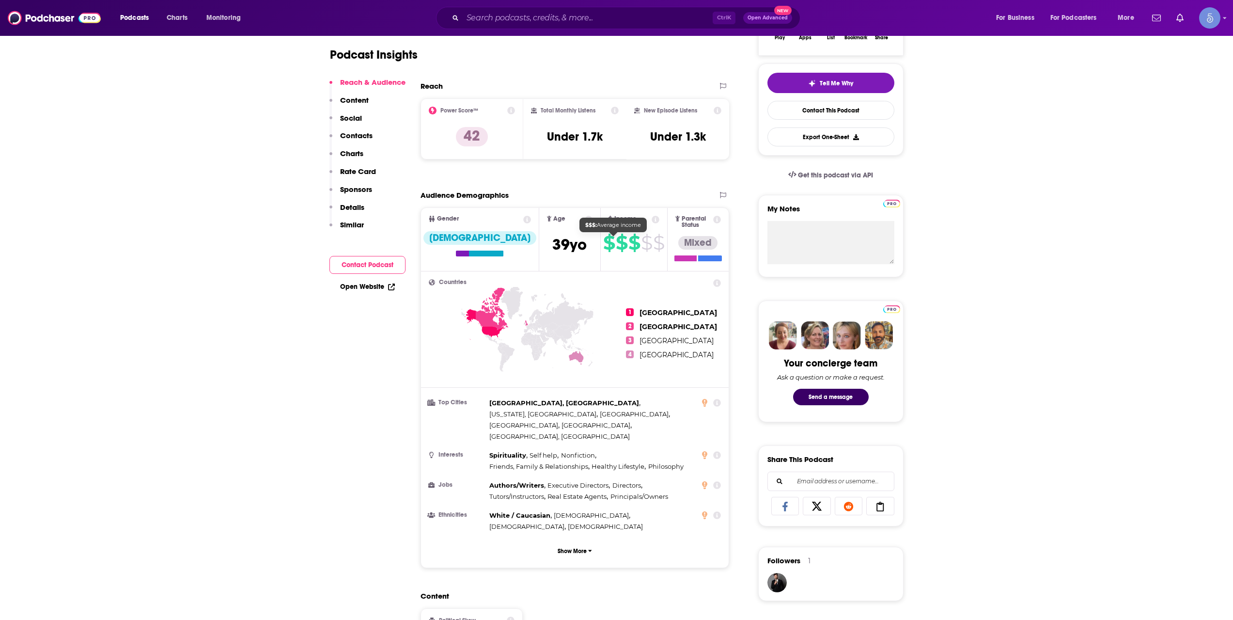
scroll to position [0, 0]
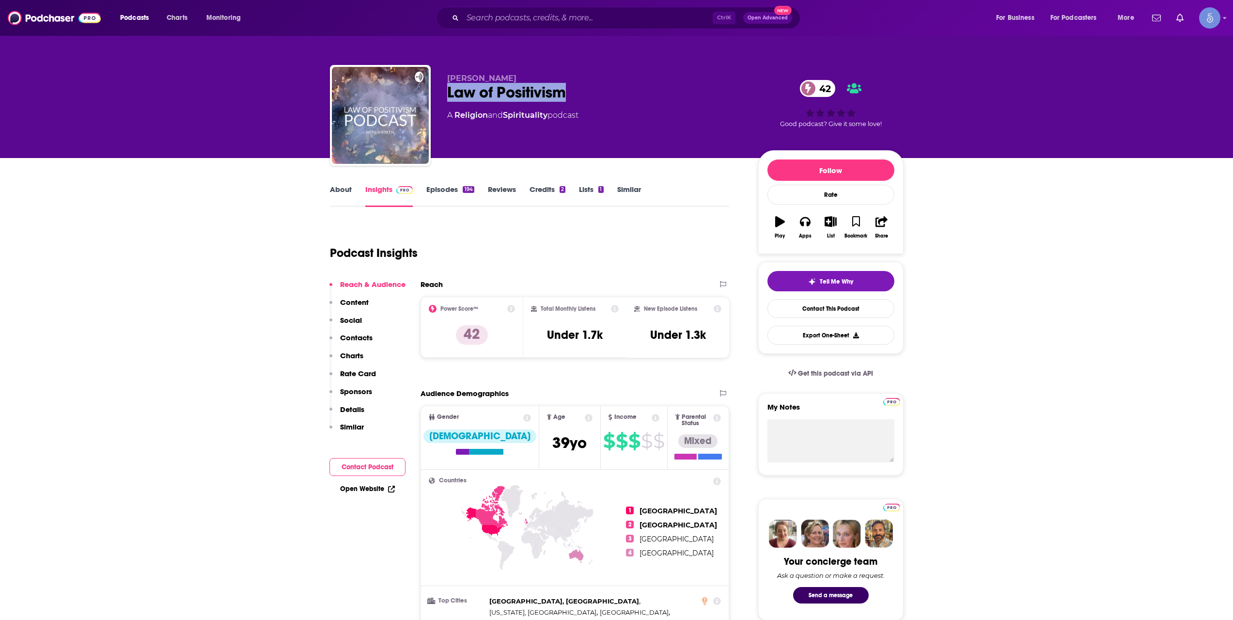
drag, startPoint x: 584, startPoint y: 92, endPoint x: 445, endPoint y: 98, distance: 138.7
click at [445, 98] on div "[PERSON_NAME] Law of Positivism 42 A Religion and Spirituality podcast 42 Good …" at bounding box center [617, 117] width 574 height 105
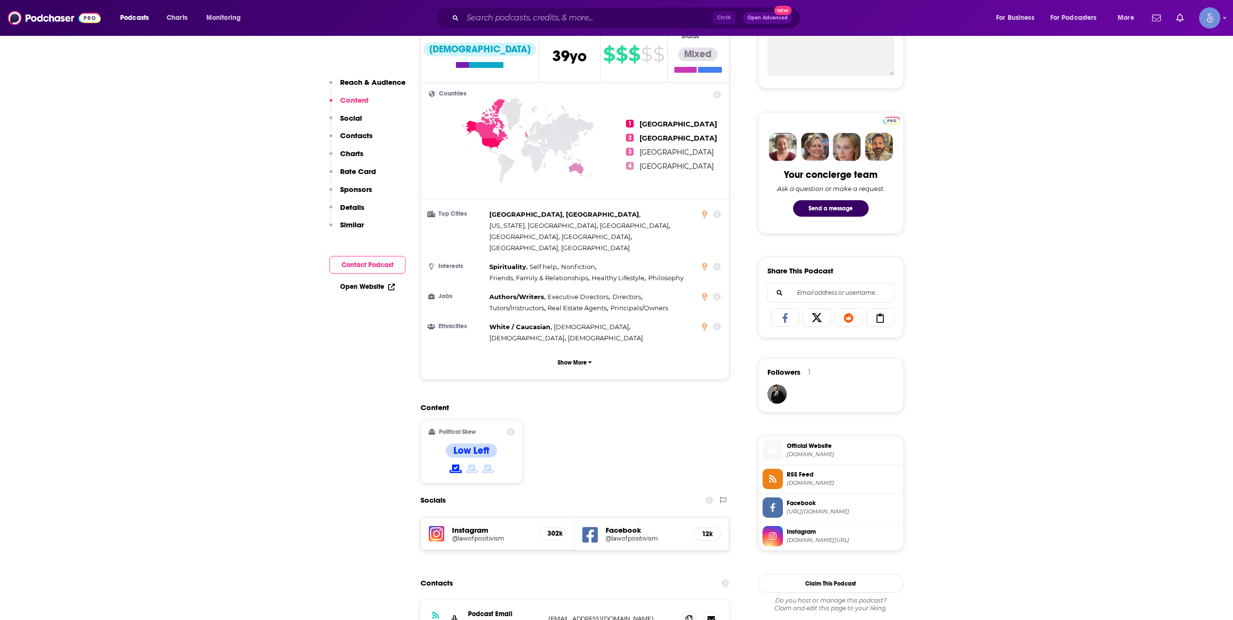
scroll to position [646, 0]
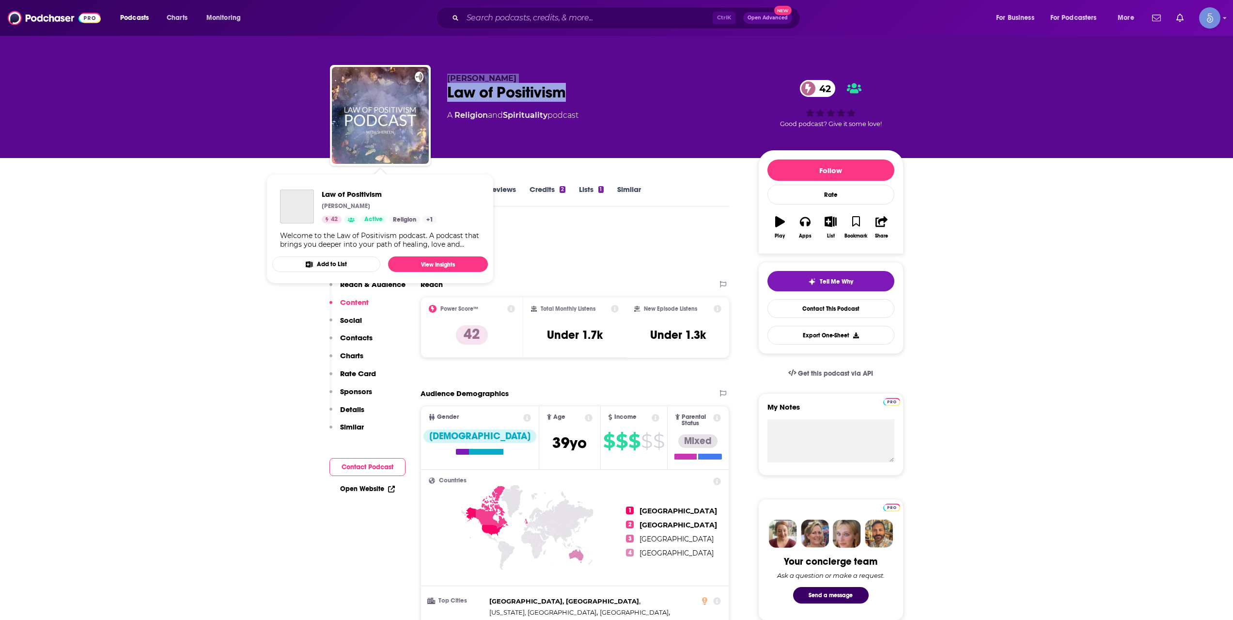
drag, startPoint x: 570, startPoint y: 85, endPoint x: 422, endPoint y: 90, distance: 148.3
click at [422, 90] on div "[PERSON_NAME] Law of Positivism 42 A Religion and Spirituality podcast 42 Good …" at bounding box center [617, 117] width 574 height 105
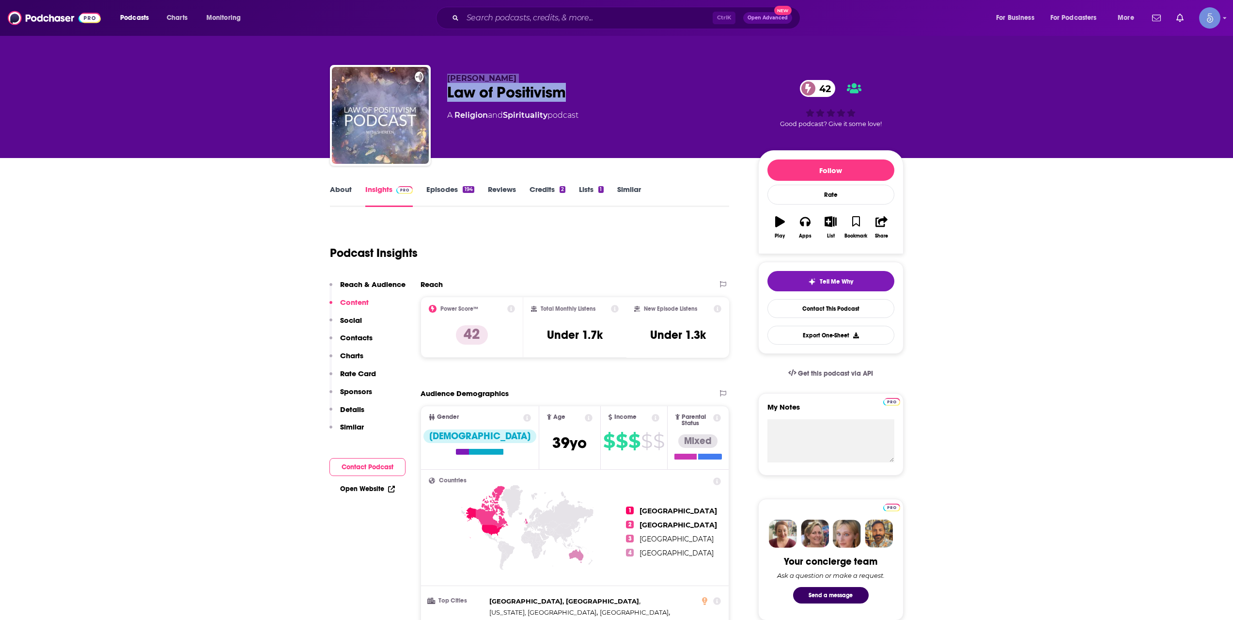
click at [441, 95] on div "[PERSON_NAME] Law of Positivism 42 A Religion and Spirituality podcast 42 Good …" at bounding box center [617, 117] width 574 height 105
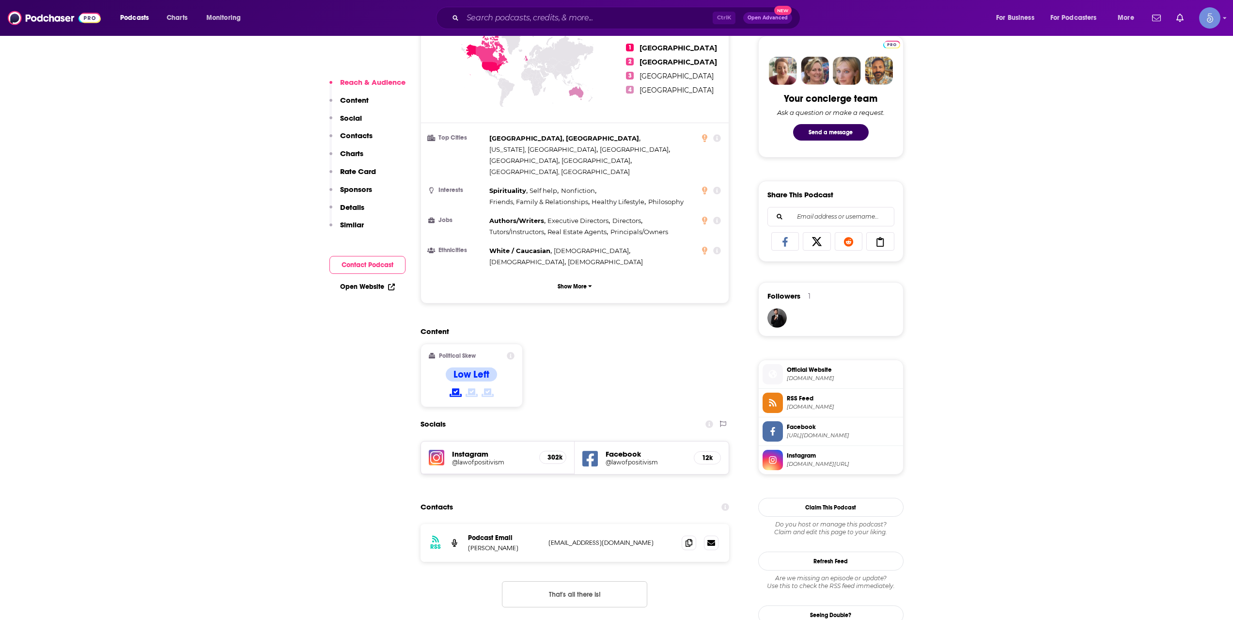
scroll to position [646, 0]
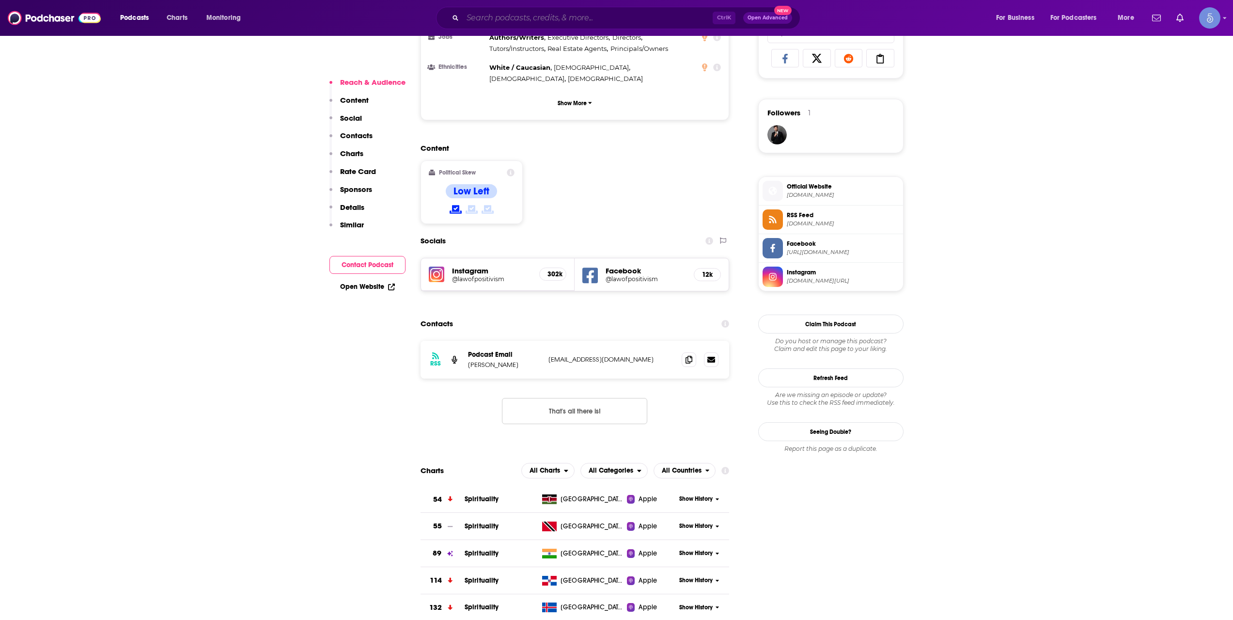
click at [607, 19] on input "Search podcasts, credits, & more..." at bounding box center [588, 18] width 250 height 16
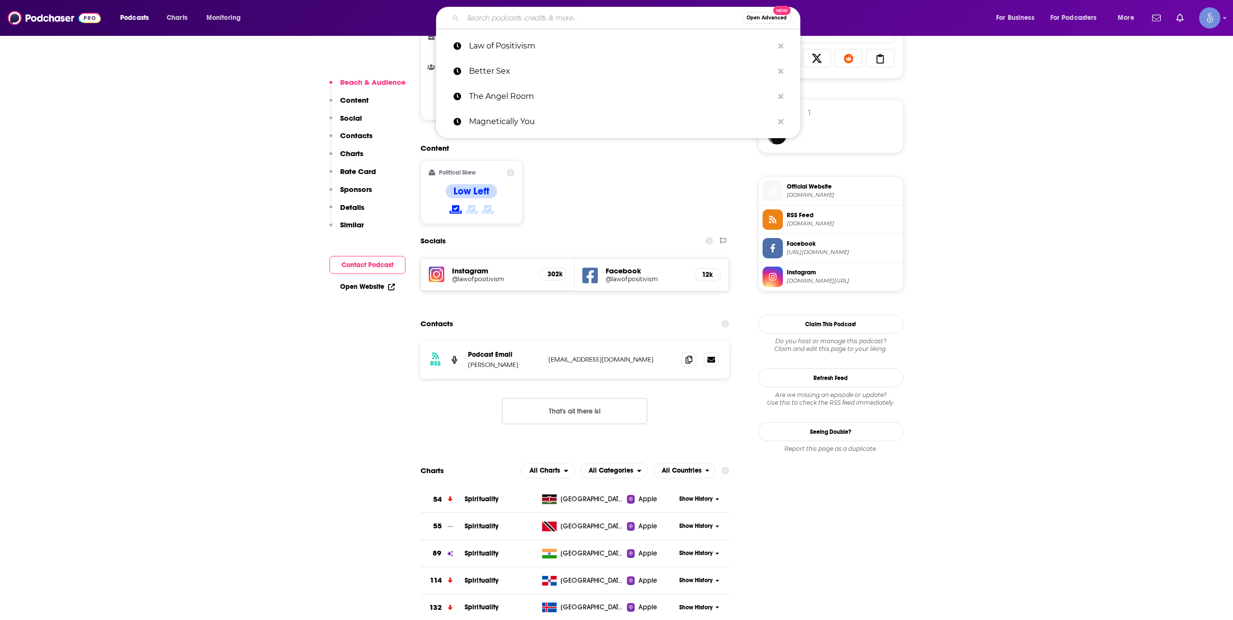
paste input "Network of Awareness"
type input "Network of Awareness"
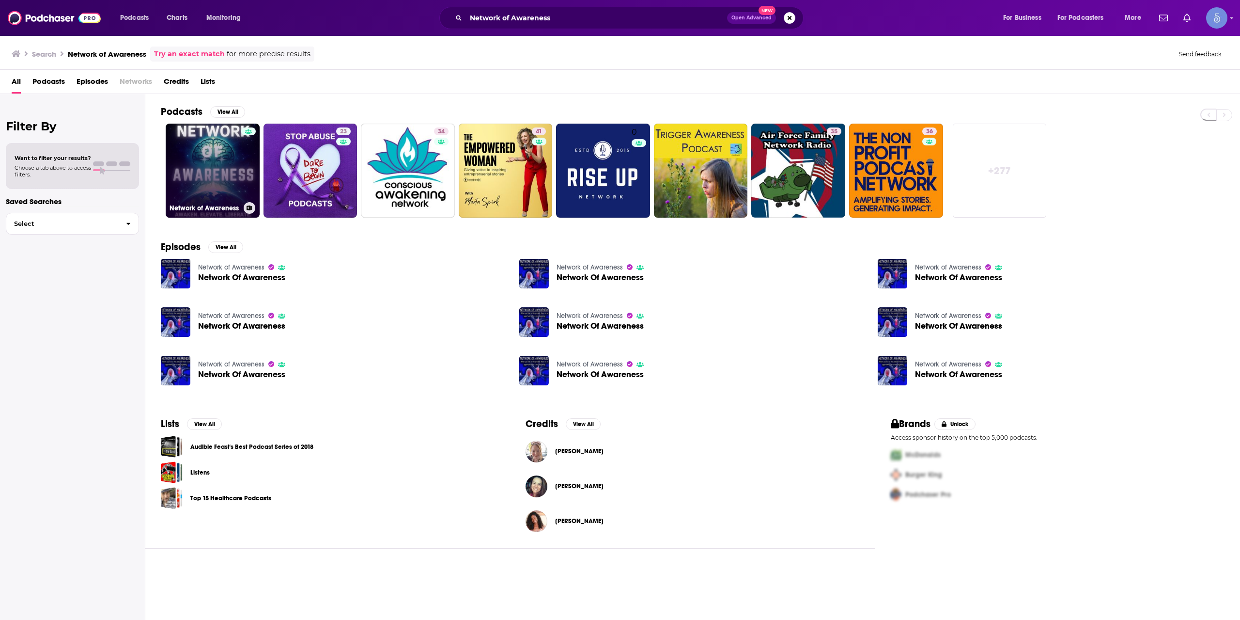
click at [240, 181] on link "Network of Awareness" at bounding box center [213, 171] width 94 height 94
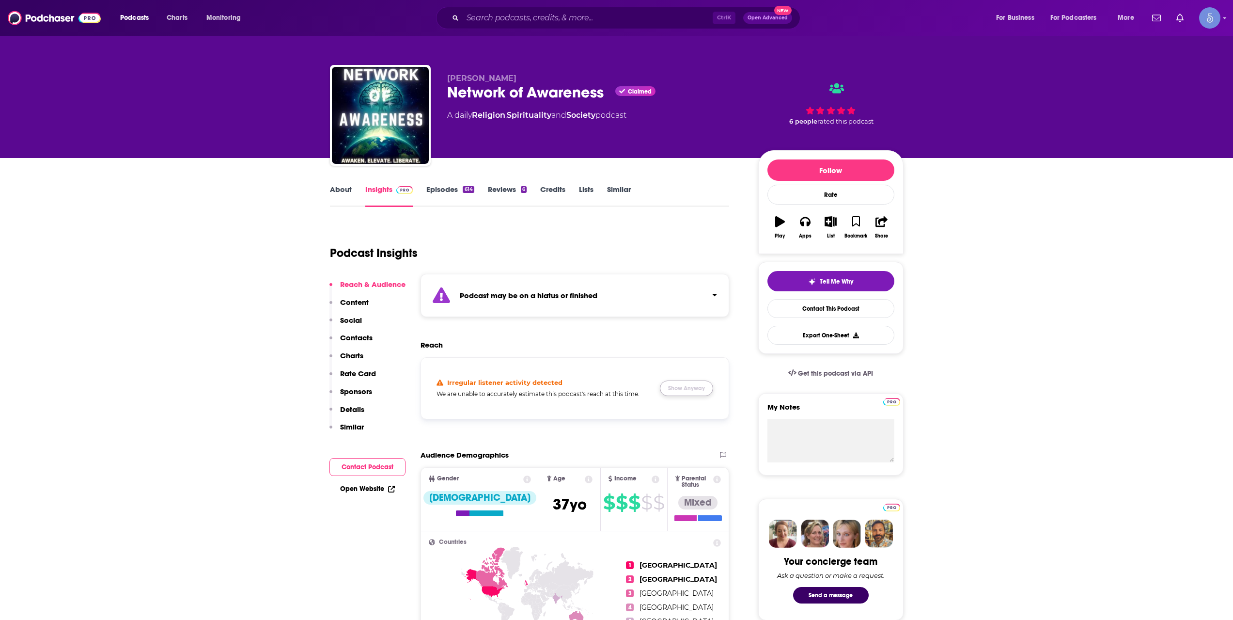
click at [673, 382] on button "Show Anyway" at bounding box center [686, 388] width 53 height 16
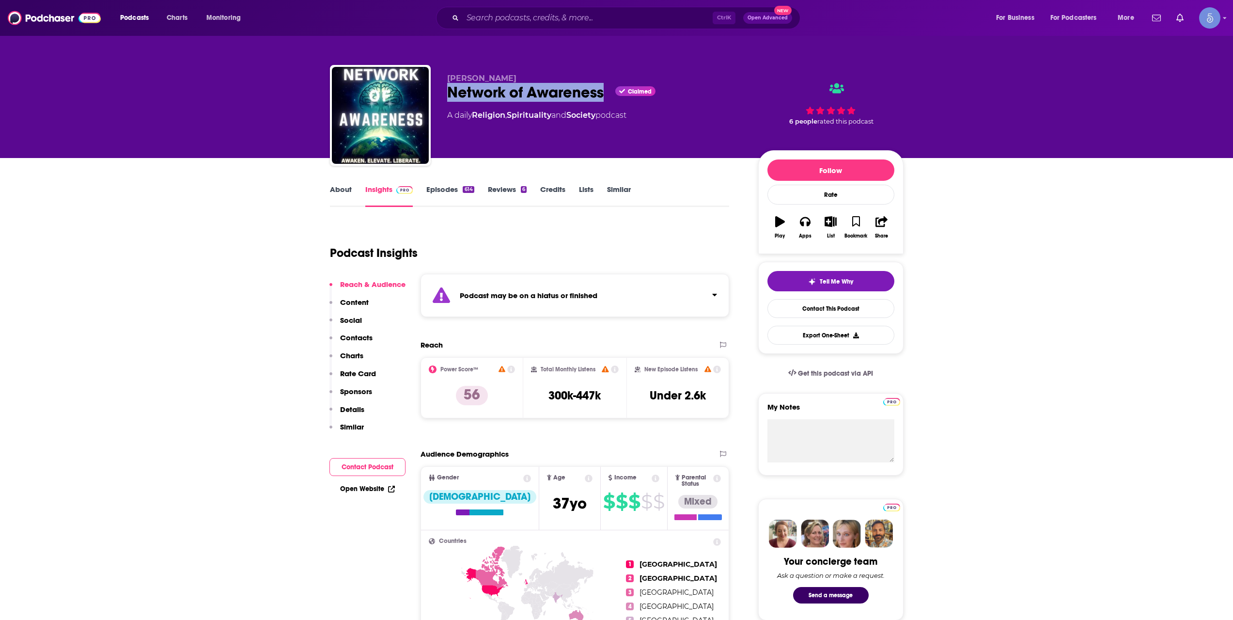
drag, startPoint x: 447, startPoint y: 94, endPoint x: 606, endPoint y: 91, distance: 158.5
click at [606, 91] on div "Network of Awareness Claimed" at bounding box center [595, 92] width 296 height 19
copy h2 "Network of Awareness"
click at [608, 18] on input "Search podcasts, credits, & more..." at bounding box center [588, 18] width 250 height 16
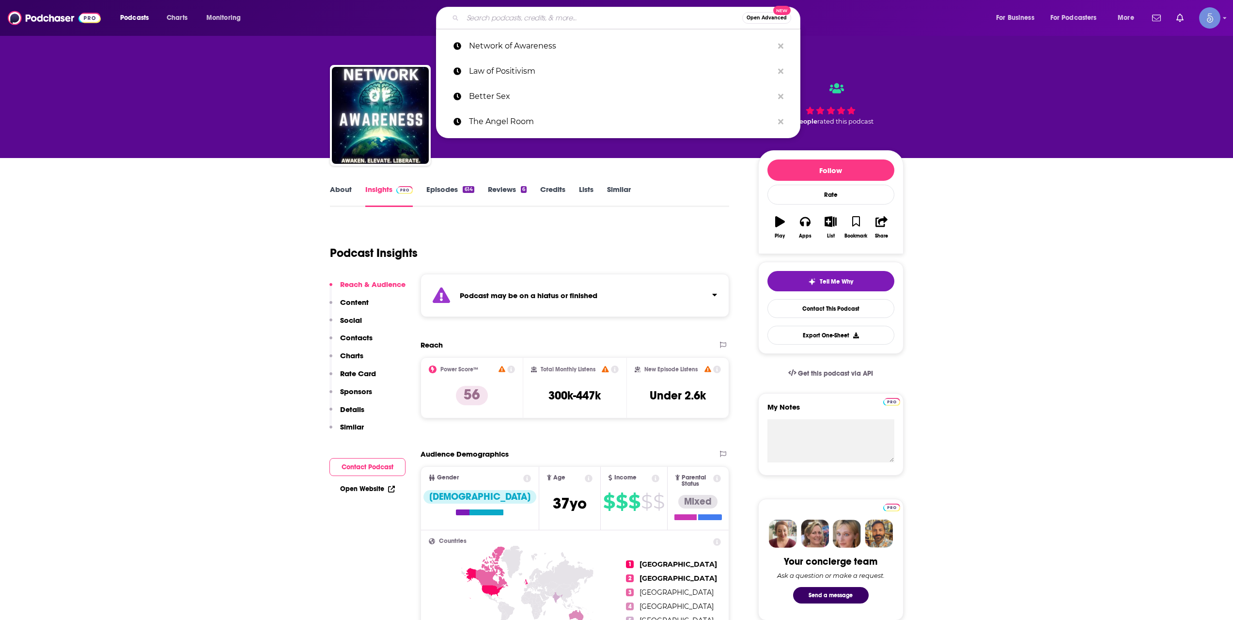
paste input "Star Powered®- Astrology for Changemakers with [PERSON_NAME]"
type input "Star Powered®- Astrology for Changemakers with [PERSON_NAME]"
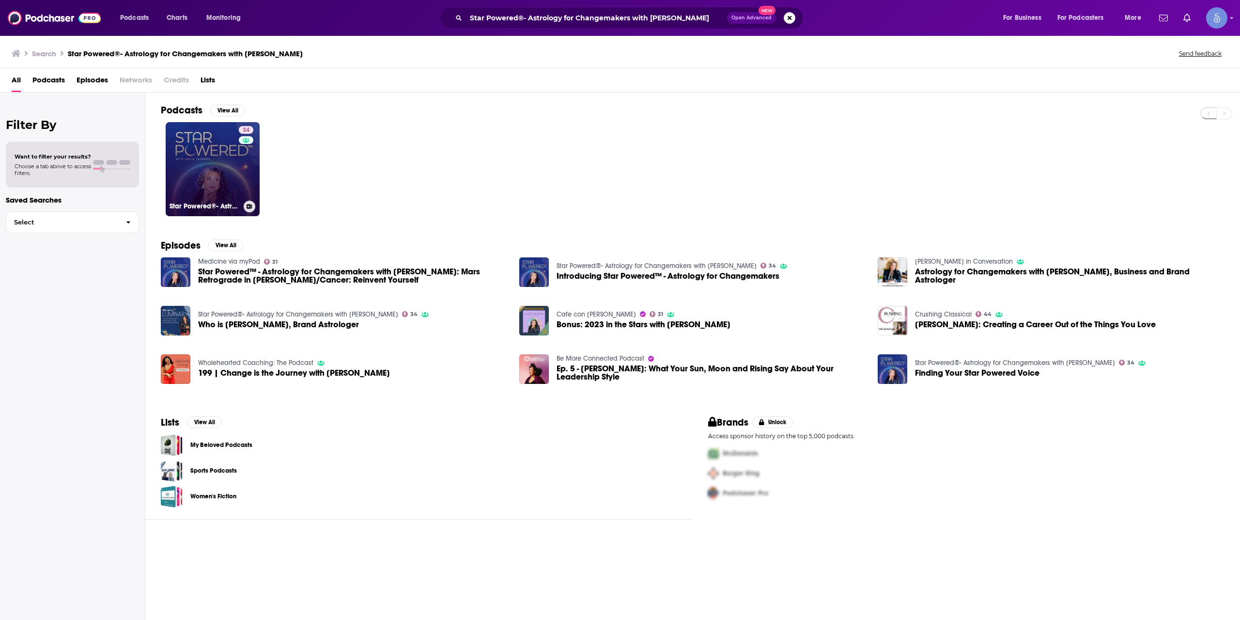
click at [203, 149] on link "34 Star Powered®- Astrology for Changemakers with [PERSON_NAME]" at bounding box center [213, 169] width 94 height 94
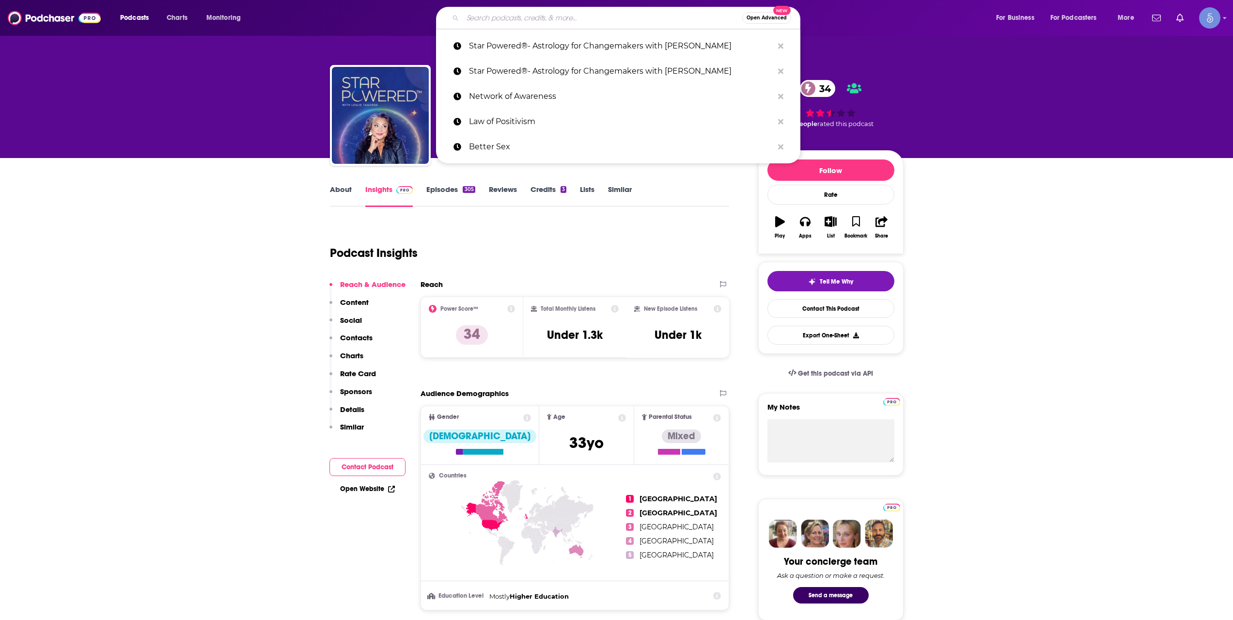
click at [621, 25] on input "Search podcasts, credits, & more..." at bounding box center [603, 18] width 280 height 16
paste input "Love Wild"
type input "Love Wild"
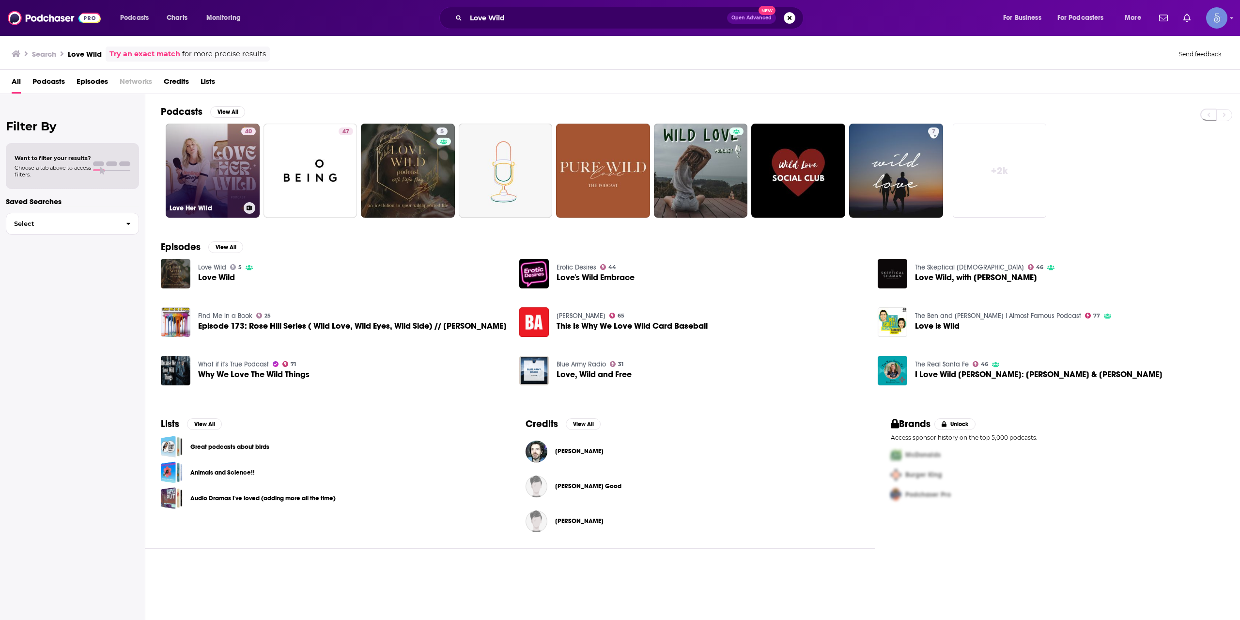
click at [181, 162] on link "40 Love Her Wild" at bounding box center [213, 171] width 94 height 94
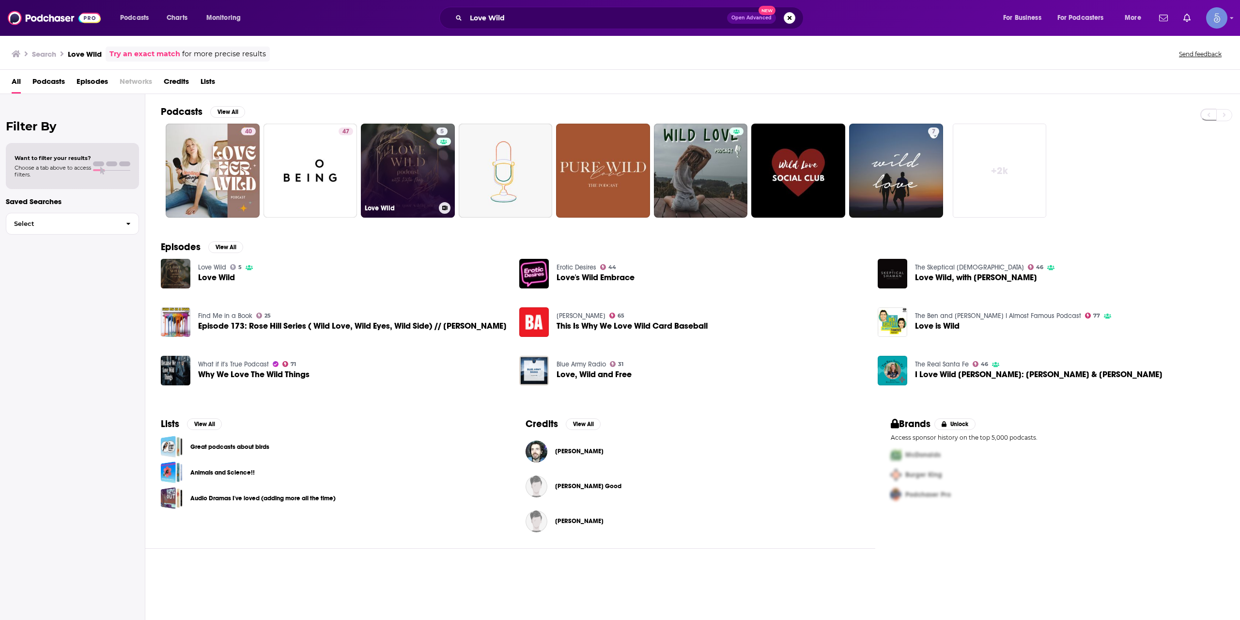
click at [401, 165] on link "5 Love Wild" at bounding box center [408, 171] width 94 height 94
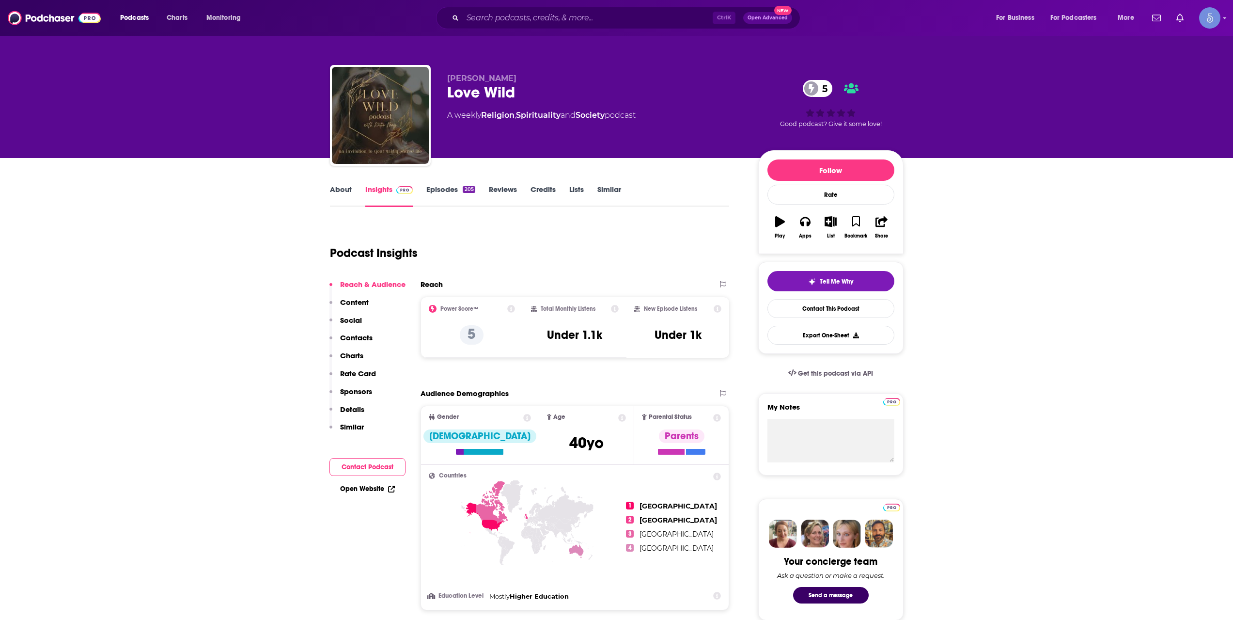
click at [546, 29] on div "Ctrl K Open Advanced New" at bounding box center [618, 18] width 364 height 22
click at [543, 12] on input "Search podcasts, credits, & more..." at bounding box center [588, 18] width 250 height 16
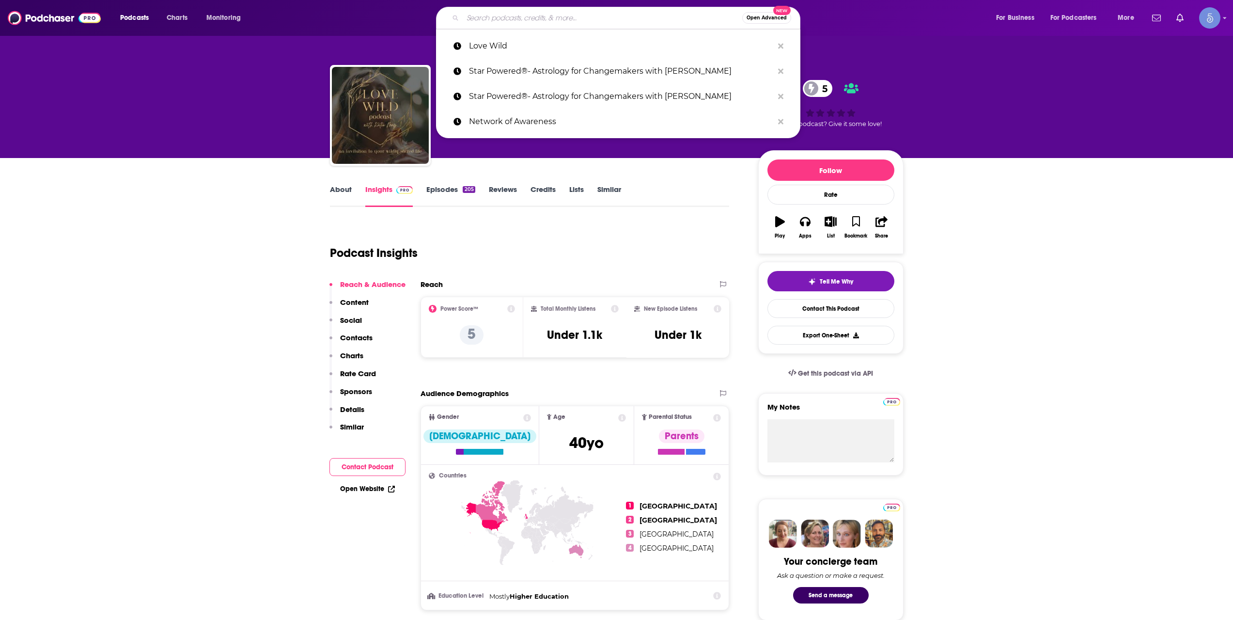
paste input "The Spiritual Cupcake Podcast"
type input "The Spiritual Cupcake Podcast"
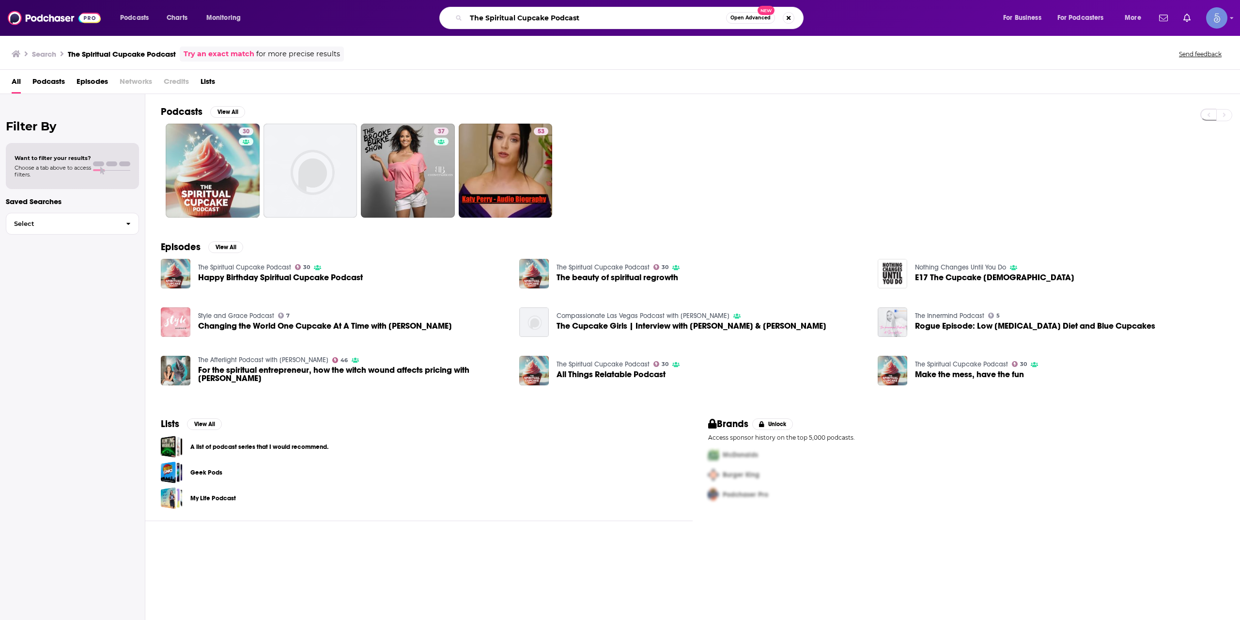
click at [604, 10] on input "The Spiritual Cupcake Podcast" at bounding box center [596, 18] width 260 height 16
click at [598, 15] on input "The Spiritual Cupcake Podcast" at bounding box center [596, 18] width 260 height 16
paste input "[PERSON_NAME] Show"
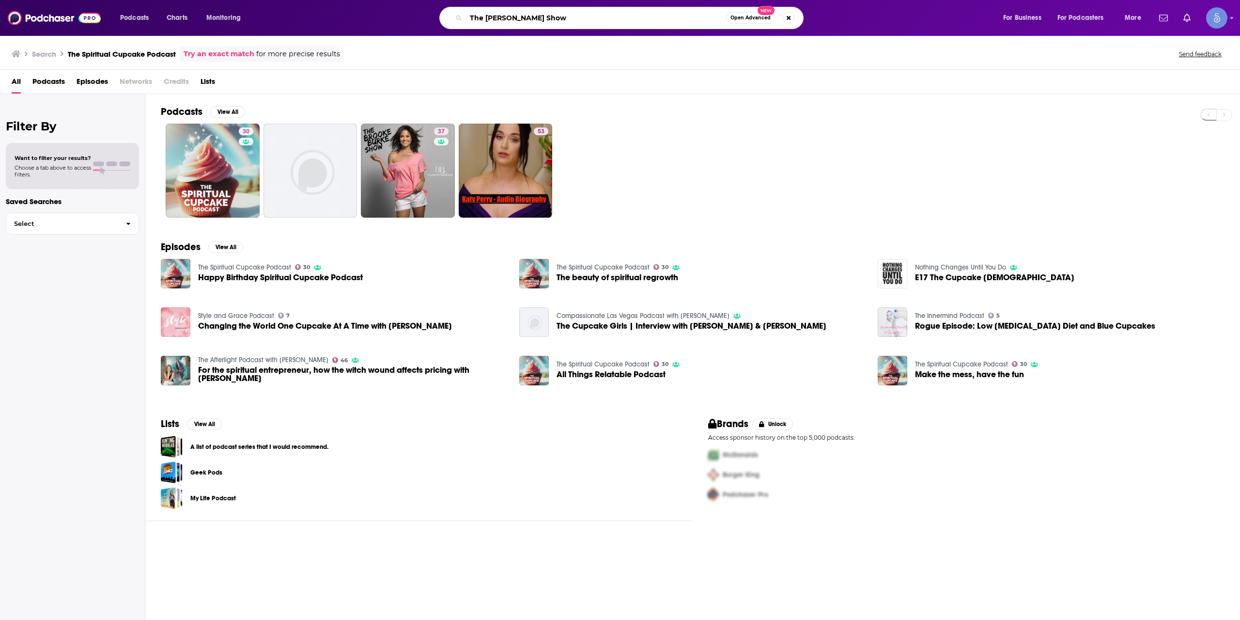
type input "The [PERSON_NAME] Show"
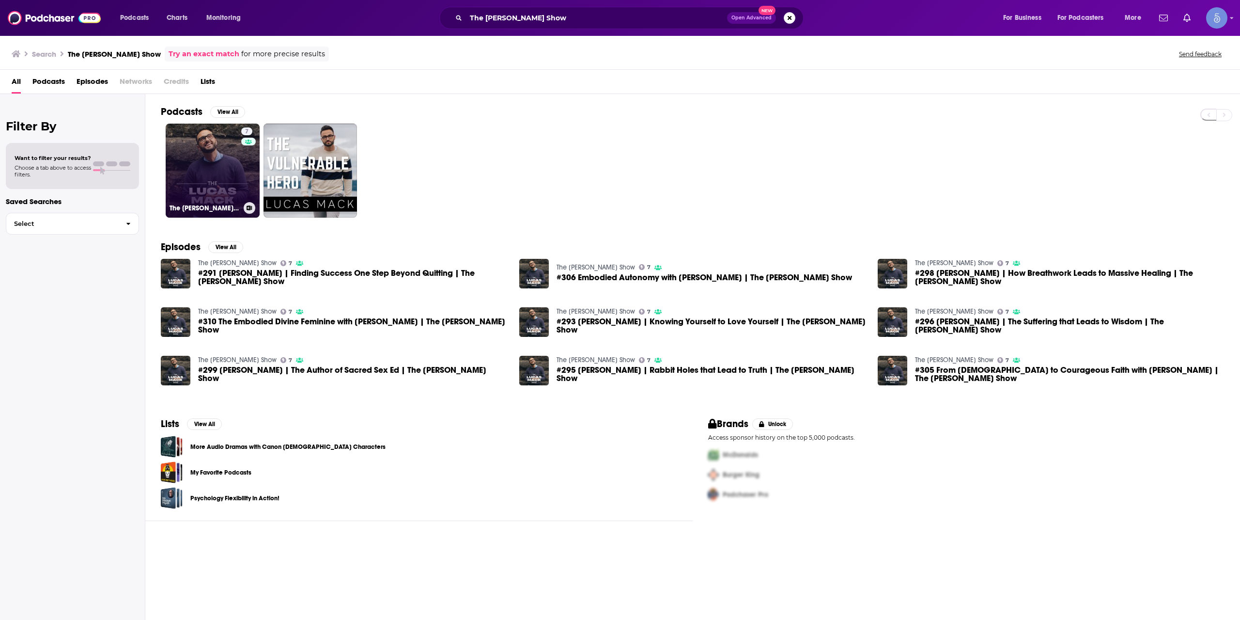
click at [204, 192] on link "7 The [PERSON_NAME] Show" at bounding box center [213, 171] width 94 height 94
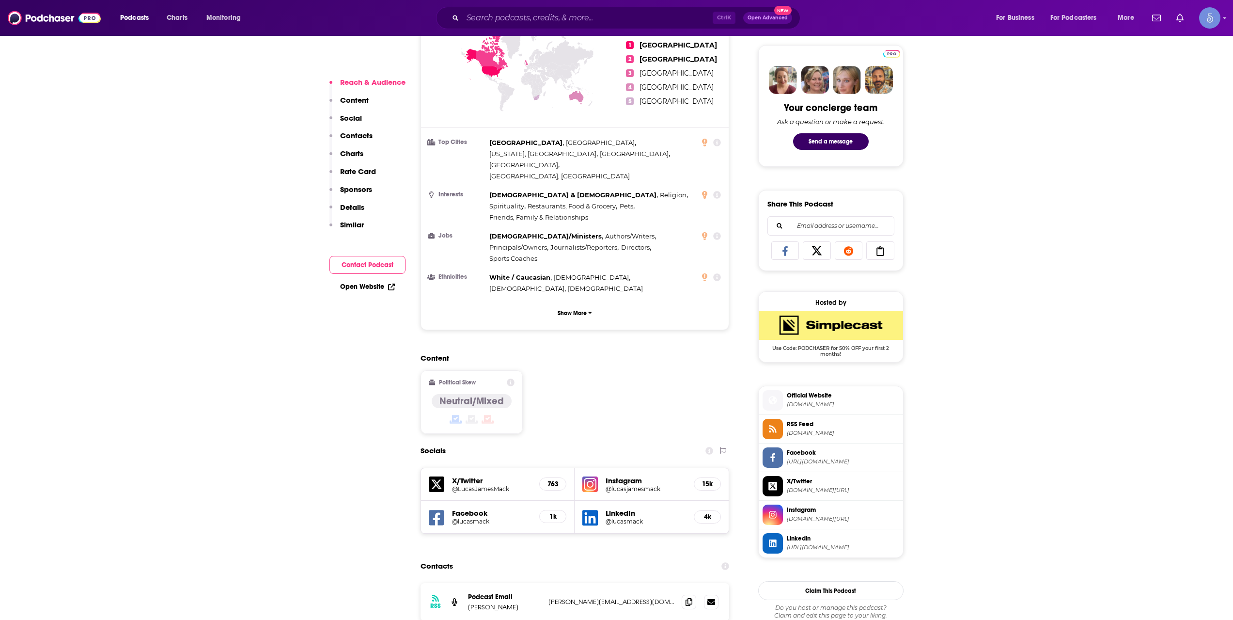
scroll to position [485, 0]
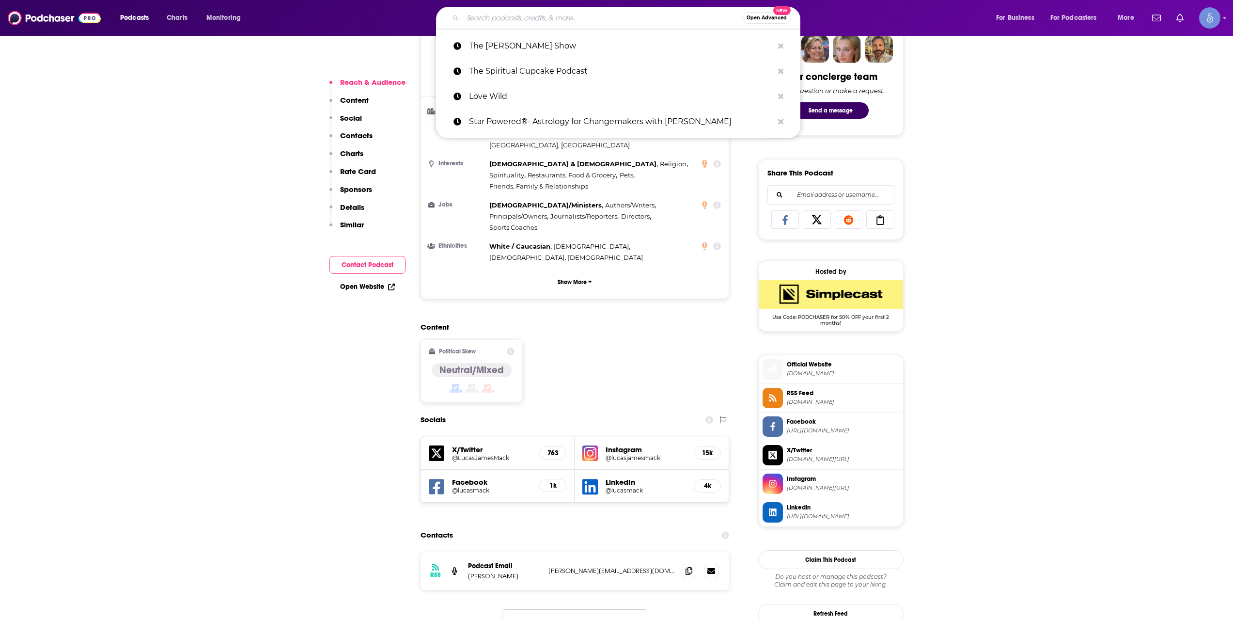
click at [659, 11] on input "Search podcasts, credits, & more..." at bounding box center [603, 18] width 280 height 16
paste input "Ask [PERSON_NAME]"
type input "Ask [PERSON_NAME]"
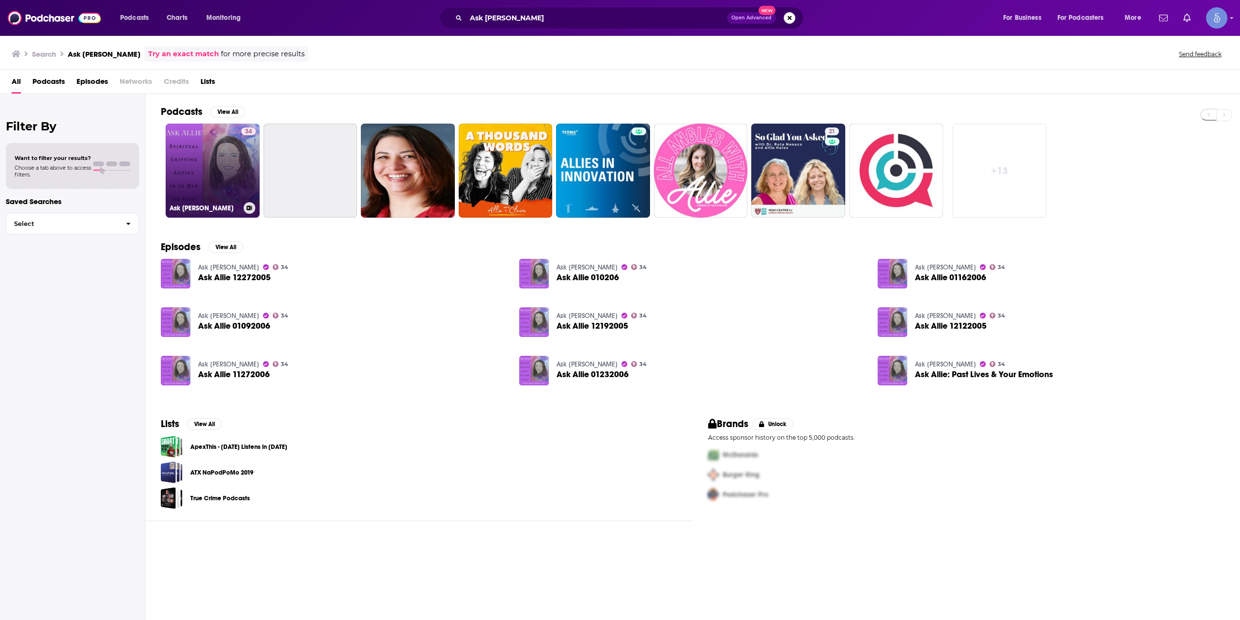
click at [213, 163] on link "34 Ask [PERSON_NAME]" at bounding box center [213, 171] width 94 height 94
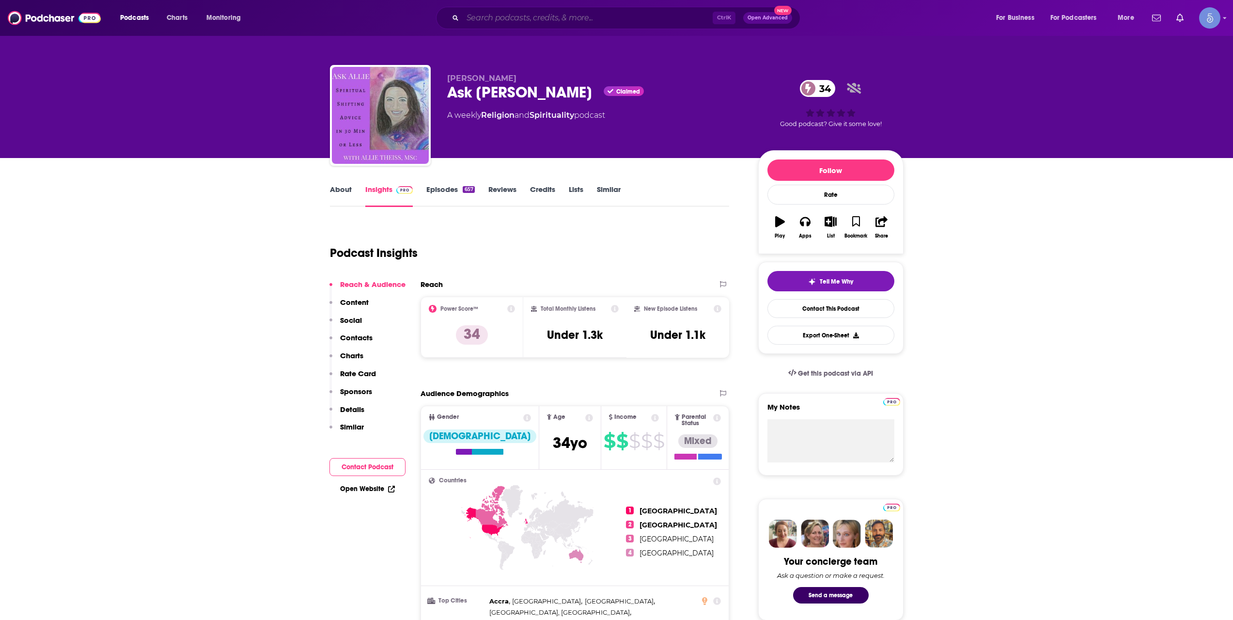
click at [610, 24] on input "Search podcasts, credits, & more..." at bounding box center [588, 18] width 250 height 16
paste input "Maximum Medicine with Dr. [PERSON_NAME]"
type input "Maximum Medicine with Dr. [PERSON_NAME]"
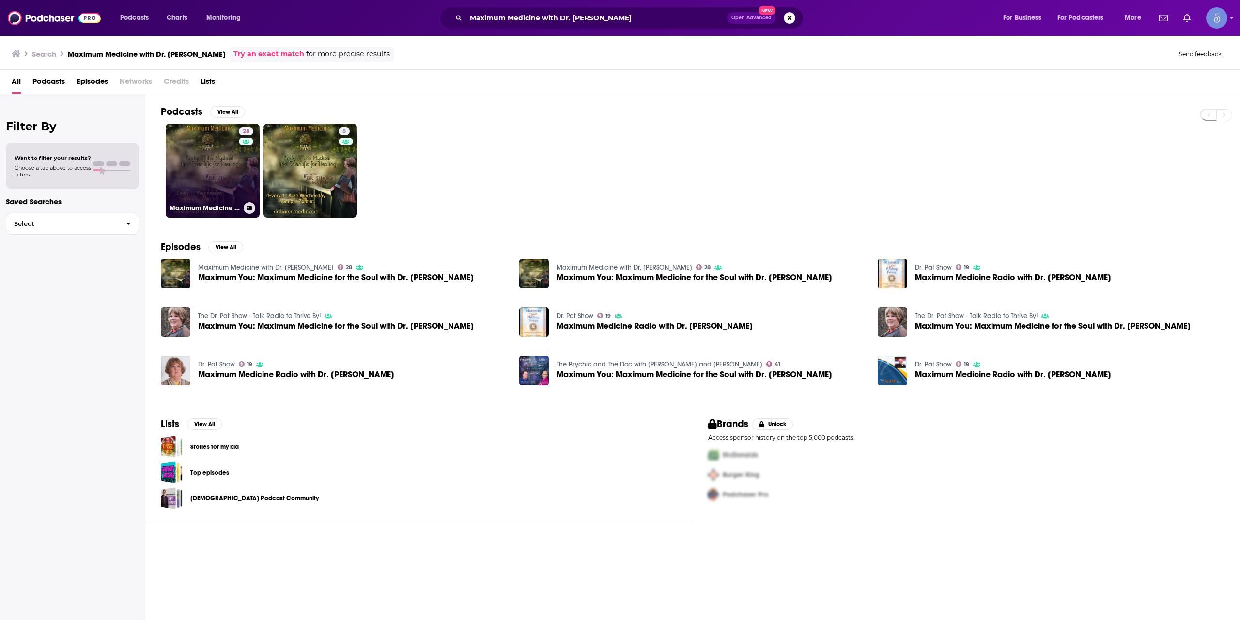
click at [238, 172] on link "28 Maximum Medicine with Dr. [PERSON_NAME]" at bounding box center [213, 171] width 94 height 94
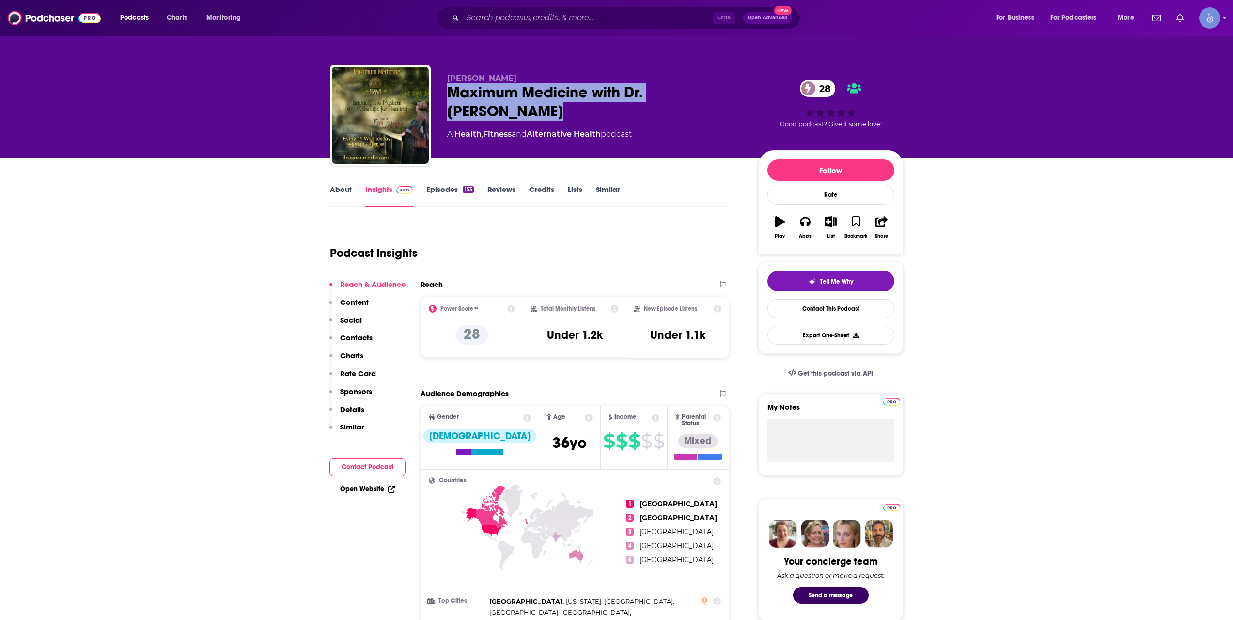
drag, startPoint x: 447, startPoint y: 88, endPoint x: 501, endPoint y: 109, distance: 57.5
click at [501, 109] on div "Maximum Medicine with Dr. [PERSON_NAME] 28" at bounding box center [595, 102] width 296 height 38
copy h2 "Maximum Medicine with Dr. [PERSON_NAME]"
click at [626, 10] on div "Ctrl K Open Advanced New" at bounding box center [618, 18] width 364 height 22
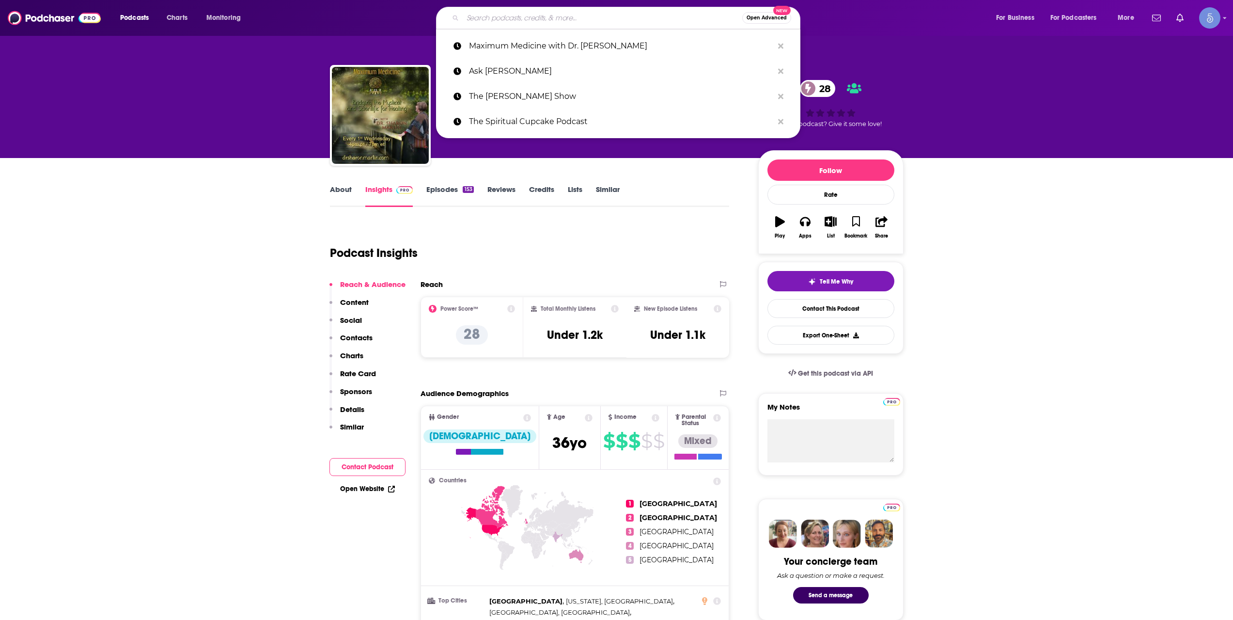
click at [604, 16] on input "Search podcasts, credits, & more..." at bounding box center [603, 18] width 280 height 16
paste input "Heal Here: A Podcast for Lightworkers, Healers, & Spiritual Seekers"
type input "Heal Here: A Podcast for Lightworkers, Healers, & Spiritual Seekers"
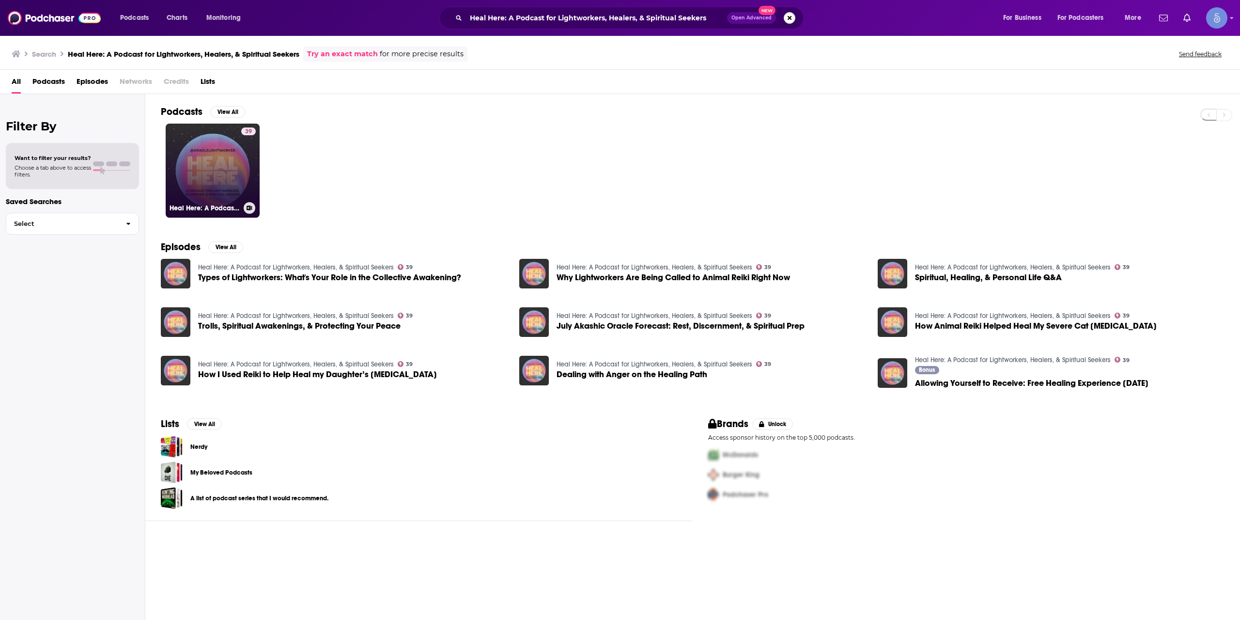
click at [232, 154] on link "39 Heal Here: A Podcast for Lightworkers, Healers, & Spiritual Seekers" at bounding box center [213, 171] width 94 height 94
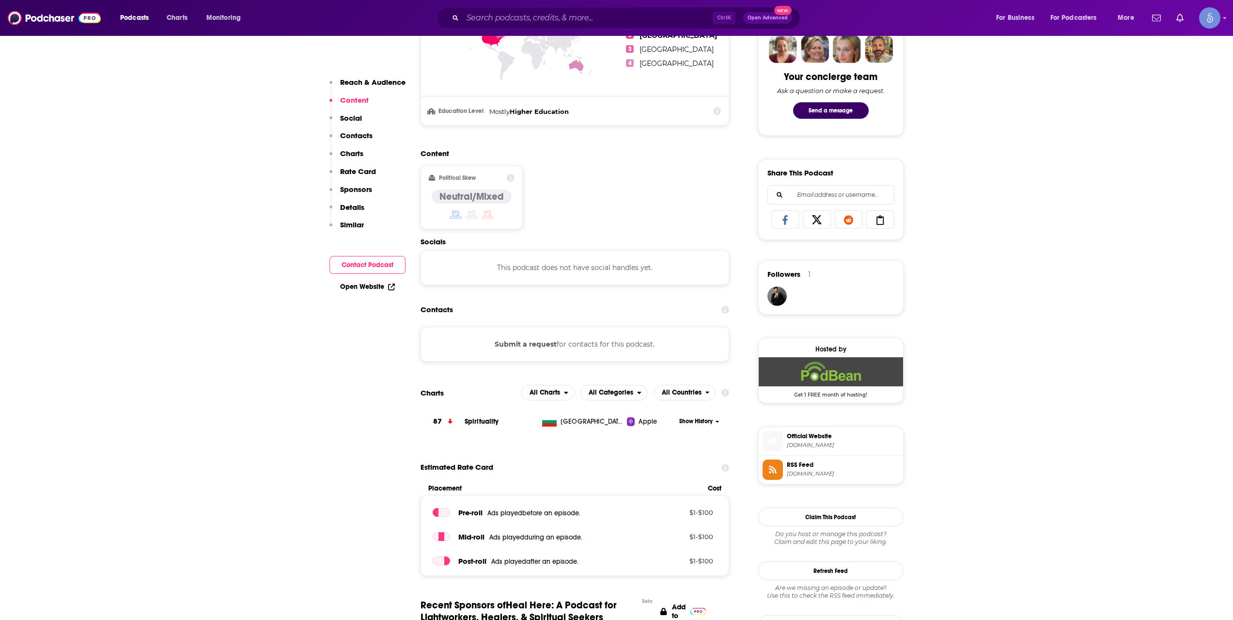
scroll to position [808, 0]
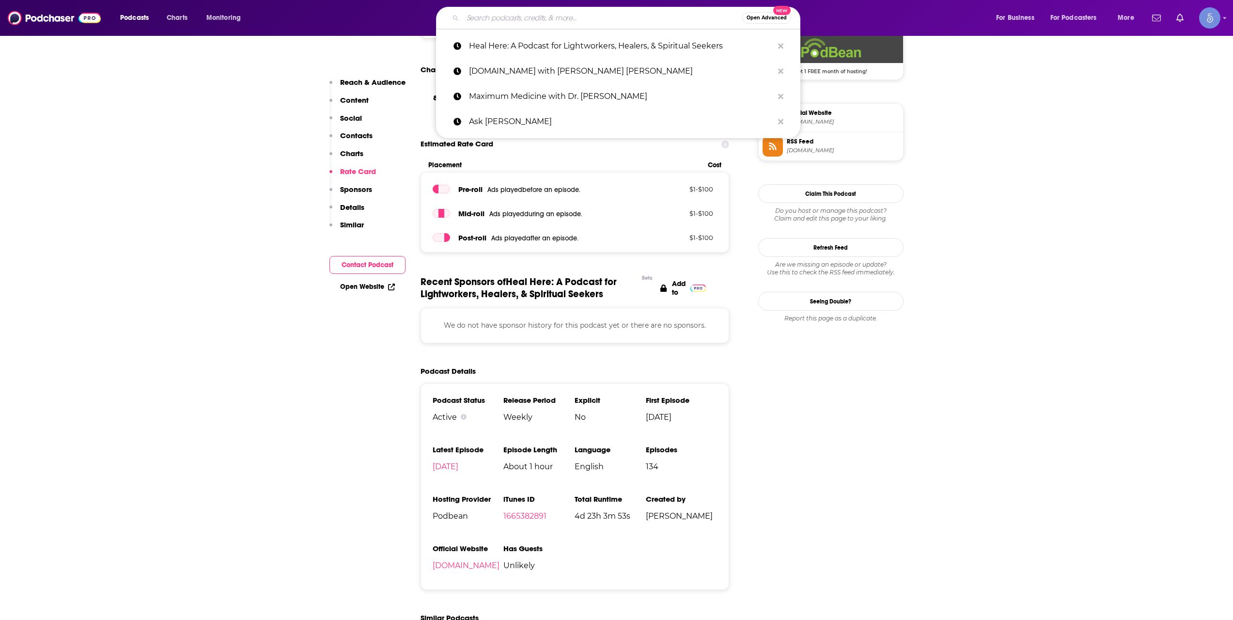
click at [635, 20] on input "Search podcasts, credits, & more..." at bounding box center [603, 18] width 280 height 16
paste input "LOREMIP DOLO Sitamet Consec (adipisci ELITSEDDO eius Tempor Incidid) UT Laboree…"
type input "LOREMIP DOLO Sitamet Consec (adipisci ELITSEDDO eius Tempor Incidid) UT Laboree…"
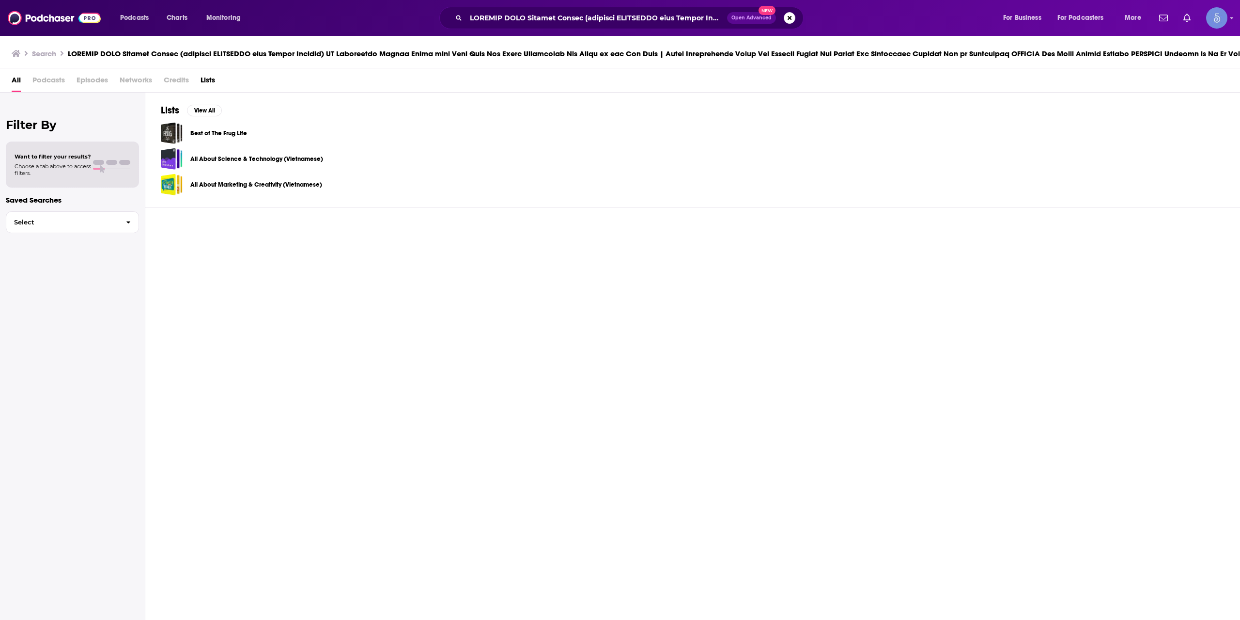
click at [599, 26] on div "Open Advanced New" at bounding box center [621, 18] width 364 height 22
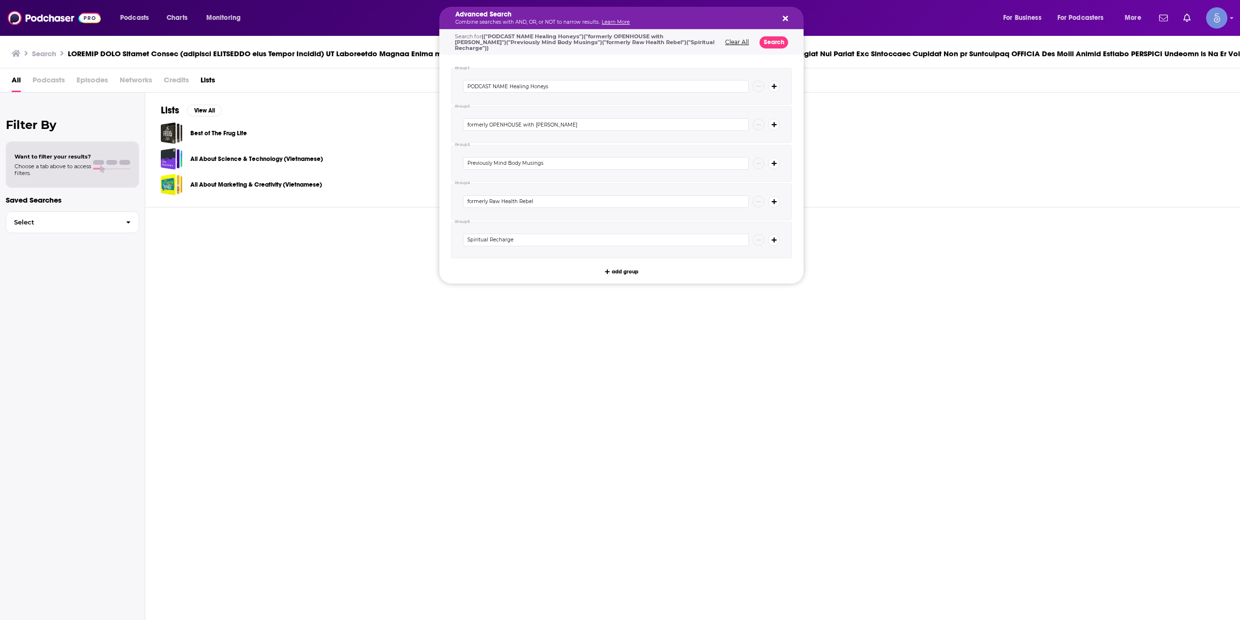
click at [602, 19] on link "Learn More" at bounding box center [616, 22] width 28 height 6
click at [786, 20] on icon "Search podcasts, credits, & more..." at bounding box center [785, 19] width 5 height 8
click at [502, 24] on p "Combine searches with AND, OR, or NOT to narrow results. Learn More" at bounding box center [613, 22] width 317 height 5
click at [790, 15] on div "Advanced Search Combine searches with AND, OR, or NOT to narrow results. Learn …" at bounding box center [621, 18] width 364 height 22
click at [787, 19] on icon "Search podcasts, credits, & more..." at bounding box center [785, 18] width 5 height 5
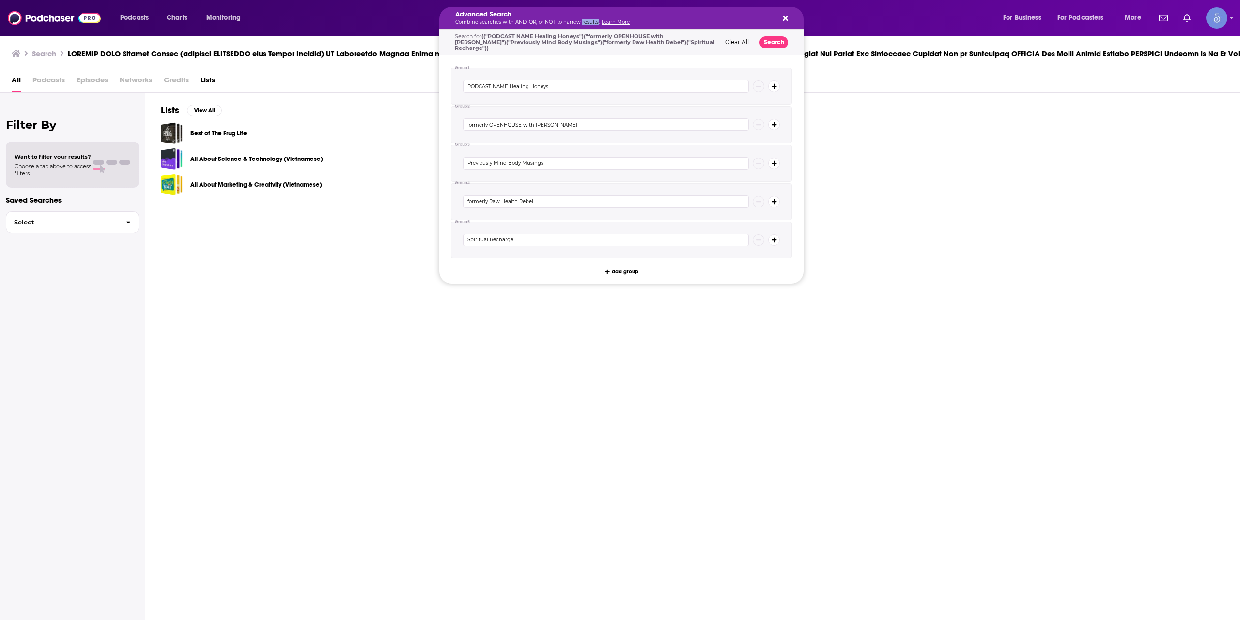
click at [583, 20] on p "Combine searches with AND, OR, or NOT to narrow results. Learn More" at bounding box center [613, 22] width 317 height 5
click at [742, 40] on button "Clear All" at bounding box center [737, 42] width 30 height 7
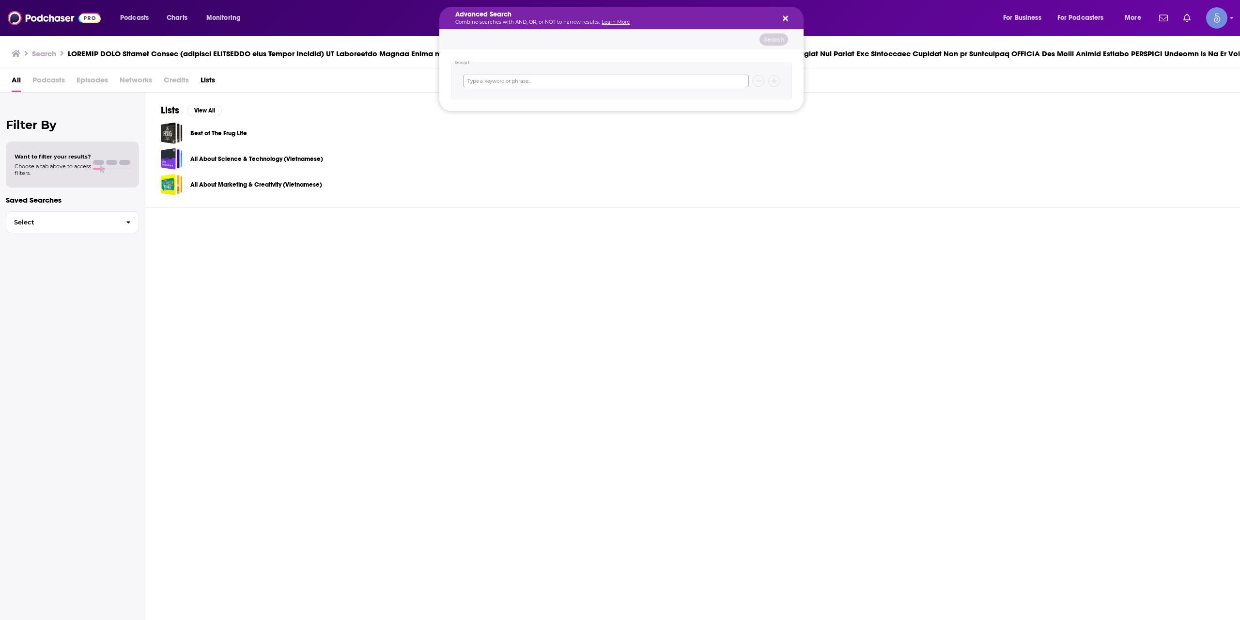
click at [550, 87] on input "Search podcasts, credits, & more..." at bounding box center [606, 81] width 286 height 13
paste input "Inspired Living"
type input "Inspired Living"
click at [775, 35] on button "Search" at bounding box center [774, 39] width 29 height 12
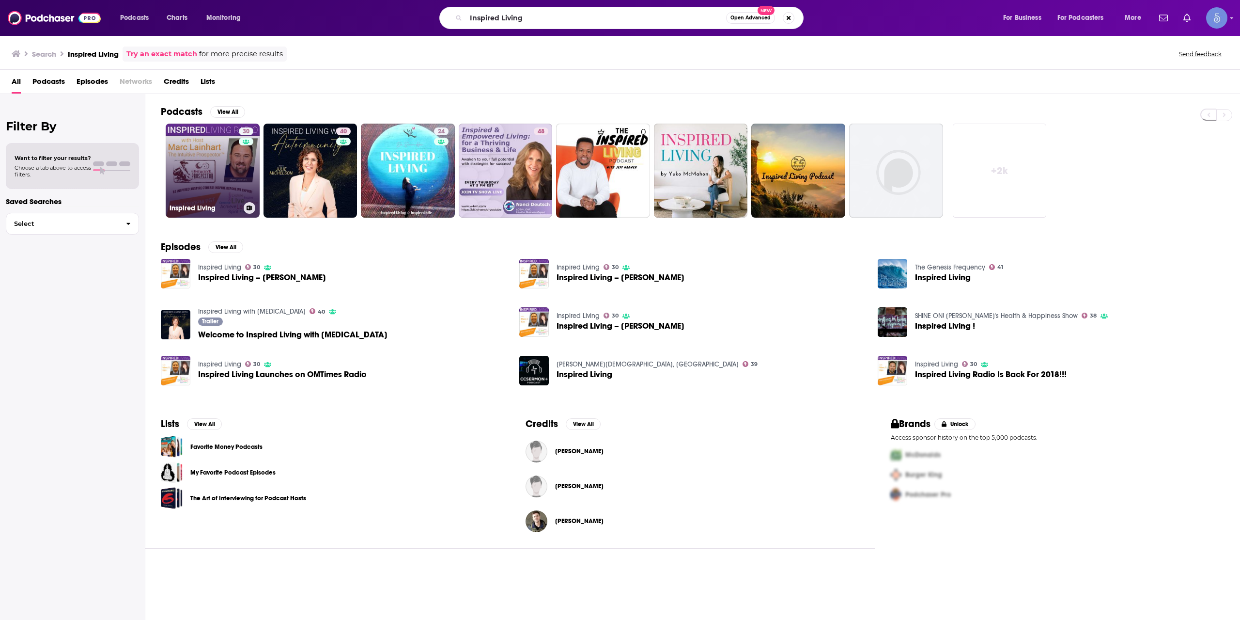
click at [237, 180] on link "30 Inspired Living" at bounding box center [213, 171] width 94 height 94
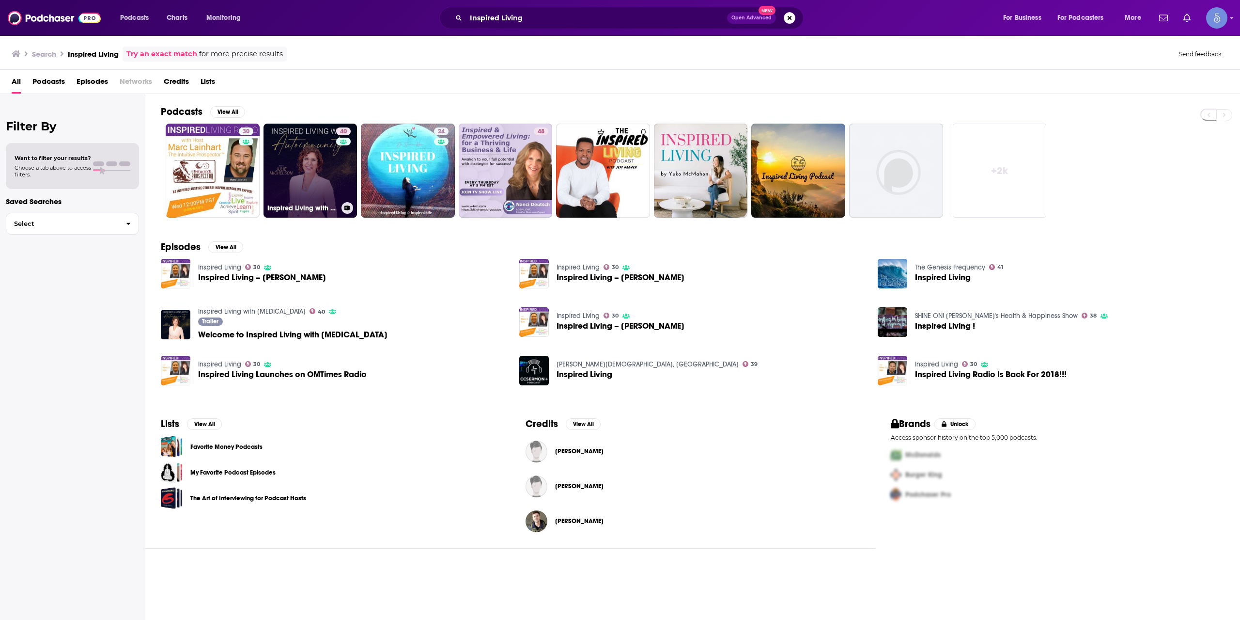
click at [295, 173] on link "40 Inspired Living with [MEDICAL_DATA]" at bounding box center [311, 171] width 94 height 94
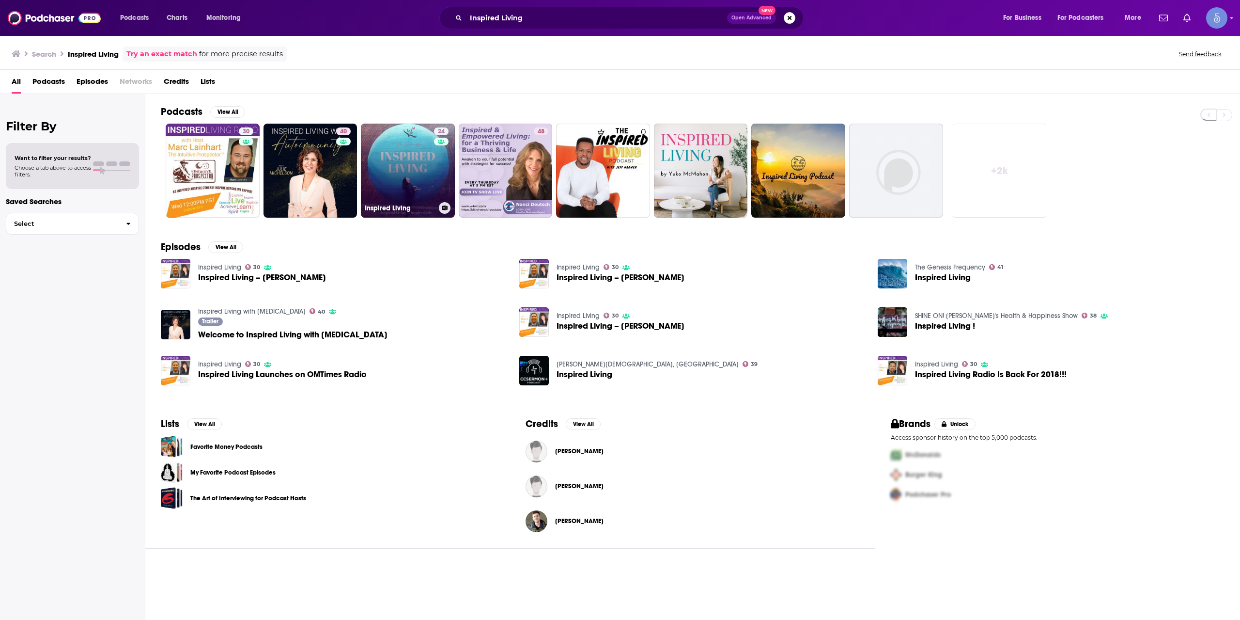
click at [386, 141] on link "24 Inspired Living" at bounding box center [408, 171] width 94 height 94
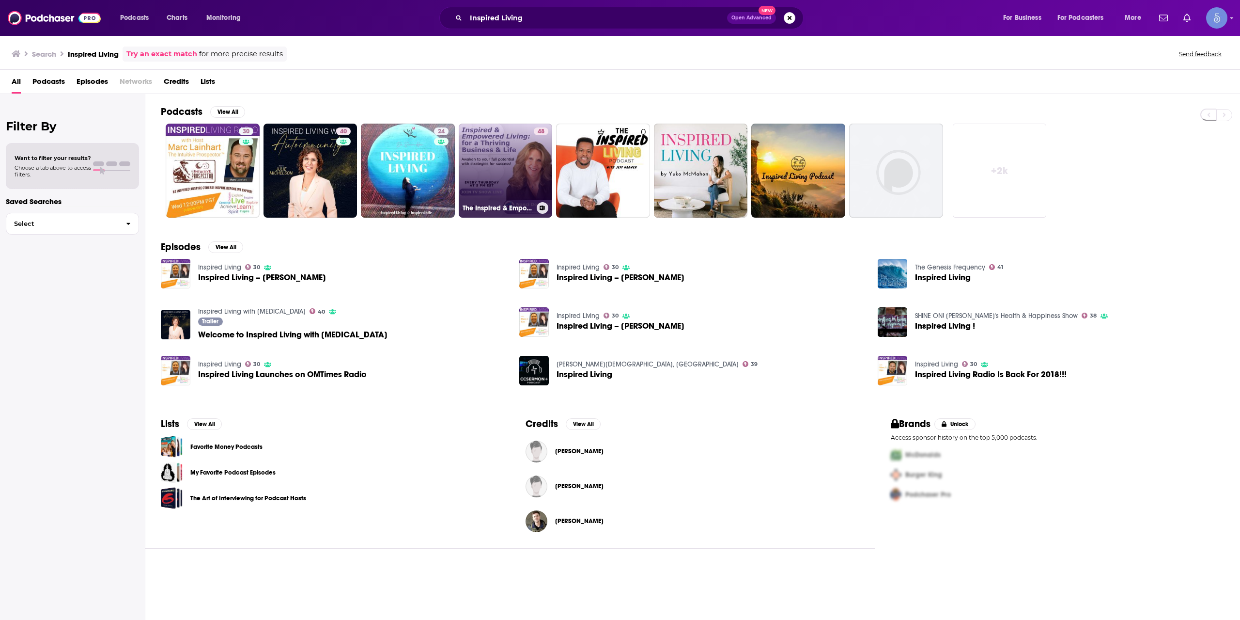
click at [489, 169] on link "48 The Inspired & Empowered Living Radio Show" at bounding box center [506, 171] width 94 height 94
click at [480, 167] on link "48 The Inspired & Empowered Living Radio Show" at bounding box center [506, 171] width 94 height 94
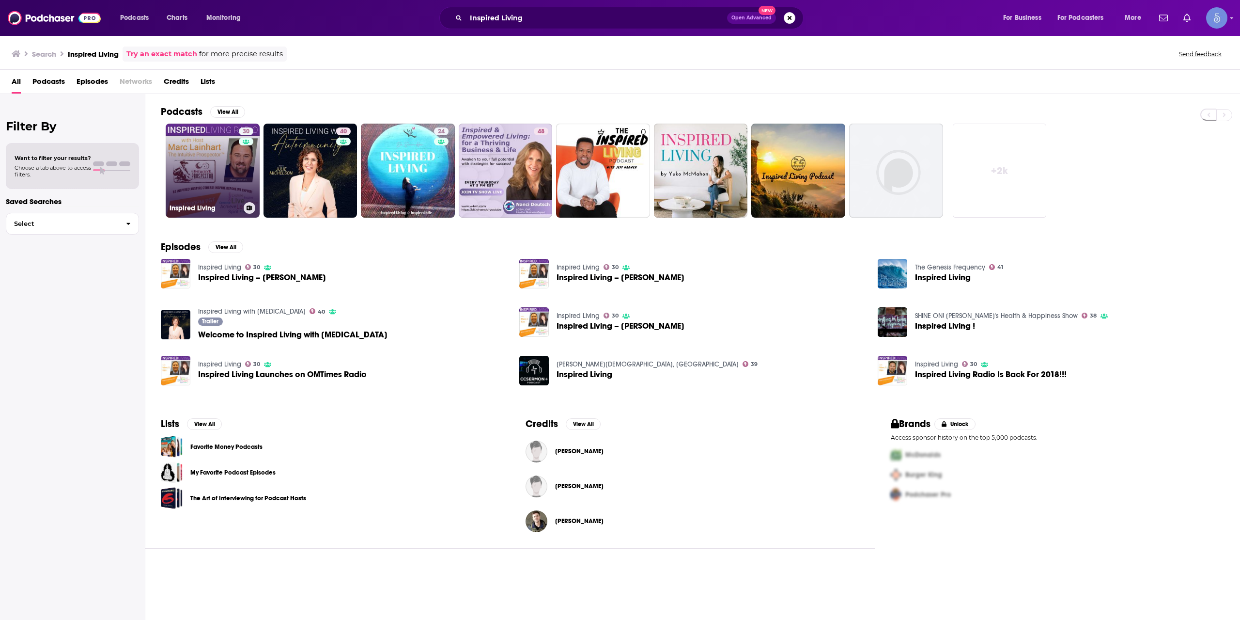
click at [240, 178] on div "30" at bounding box center [247, 164] width 17 height 75
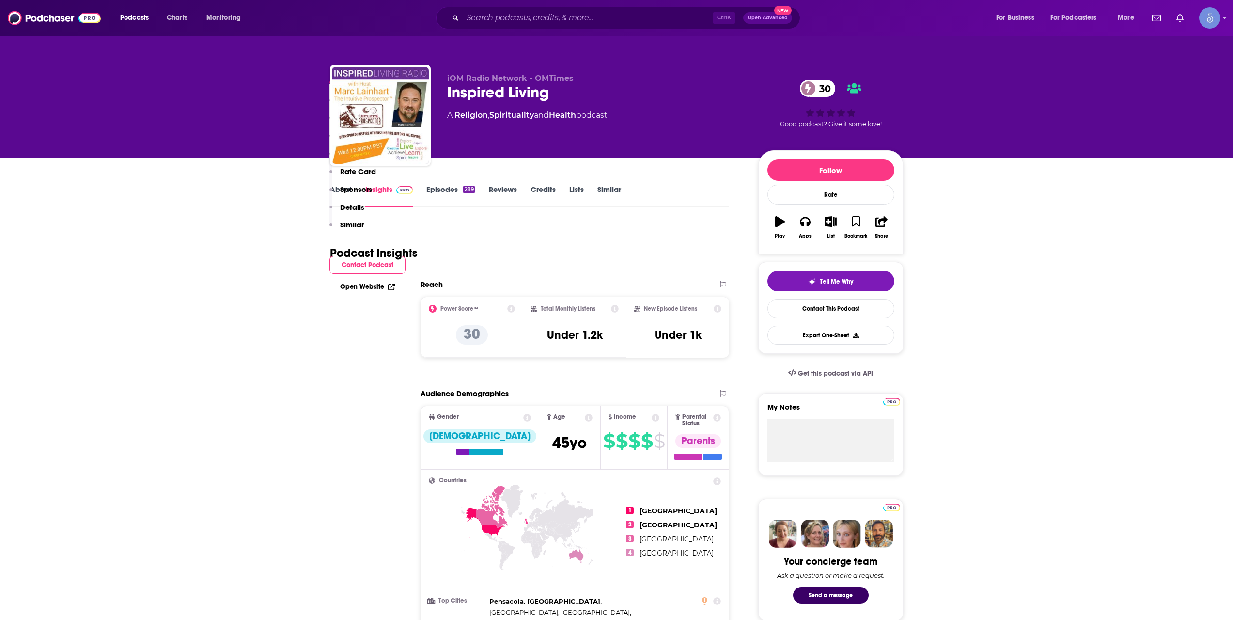
scroll to position [646, 0]
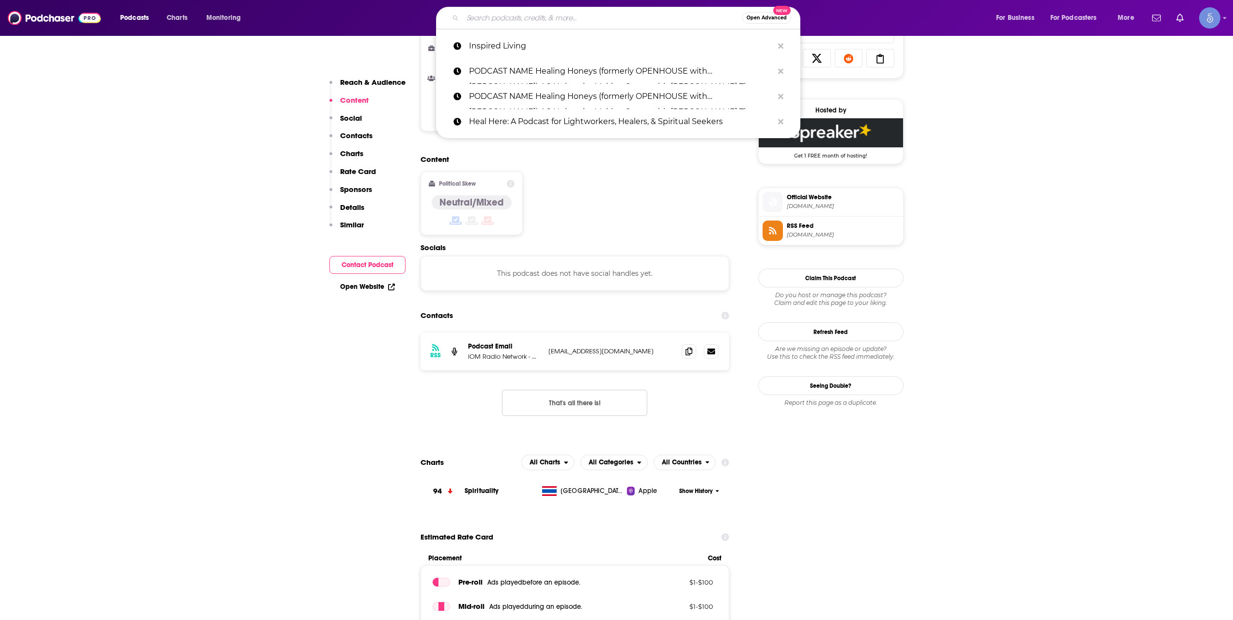
click at [567, 15] on input "Search podcasts, credits, & more..." at bounding box center [603, 18] width 280 height 16
paste input "[PERSON_NAME] from the Farm™"
type input "[PERSON_NAME] from the Farm™"
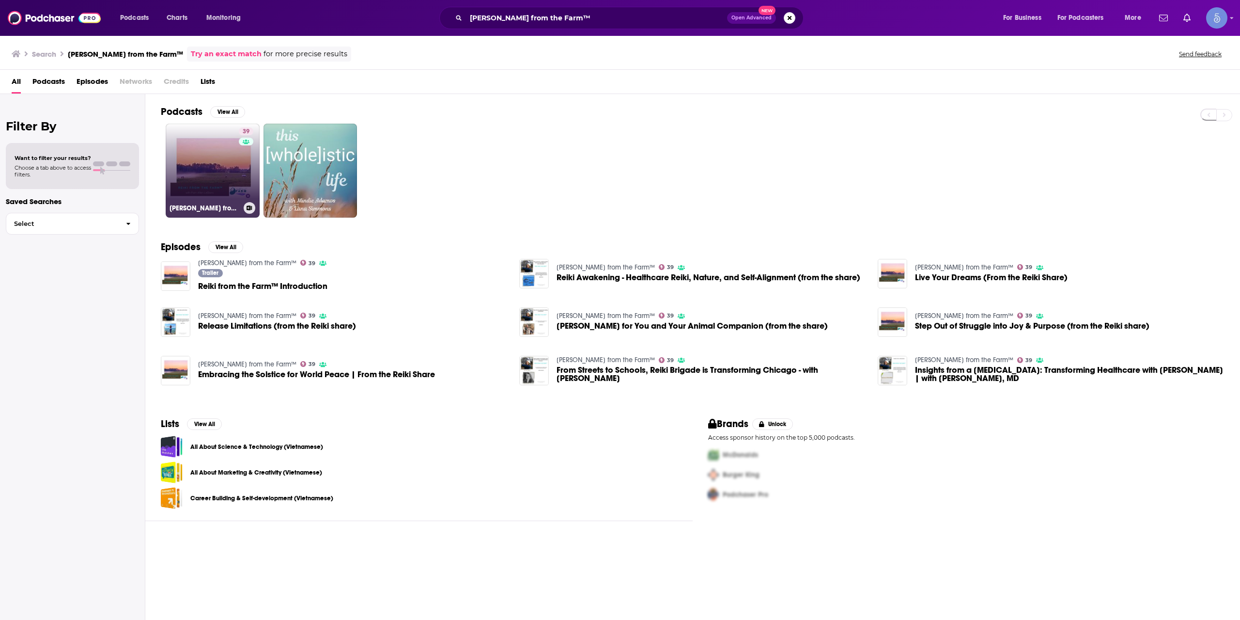
click at [251, 174] on div "39" at bounding box center [247, 164] width 17 height 75
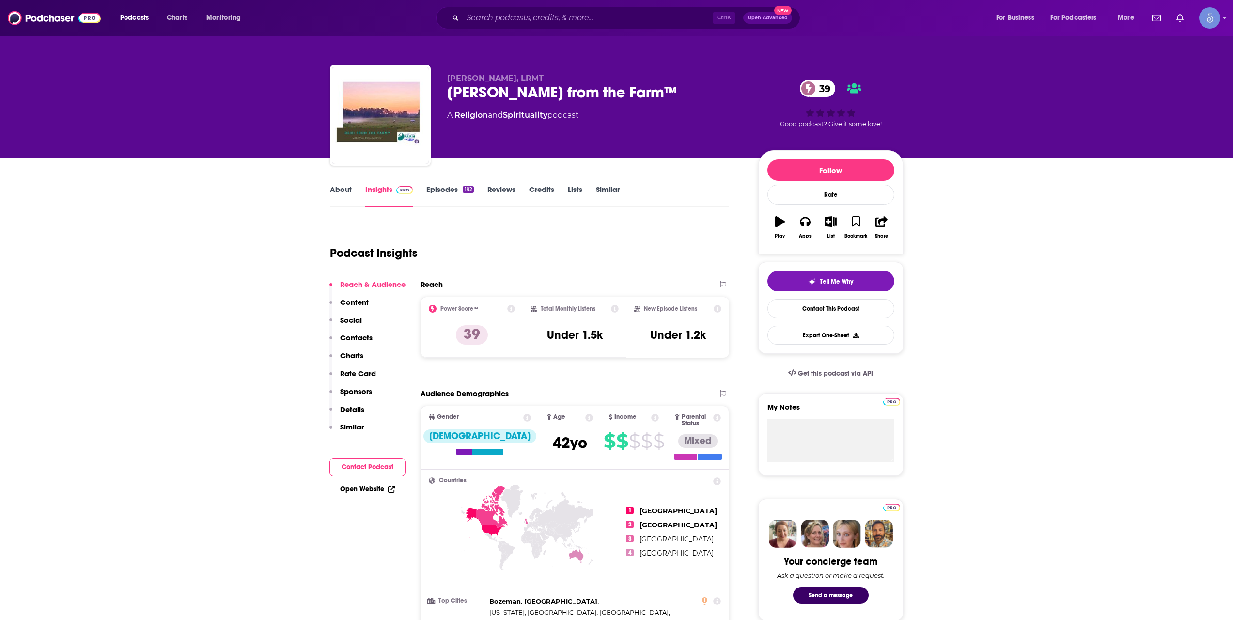
click at [659, 231] on div "Podcast Insights" at bounding box center [526, 246] width 392 height 49
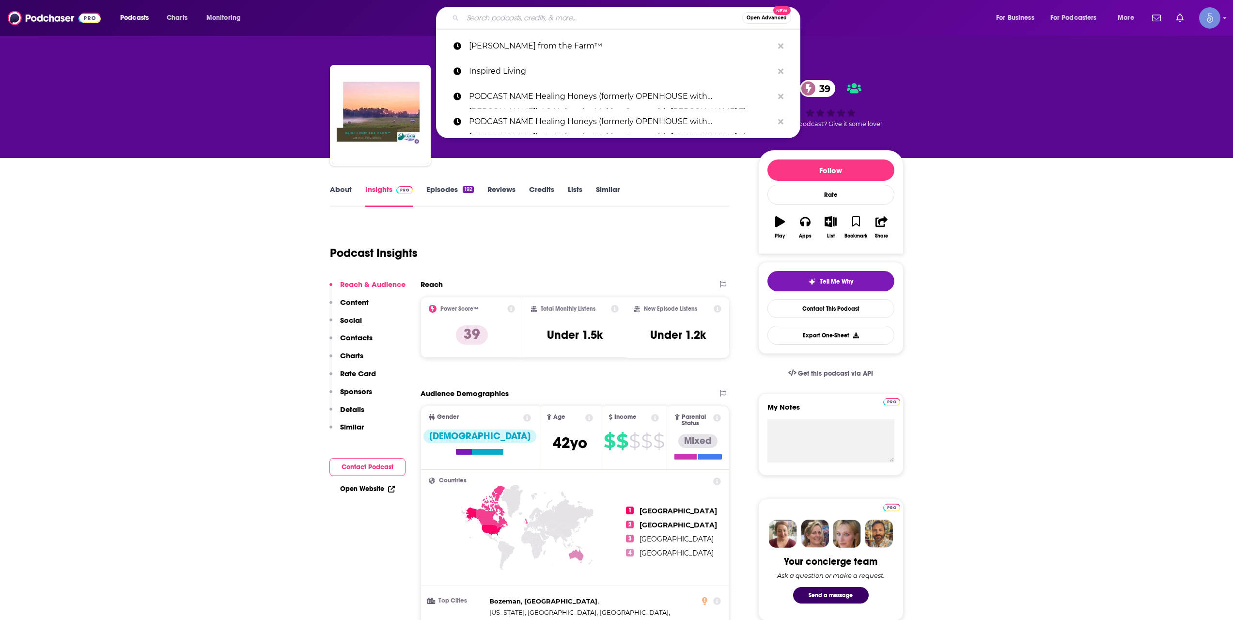
click at [609, 13] on input "Search podcasts, credits, & more..." at bounding box center [603, 18] width 280 height 16
paste input "MAGIC IS REAL"
type input "MAGIC IS REAL"
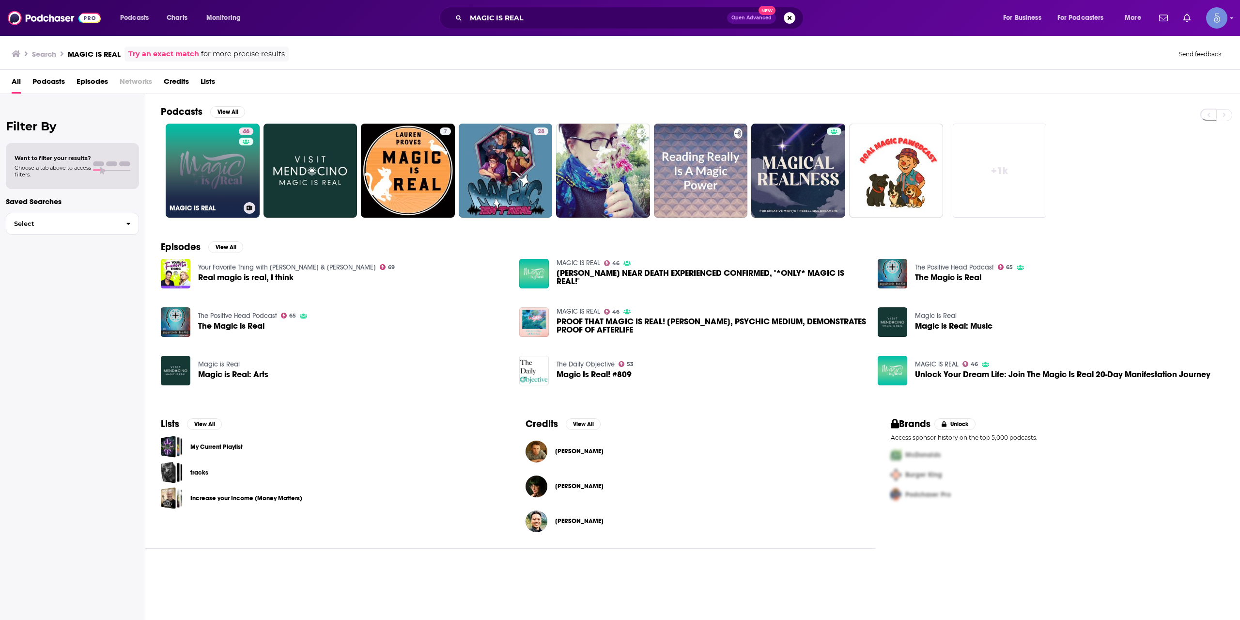
click at [230, 167] on link "46 MAGIC IS REAL" at bounding box center [213, 171] width 94 height 94
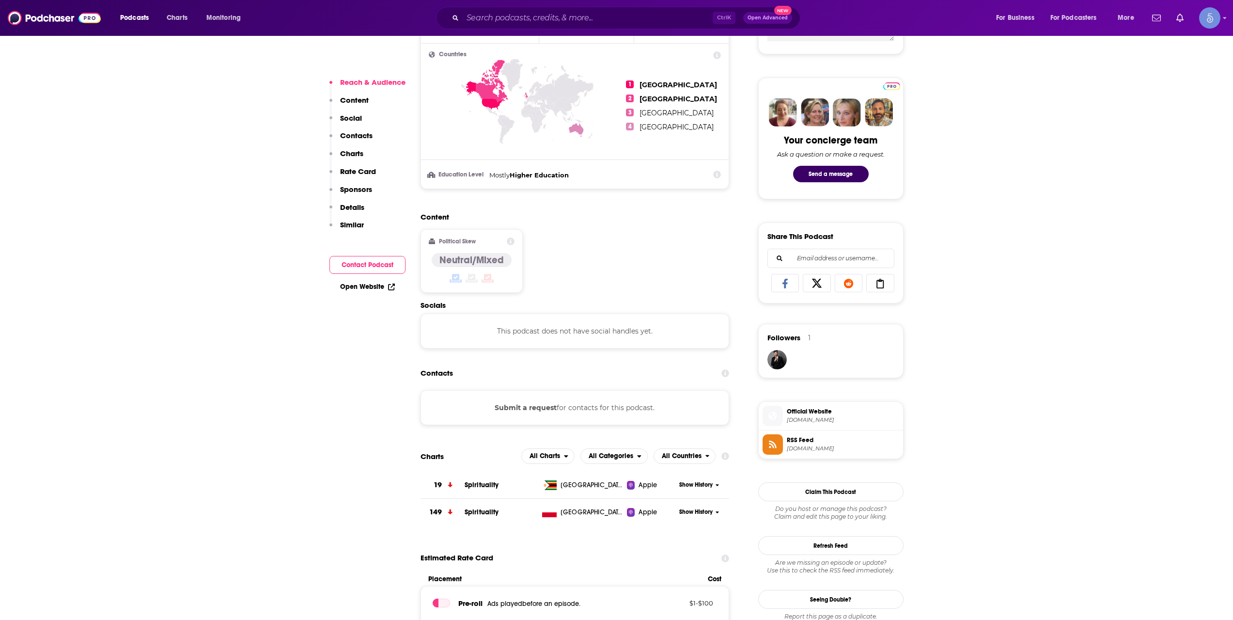
scroll to position [485, 0]
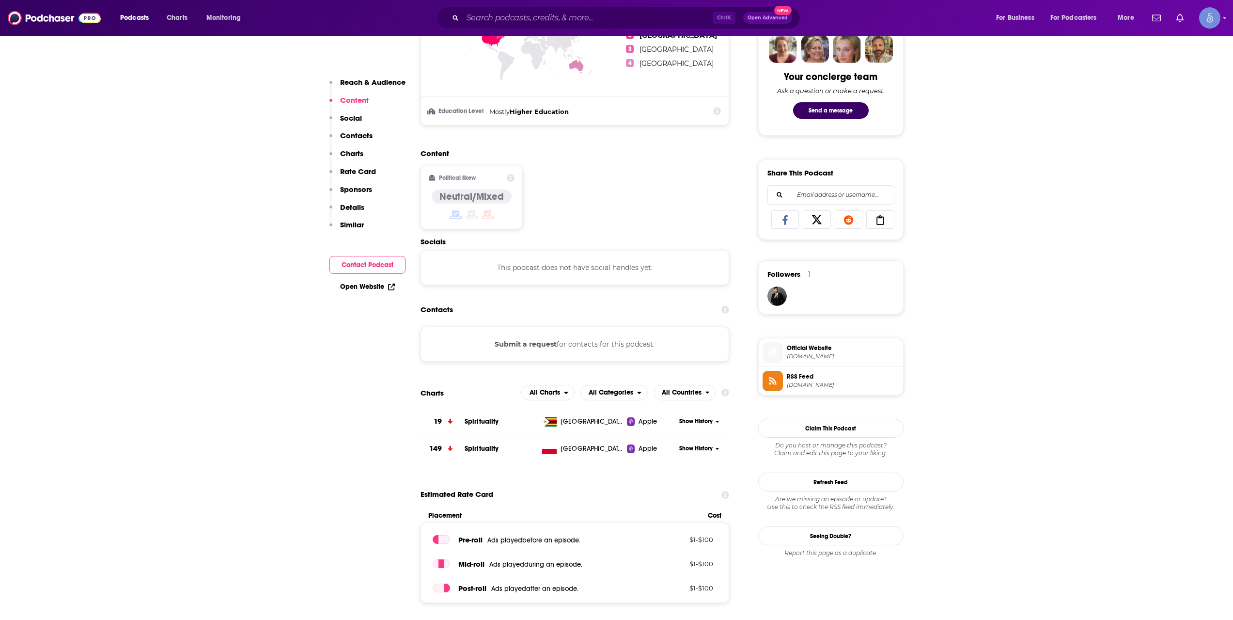
click at [815, 357] on span "[DOMAIN_NAME]" at bounding box center [843, 356] width 112 height 7
